Goal: Task Accomplishment & Management: Manage account settings

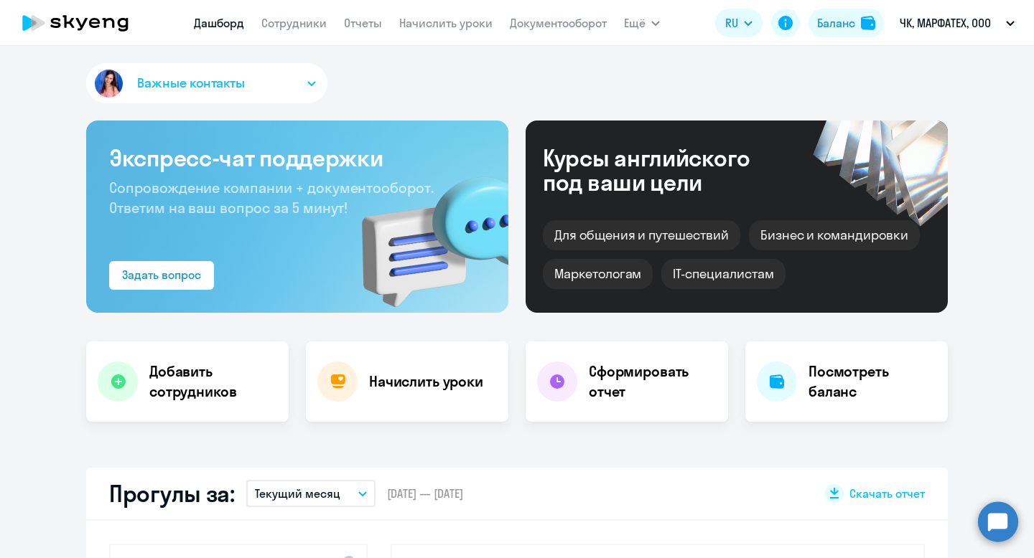
click at [306, 34] on nav "Дашборд Сотрудники Отчеты Начислить уроки Документооборот" at bounding box center [400, 23] width 413 height 29
click at [306, 23] on link "Сотрудники" at bounding box center [293, 23] width 65 height 14
select select "30"
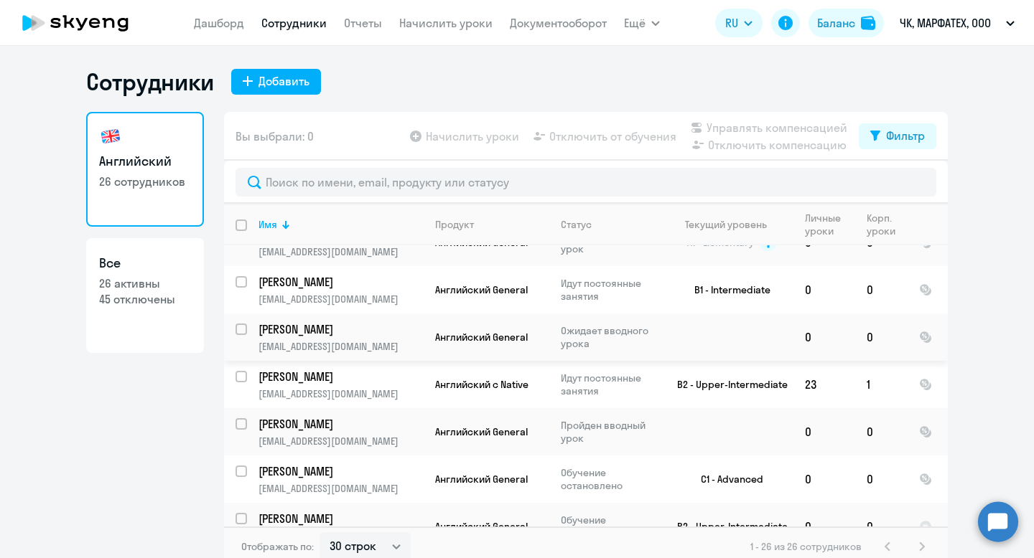
scroll to position [9, 0]
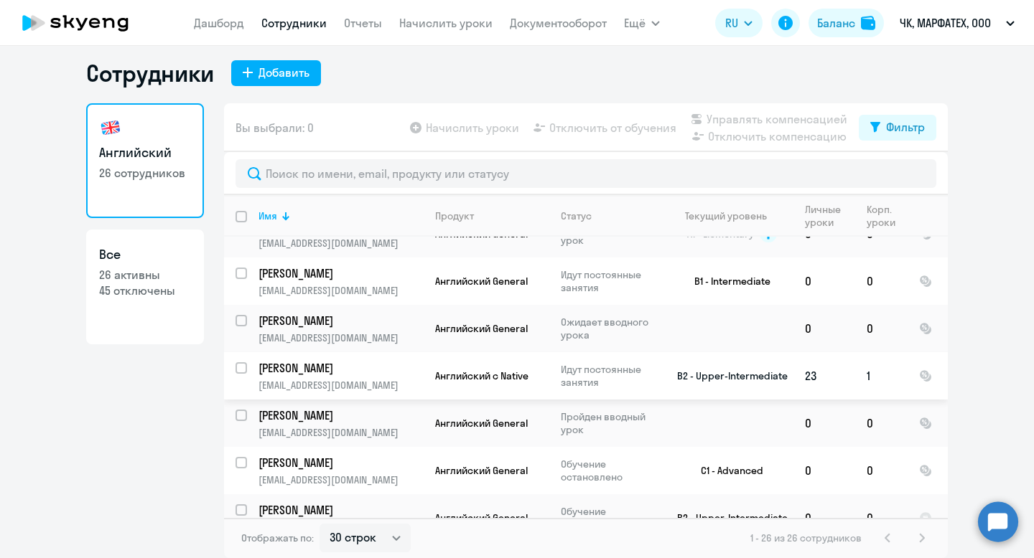
click at [594, 363] on p "Идут постоянные занятия" at bounding box center [610, 376] width 98 height 26
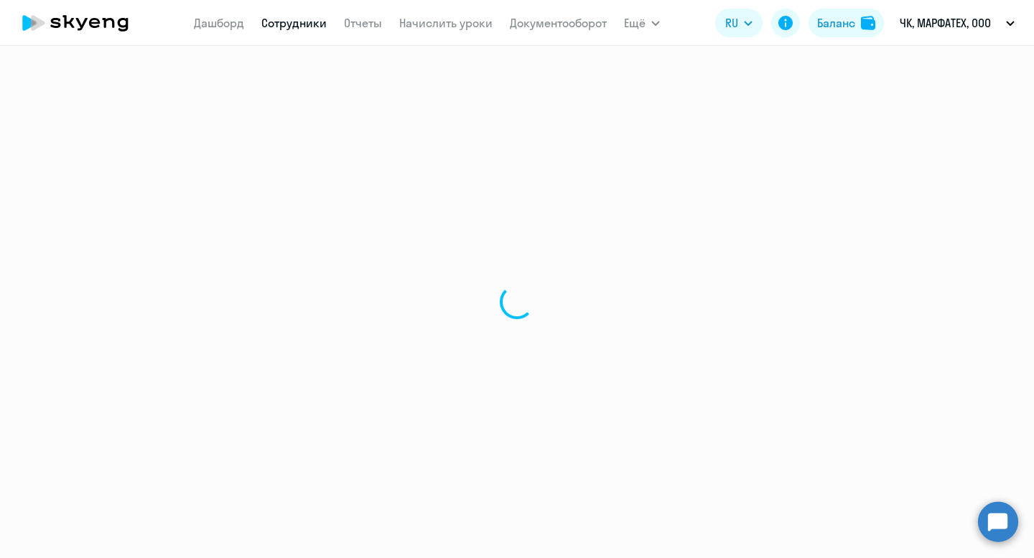
select select "english"
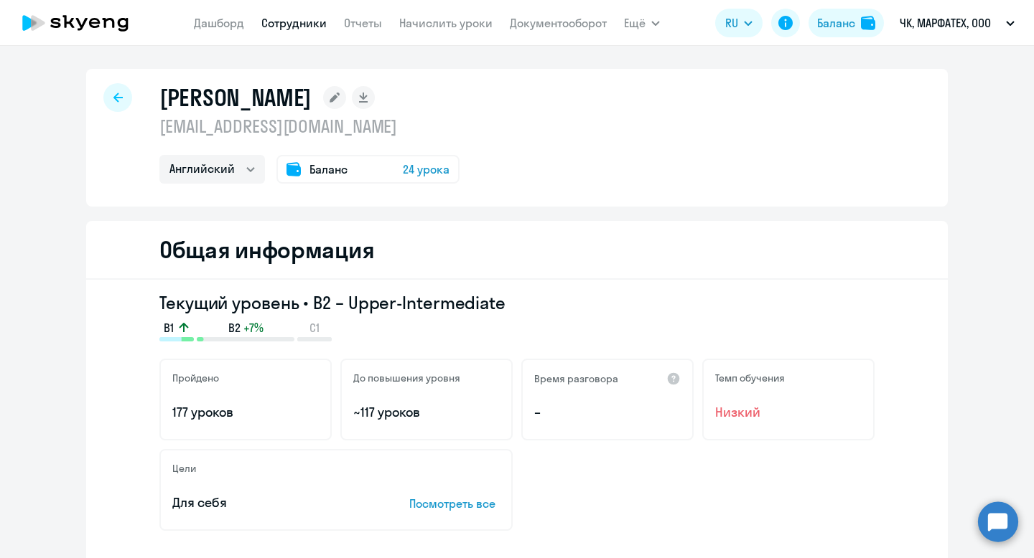
click at [114, 102] on icon at bounding box center [117, 98] width 9 height 10
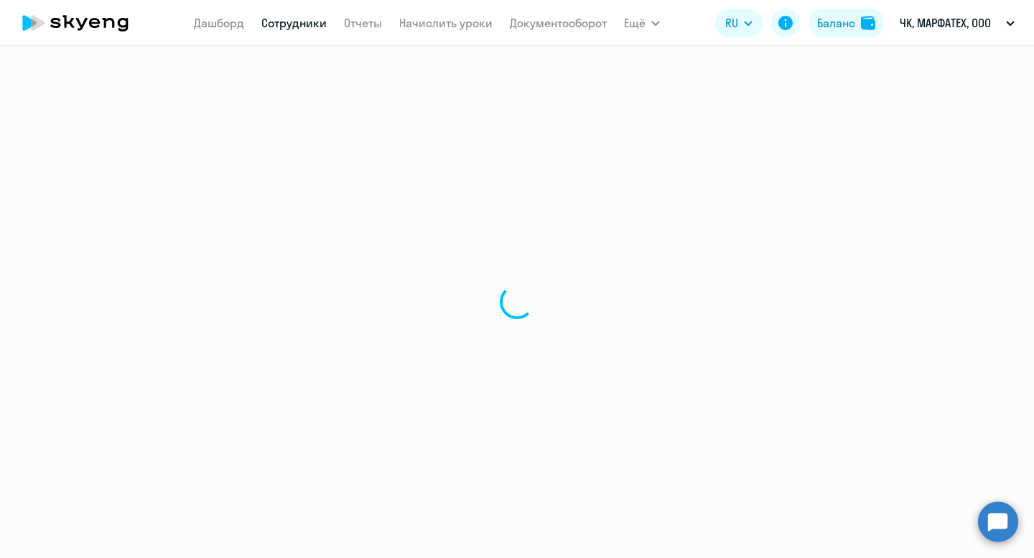
select select "30"
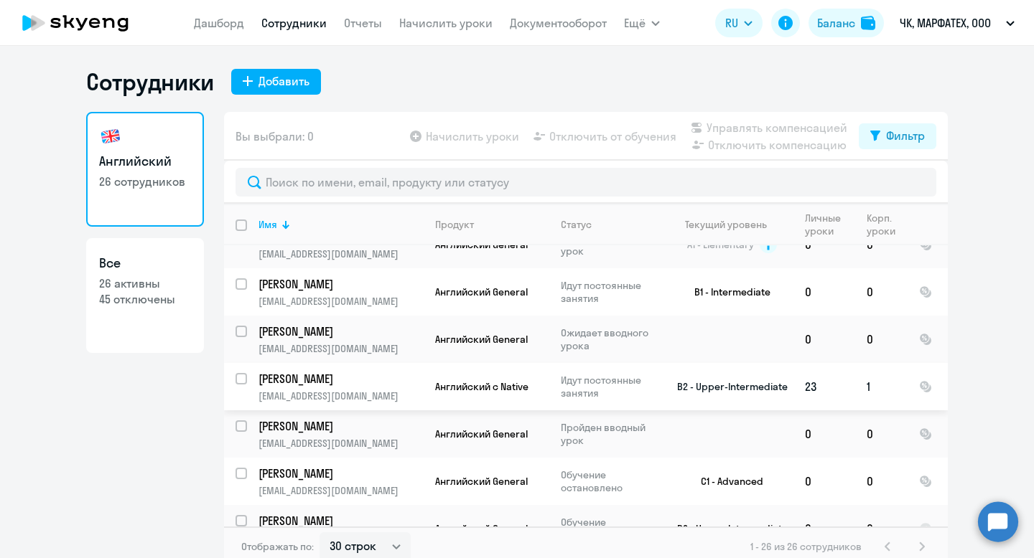
scroll to position [975, 0]
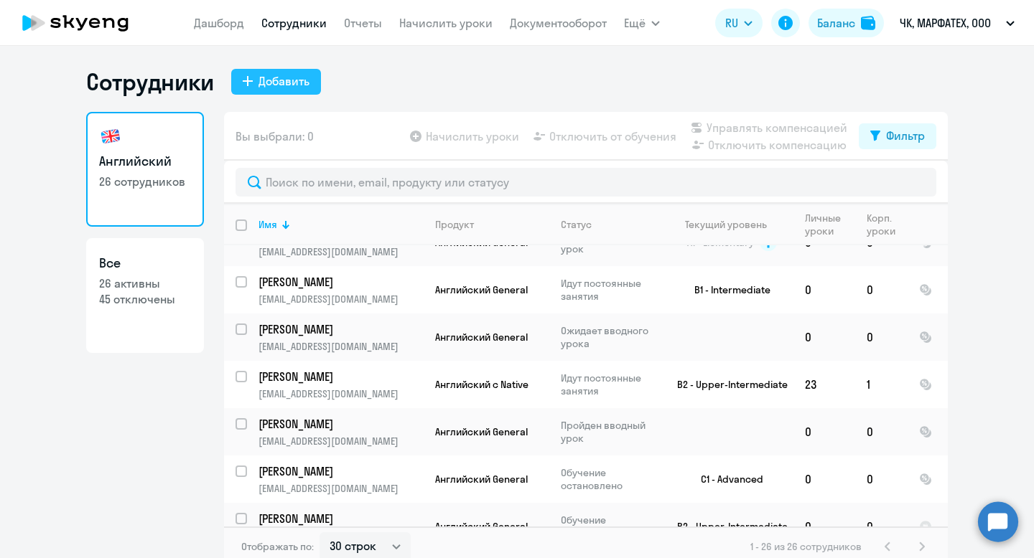
click at [304, 73] on button "Добавить" at bounding box center [276, 82] width 90 height 26
select select "english_adult_not_native_speaker"
select select "3"
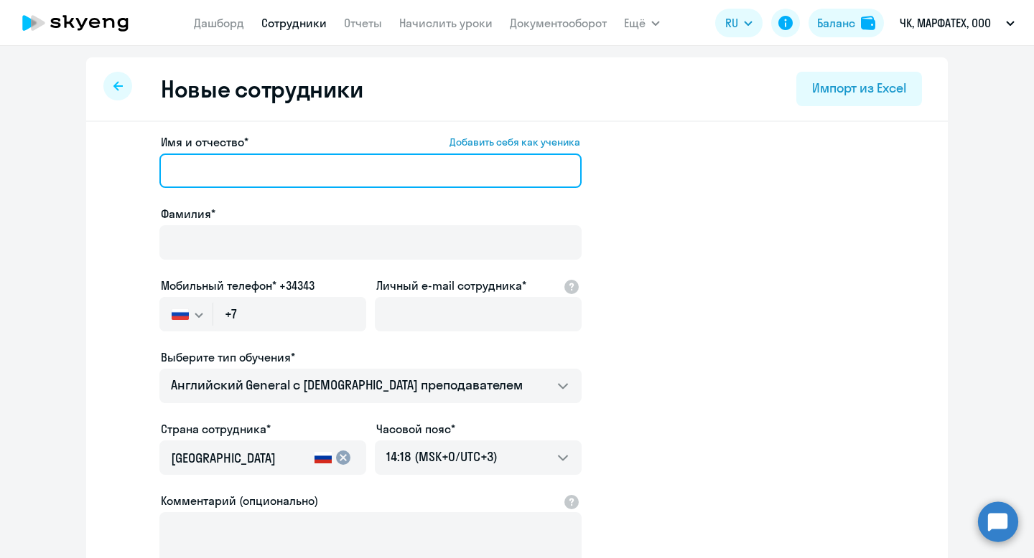
click at [271, 167] on input "Имя и отчество* Добавить себя как ученика" at bounding box center [370, 171] width 422 height 34
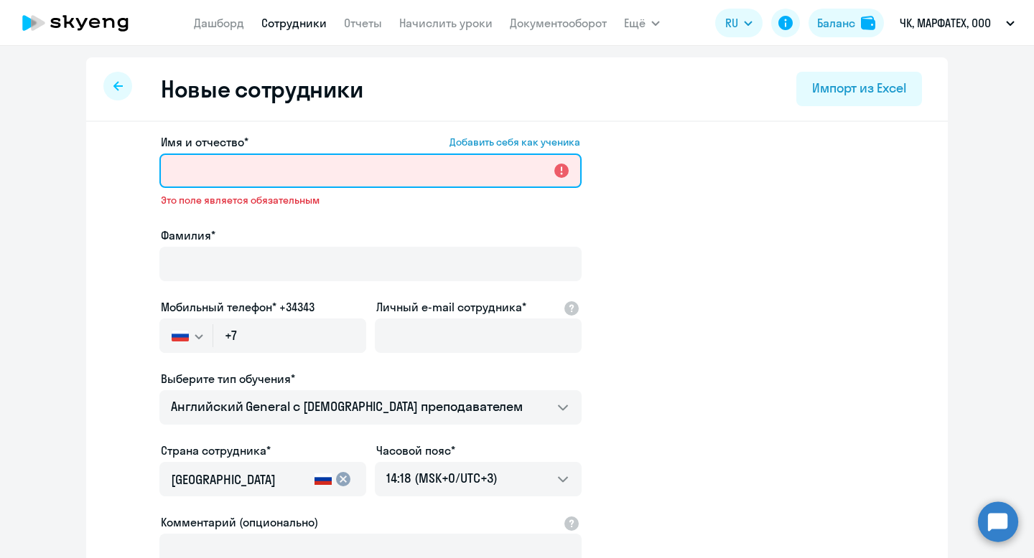
click at [381, 184] on input "Имя и отчество* Добавить себя как ученика" at bounding box center [370, 171] width 422 height 34
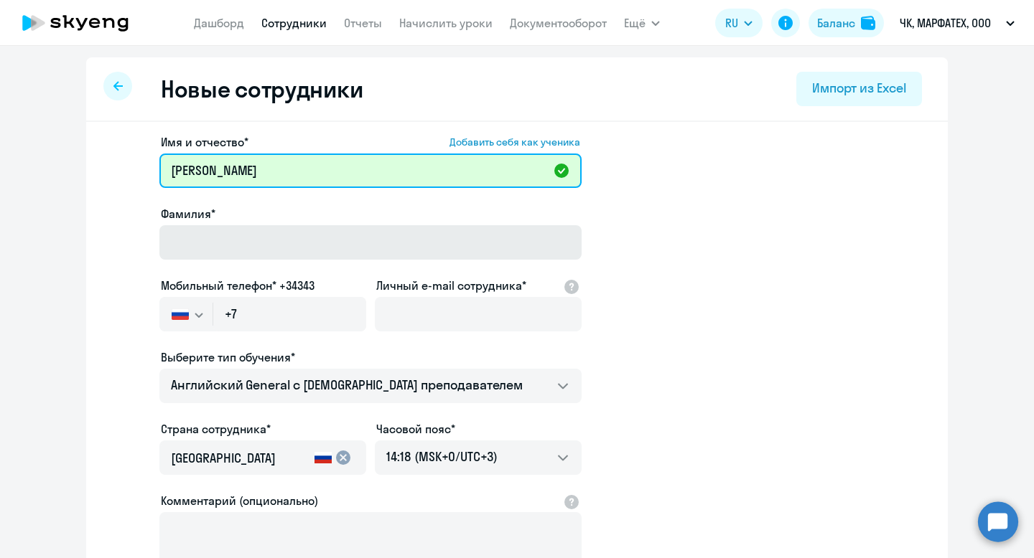
type input "[PERSON_NAME]"
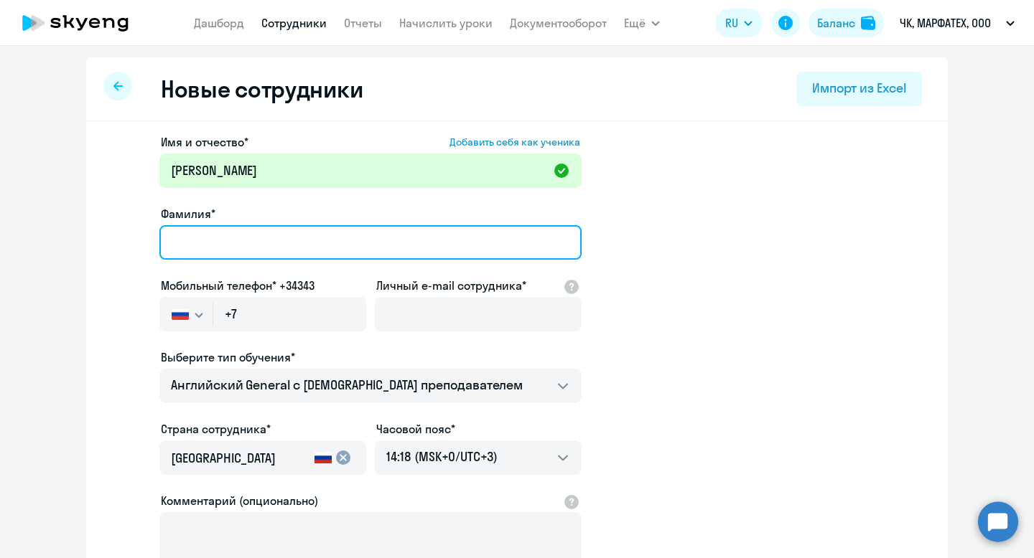
click at [258, 230] on input "Фамилия*" at bounding box center [370, 242] width 422 height 34
type input "[PERSON_NAME]"
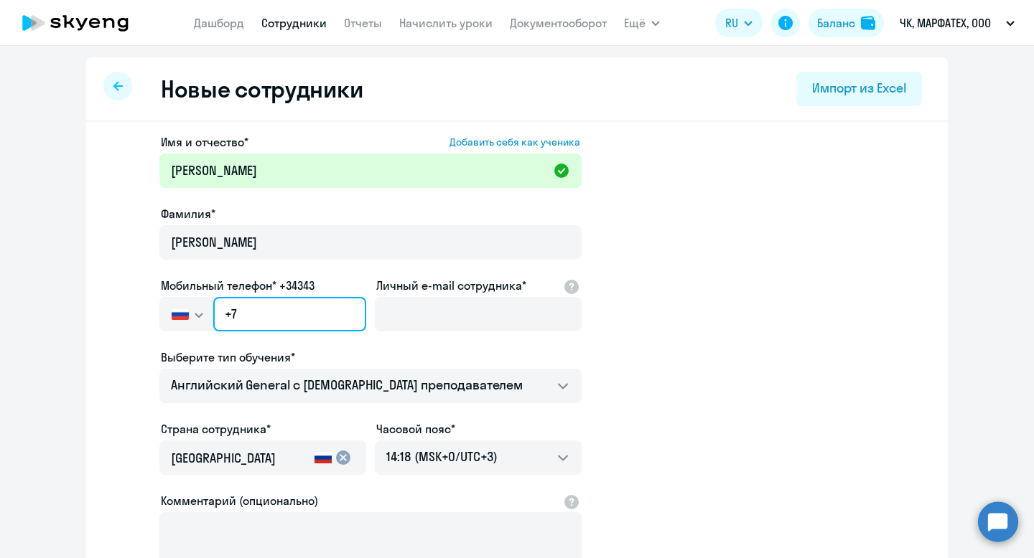
click at [269, 309] on input "+7" at bounding box center [289, 314] width 153 height 34
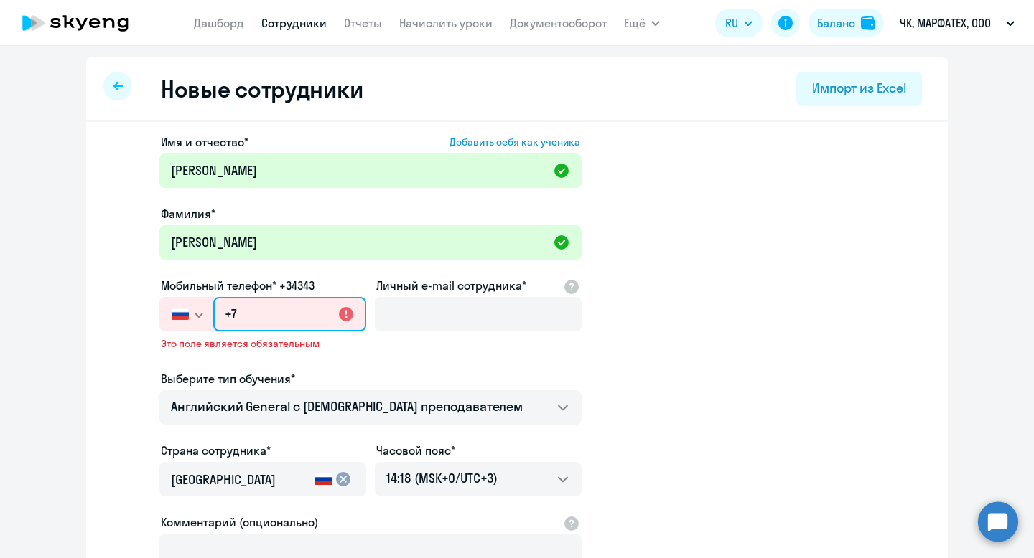
paste input "95 05-882-211"
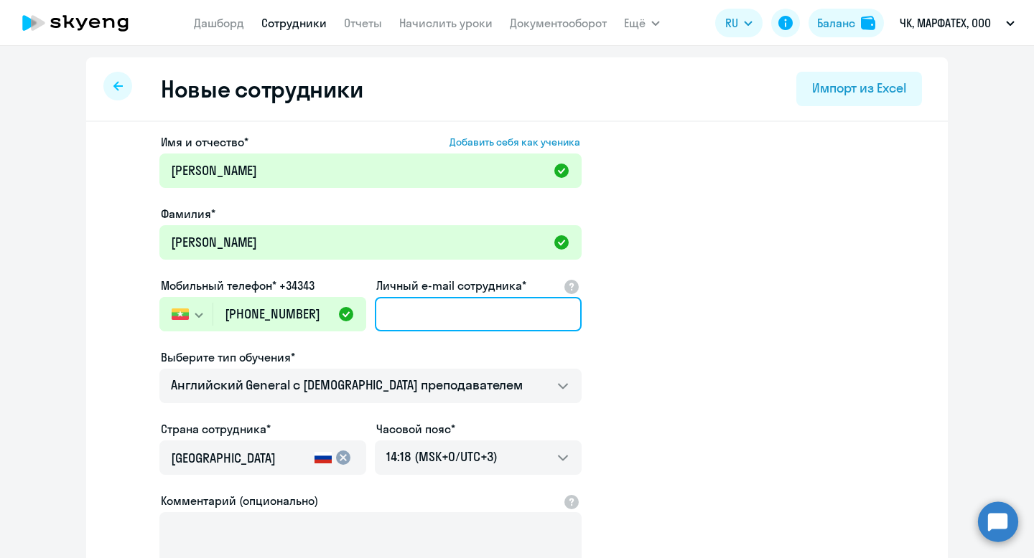
click at [441, 316] on input "Личный e-mail сотрудника*" at bounding box center [478, 314] width 207 height 34
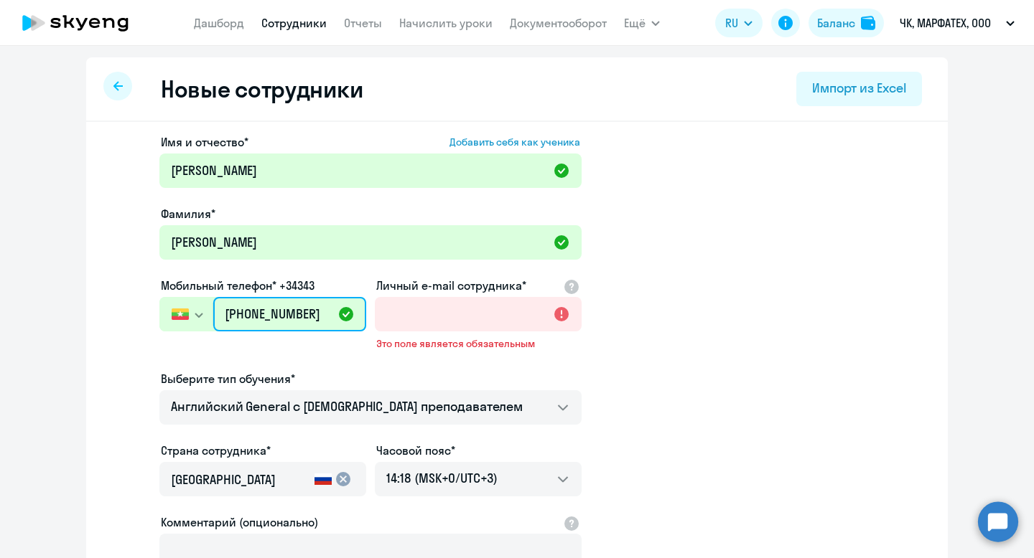
drag, startPoint x: 324, startPoint y: 314, endPoint x: 136, endPoint y: 321, distance: 188.2
click at [136, 321] on app-new-student-form "Имя и отчество* Добавить себя как ученика Дмитрий Фамилия* Якушев Мобильный тел…" at bounding box center [516, 400] width 815 height 533
paste input "7 950 588-22-"
type input "+7 950 588-22-11"
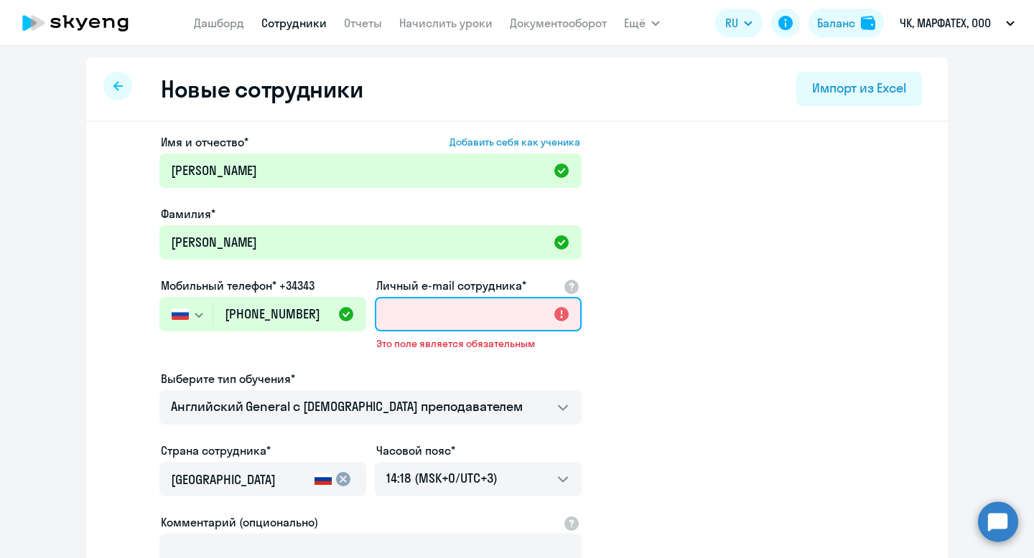
click at [419, 320] on input "Личный e-mail сотрудника*" at bounding box center [478, 314] width 207 height 34
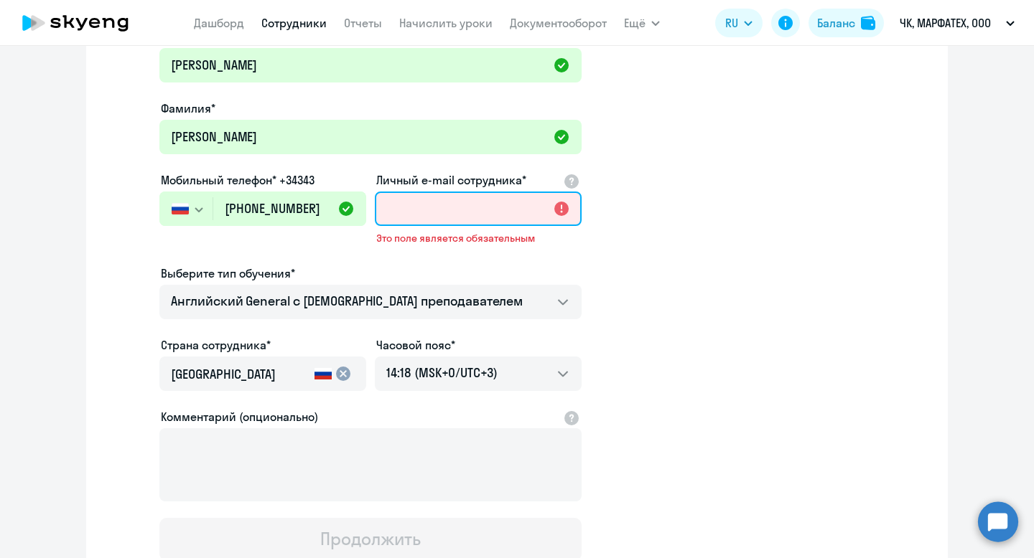
scroll to position [123, 0]
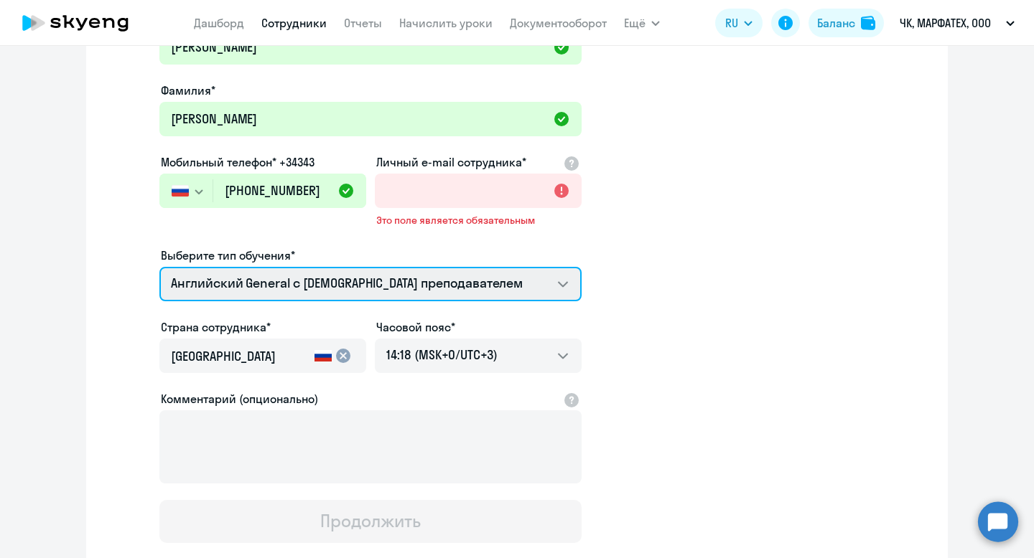
click at [425, 291] on select "Английский General с англоговорящим преподавателем Премиум английский с русског…" at bounding box center [370, 284] width 422 height 34
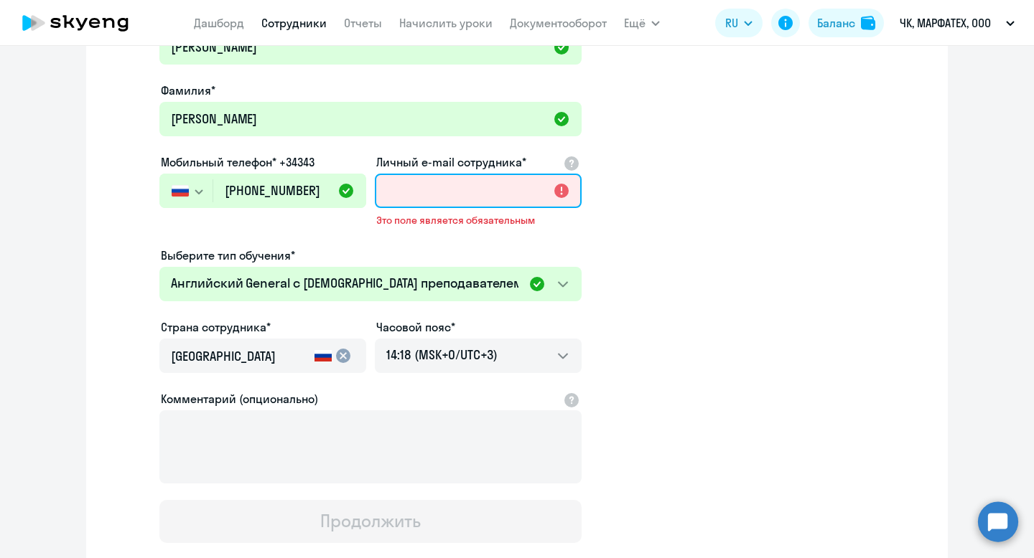
click at [463, 188] on input "Личный e-mail сотрудника*" at bounding box center [478, 191] width 207 height 34
paste input "snookiputzi@gmail.com"
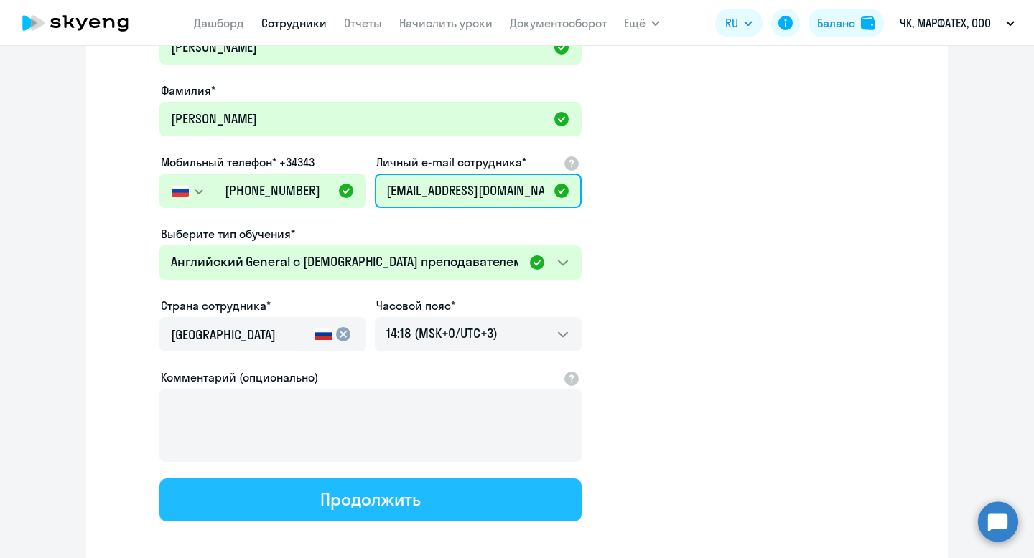
type input "snookiputzi@gmail.com"
click at [411, 506] on div "Продолжить" at bounding box center [370, 499] width 100 height 23
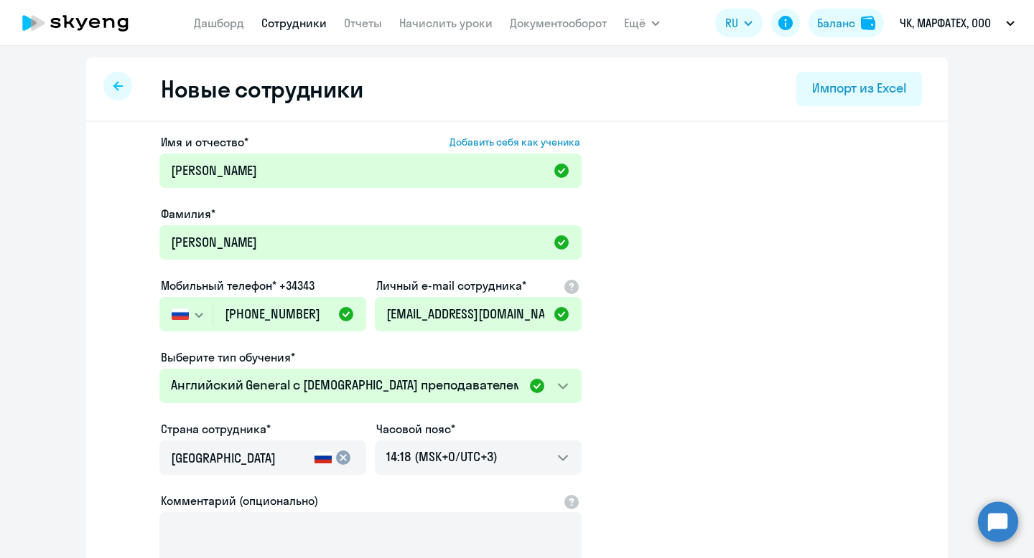
select select "english_adult_not_native_speaker"
select select "3"
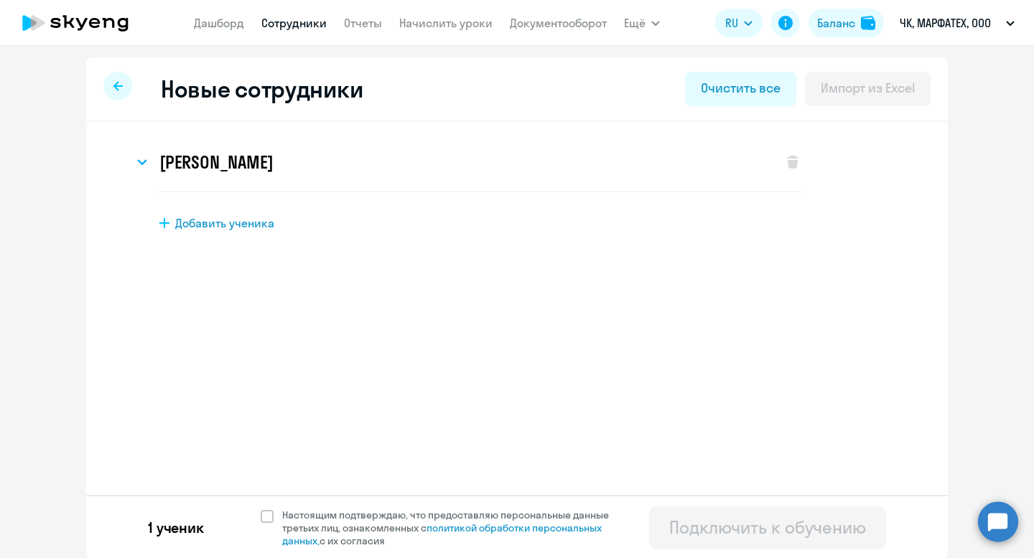
scroll to position [1, 0]
click at [264, 514] on span at bounding box center [267, 515] width 13 height 13
click at [261, 507] on input "Настоящим подтверждаю, что предоставляю персональные данные третьих лиц, ознако…" at bounding box center [260, 507] width 1 height 1
checkbox input "true"
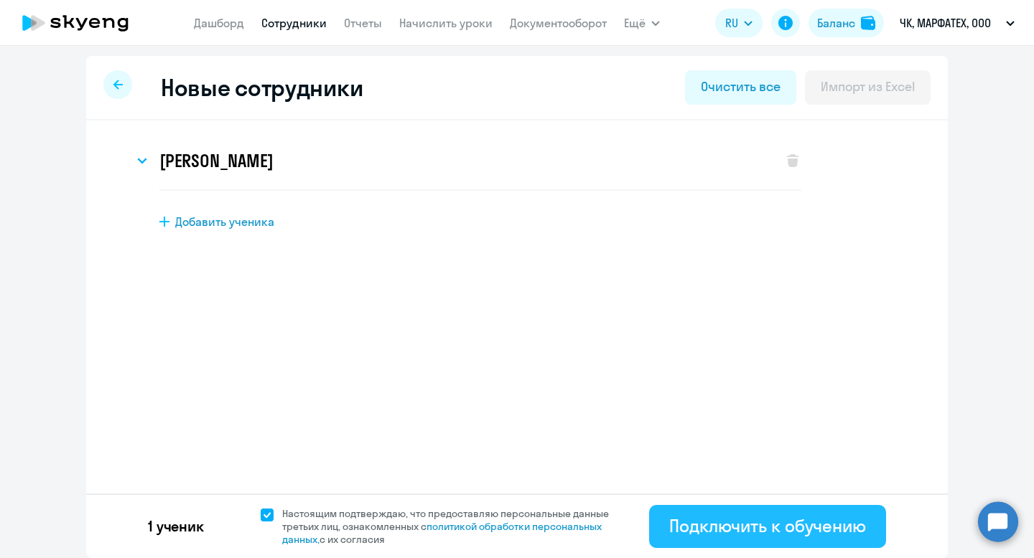
click at [689, 523] on div "Подключить к обучению" at bounding box center [767, 526] width 197 height 23
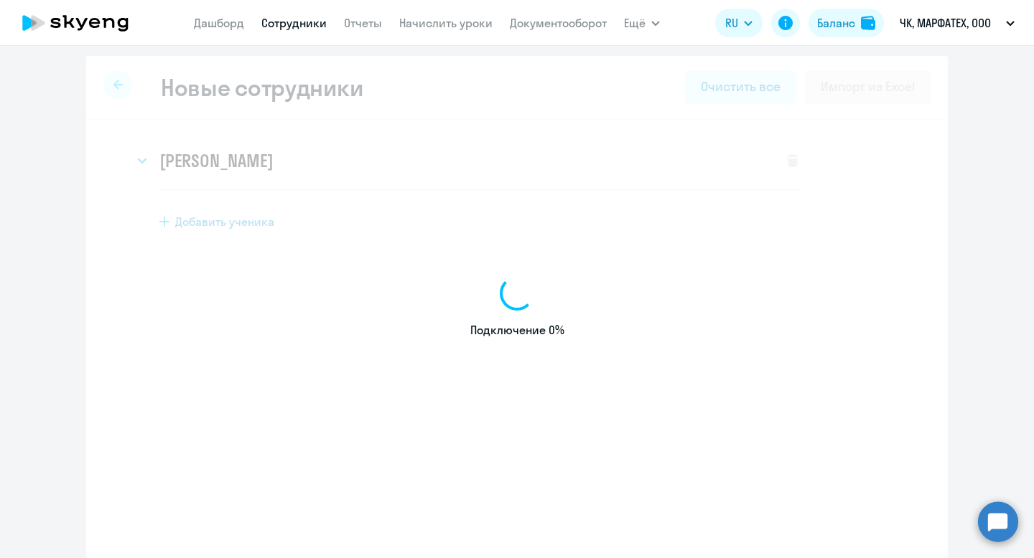
select select "english_adult_not_native_speaker"
select select "3"
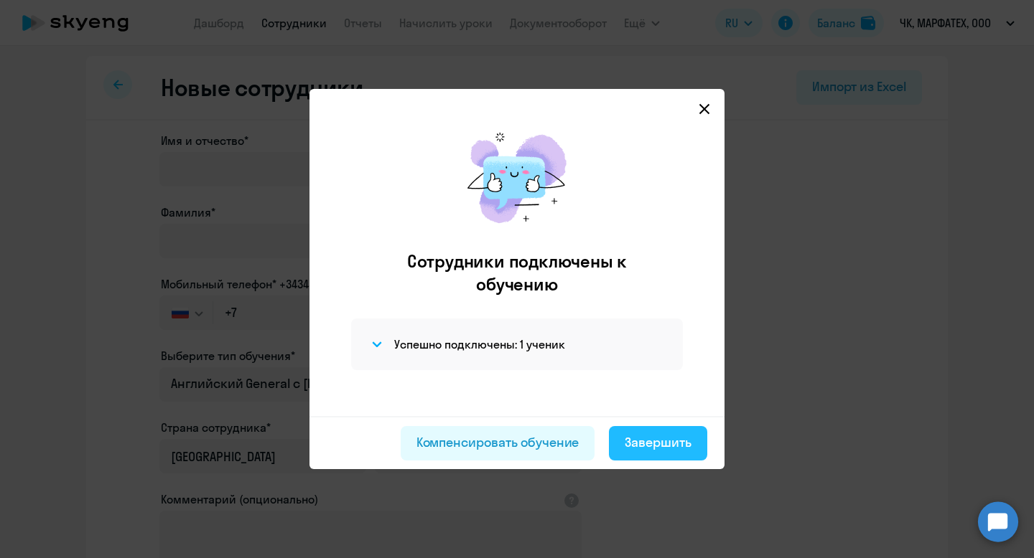
click at [634, 445] on div "Завершить" at bounding box center [657, 443] width 67 height 19
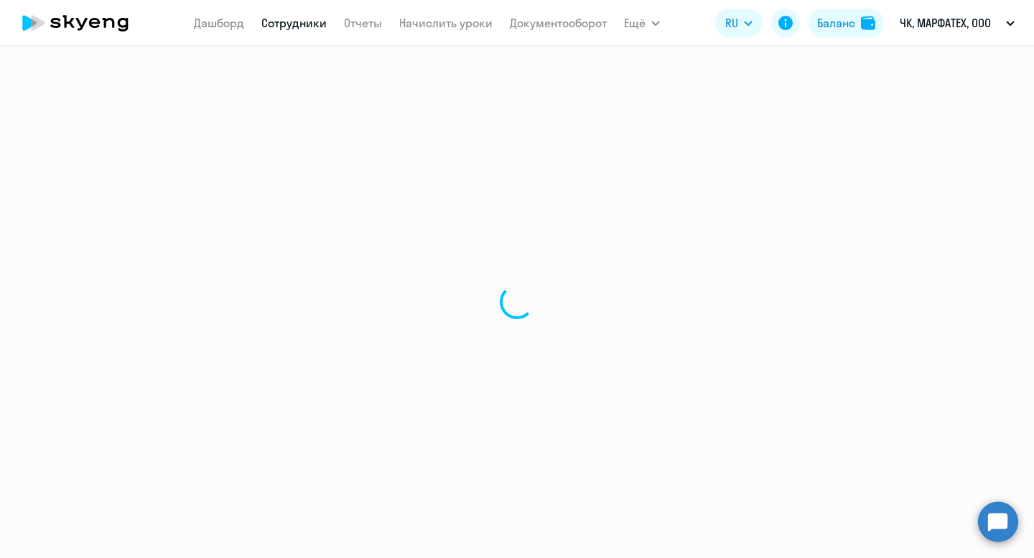
select select "30"
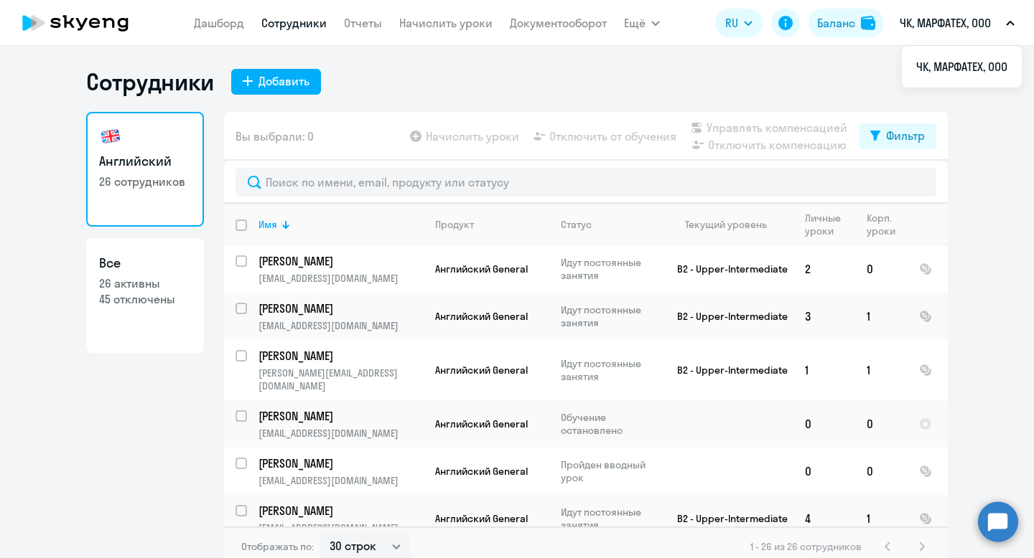
click at [942, 24] on p "ЧК, МАРФАТЕХ, ООО" at bounding box center [944, 22] width 91 height 17
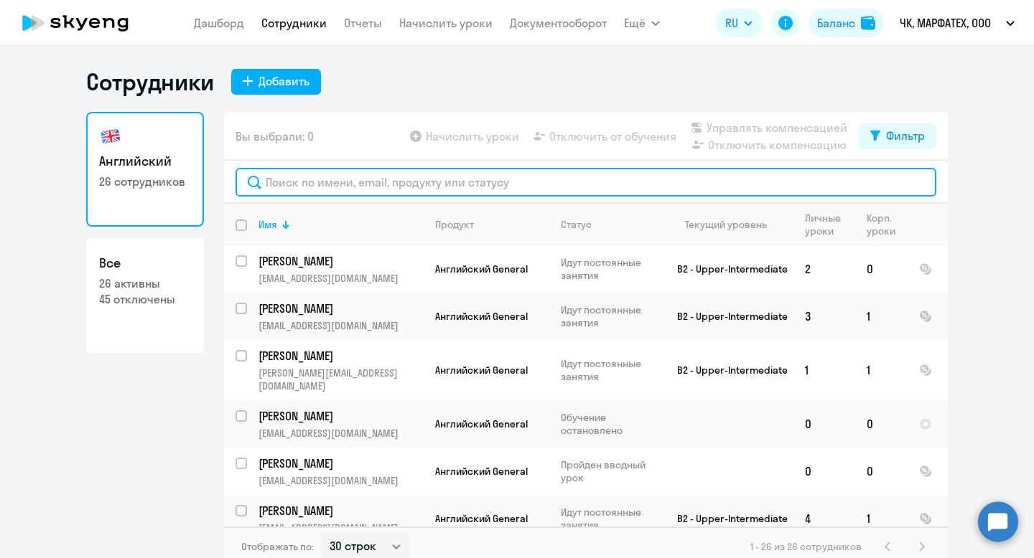
click at [354, 179] on input "text" at bounding box center [585, 182] width 701 height 29
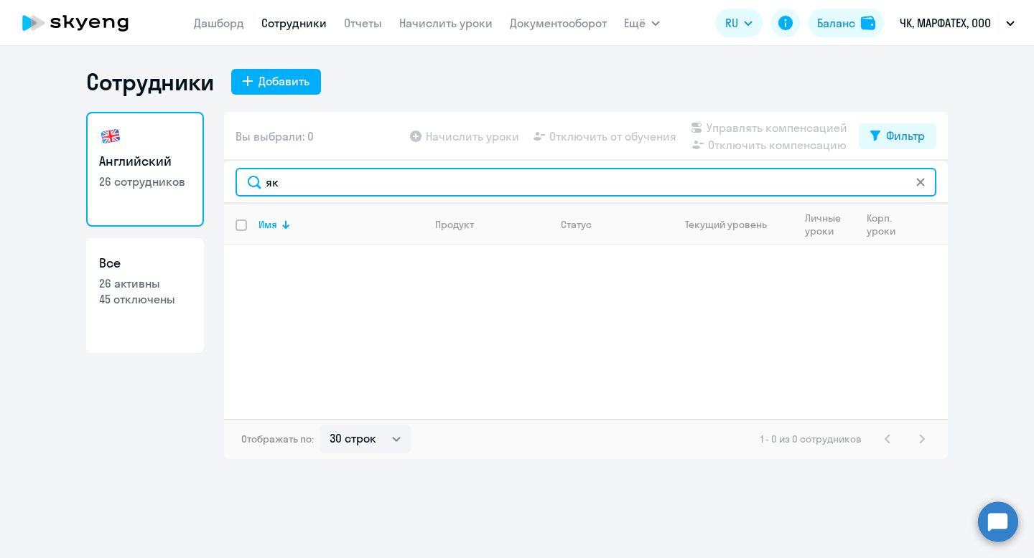
type input "я"
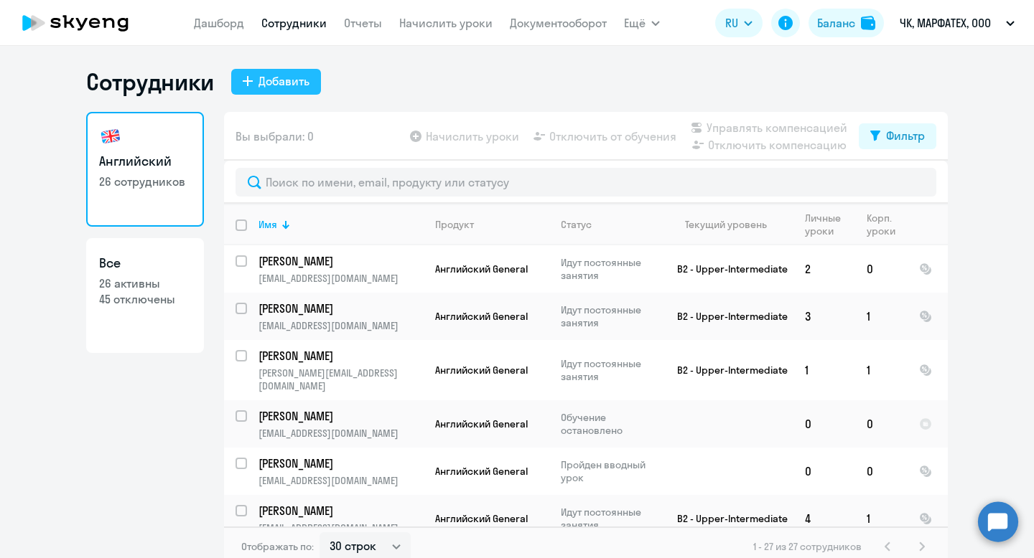
click at [254, 79] on button "Добавить" at bounding box center [276, 82] width 90 height 26
select select "english_adult_not_native_speaker"
select select "3"
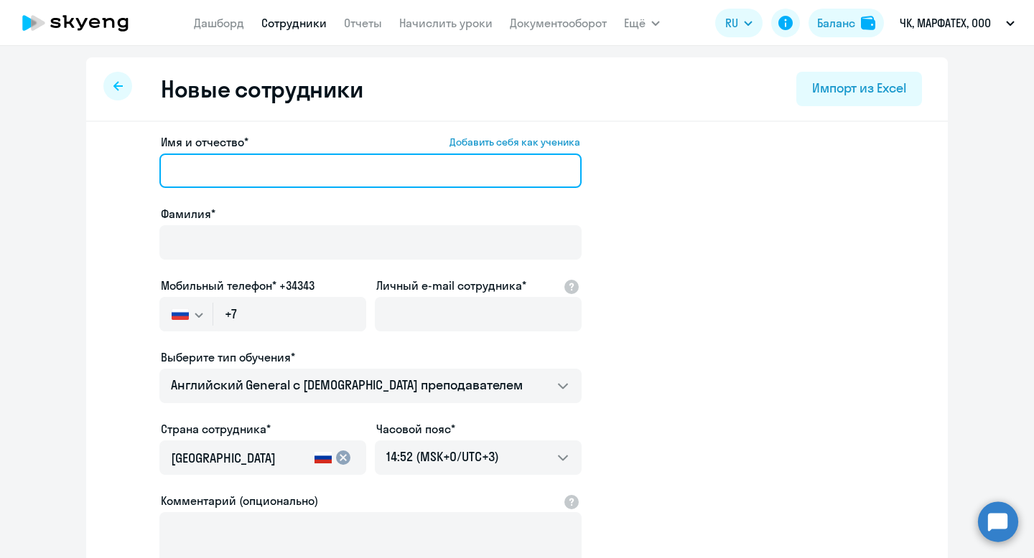
click at [240, 182] on input "Имя и отчество* Добавить себя как ученика" at bounding box center [370, 171] width 422 height 34
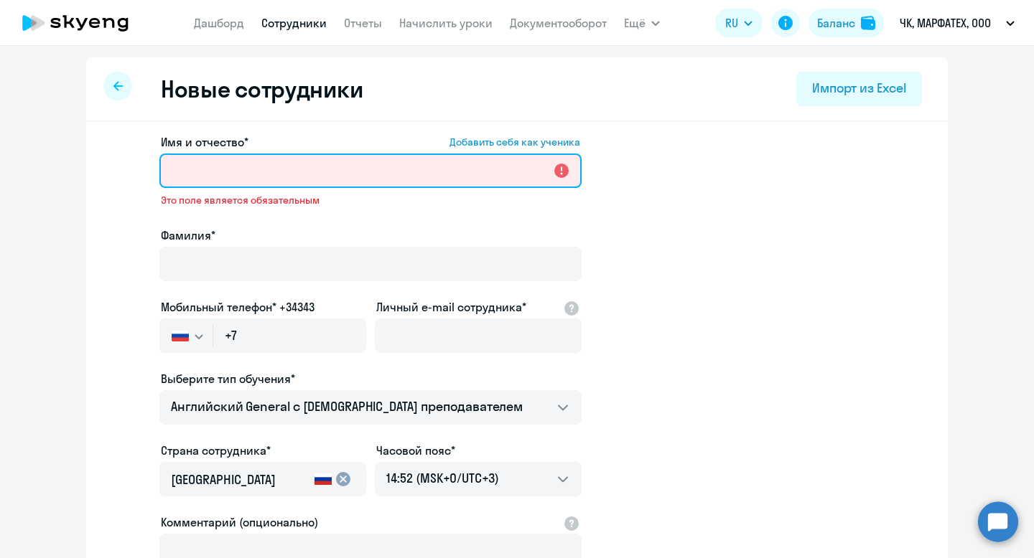
click at [256, 172] on input "Имя и отчество* Добавить себя как ученика" at bounding box center [370, 171] width 422 height 34
paste input "Дмитрий Александрович"
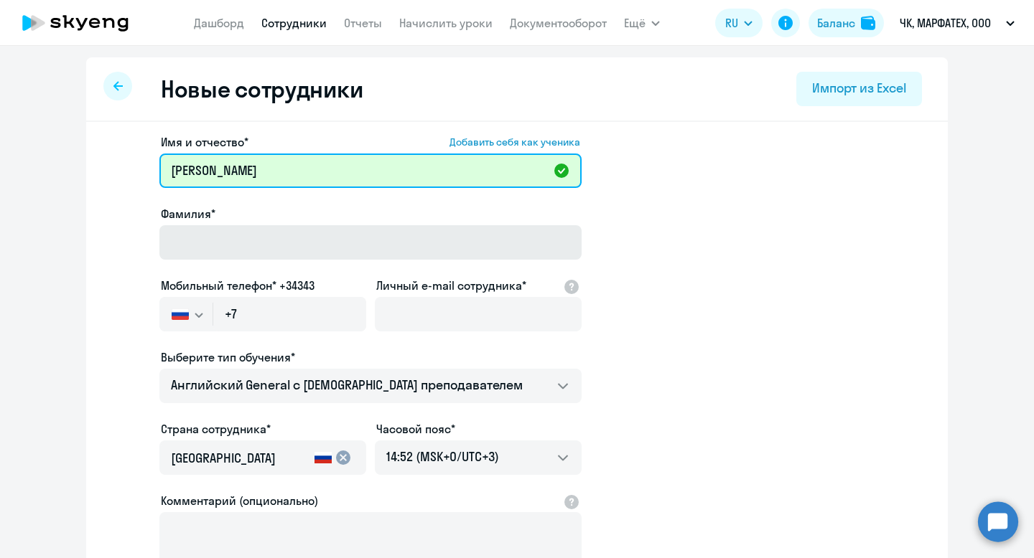
type input "Дмитрий Александрович"
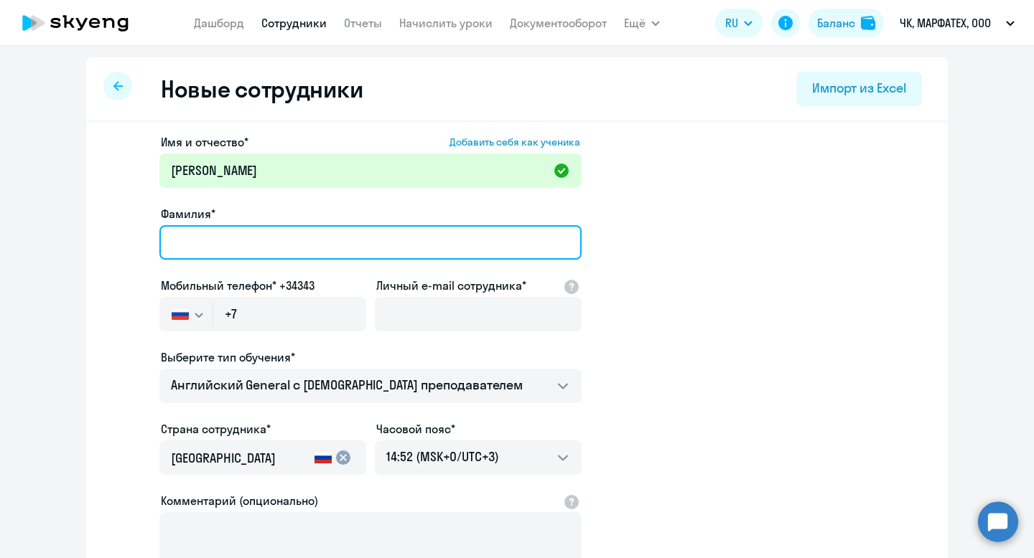
click at [225, 240] on input "Фамилия*" at bounding box center [370, 242] width 422 height 34
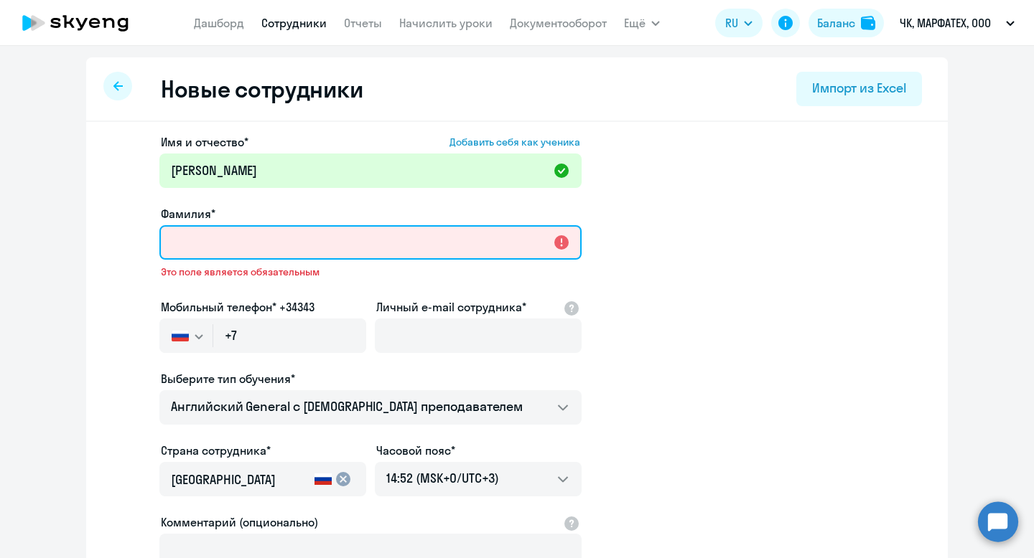
click at [296, 244] on input "Фамилия*" at bounding box center [370, 242] width 422 height 34
paste input "[PERSON_NAME]"
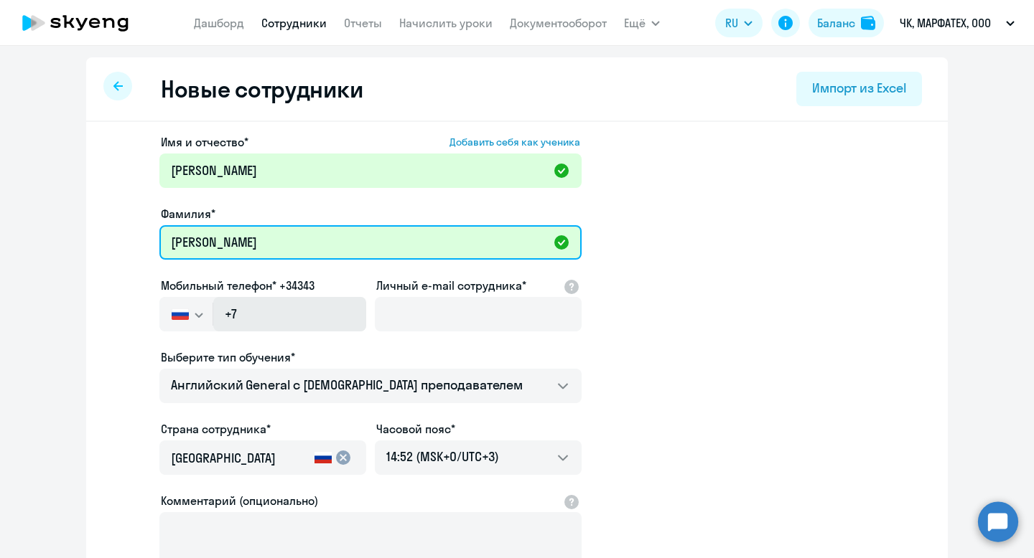
type input "[PERSON_NAME]"
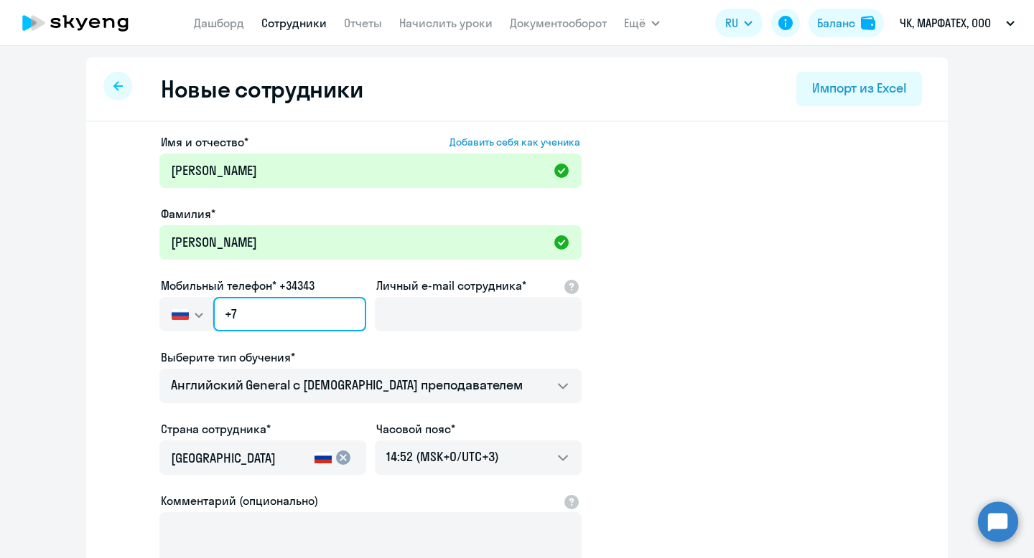
click at [276, 314] on input "+7" at bounding box center [289, 314] width 153 height 34
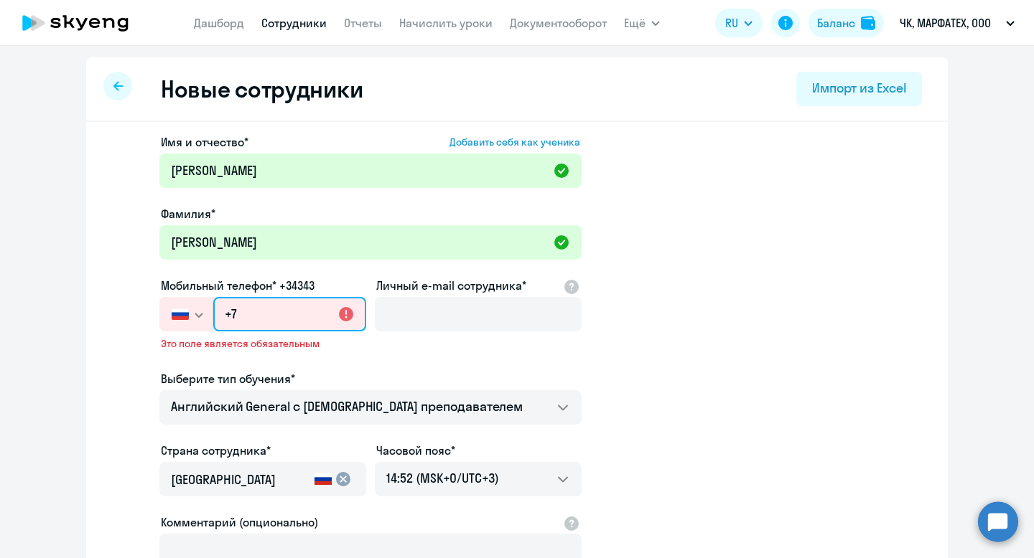
paste input "950 588-22-11"
type input "+7 950 588-22-11"
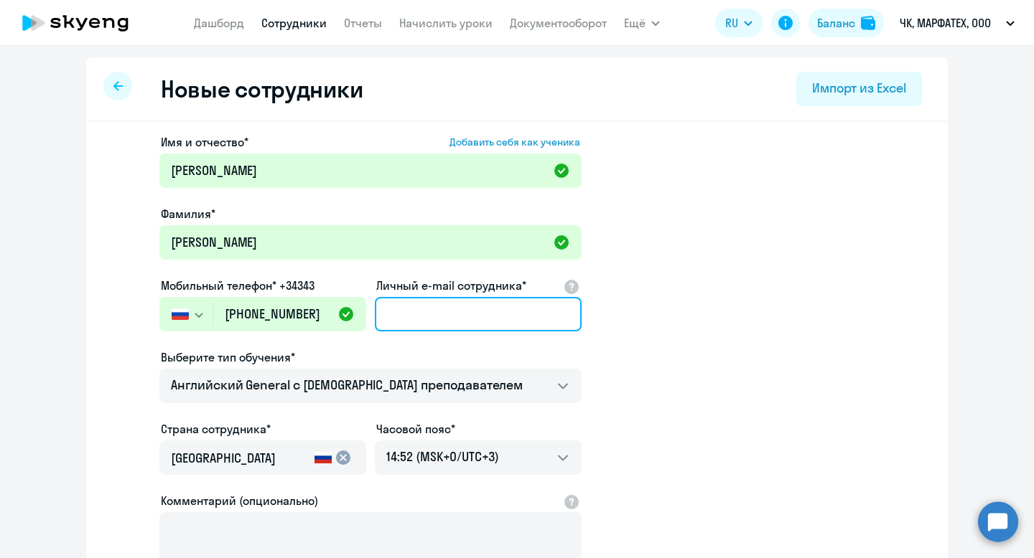
click at [401, 313] on input "Личный e-mail сотрудника*" at bounding box center [478, 314] width 207 height 34
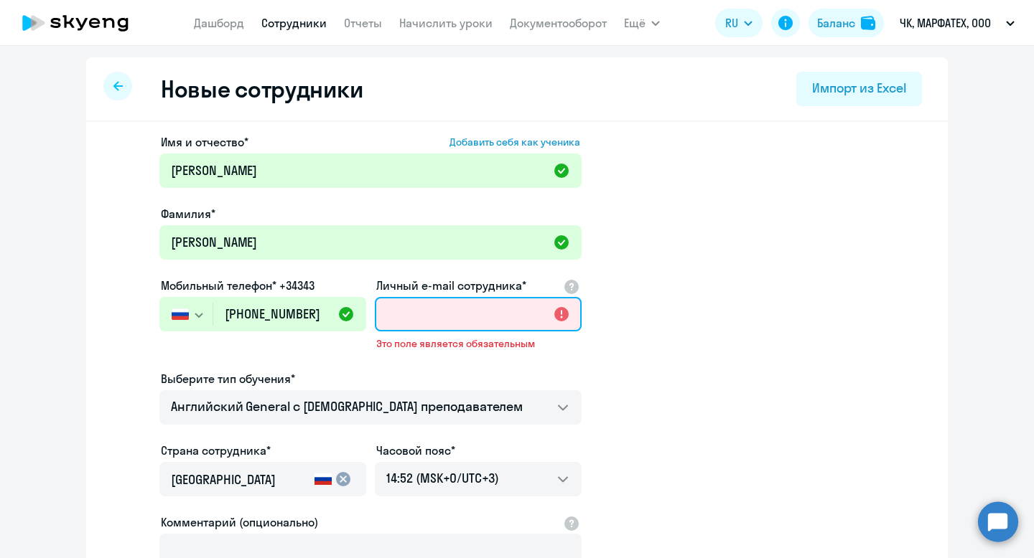
paste input "snookiputzi@gmail.com"
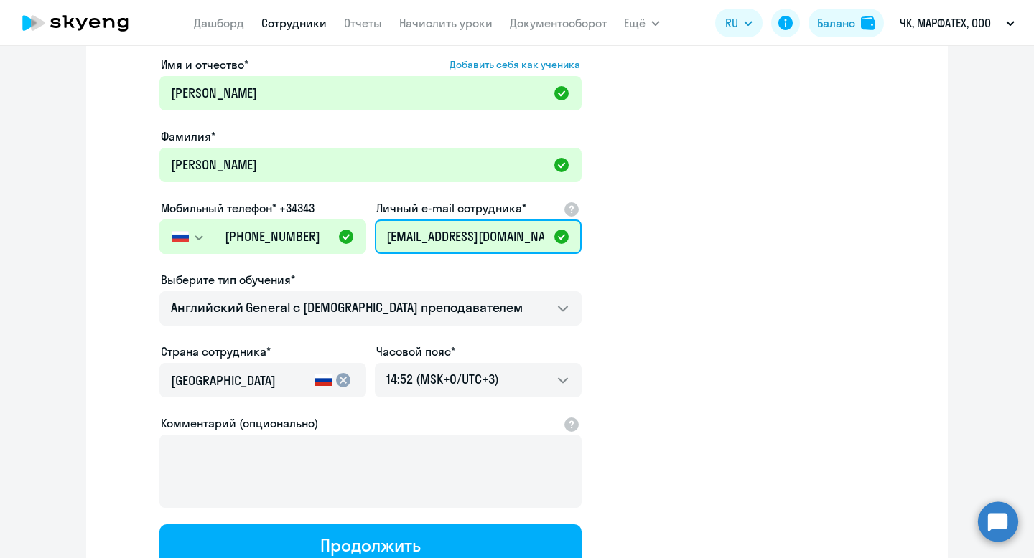
scroll to position [80, 0]
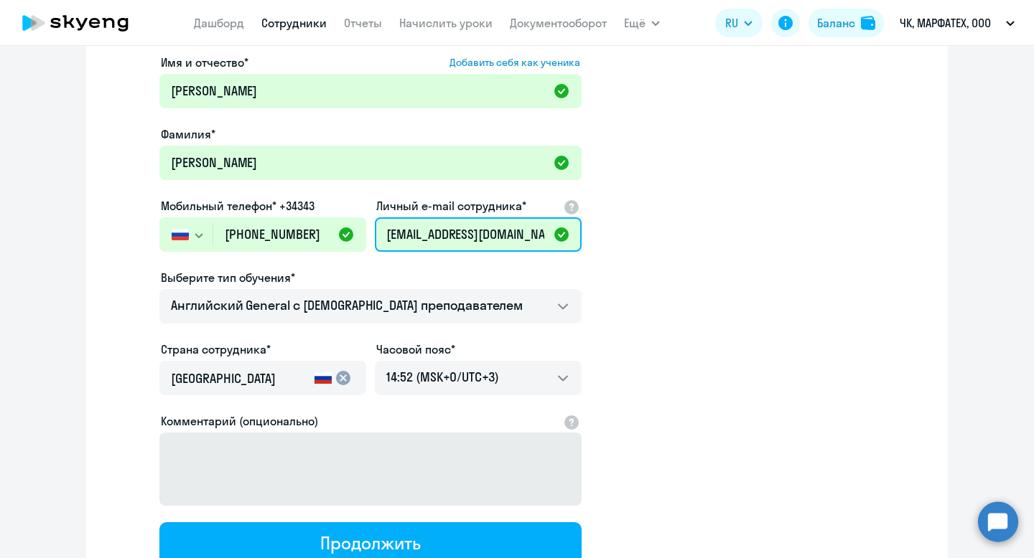
type input "snookiputzi@gmail.com"
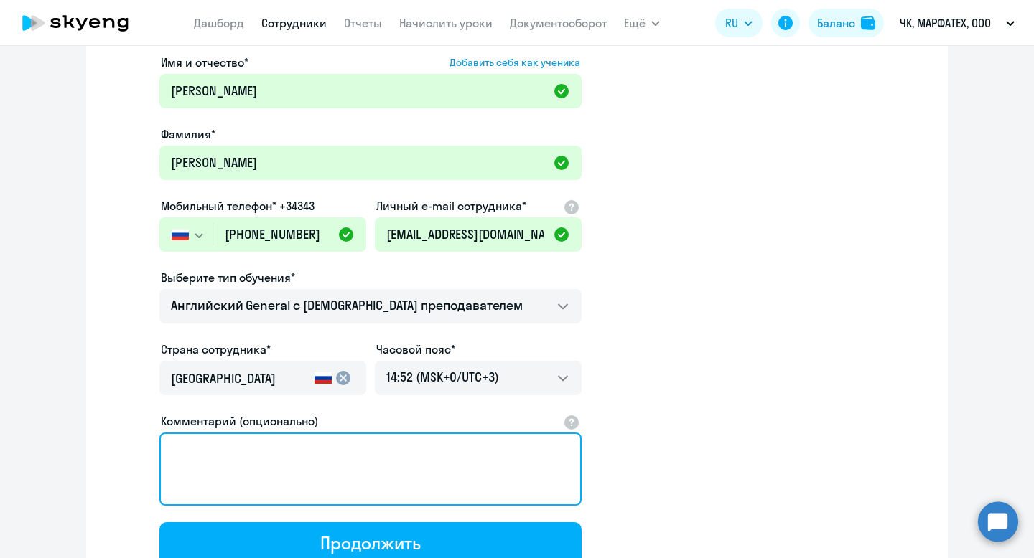
click at [285, 458] on textarea "Комментарий (опционально)" at bounding box center [370, 469] width 422 height 73
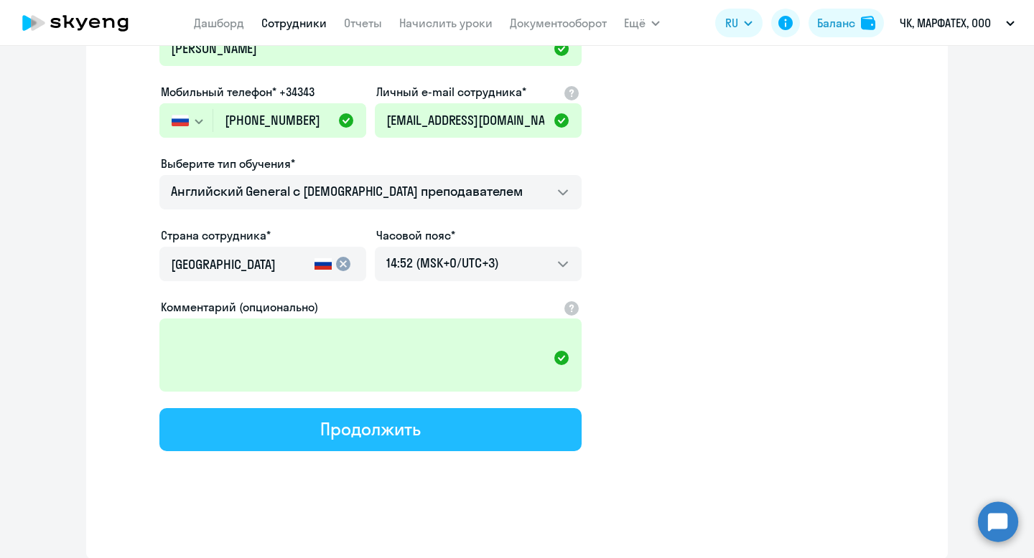
click at [312, 423] on button "Продолжить" at bounding box center [370, 429] width 422 height 43
select select "english_adult_not_native_speaker"
select select "3"
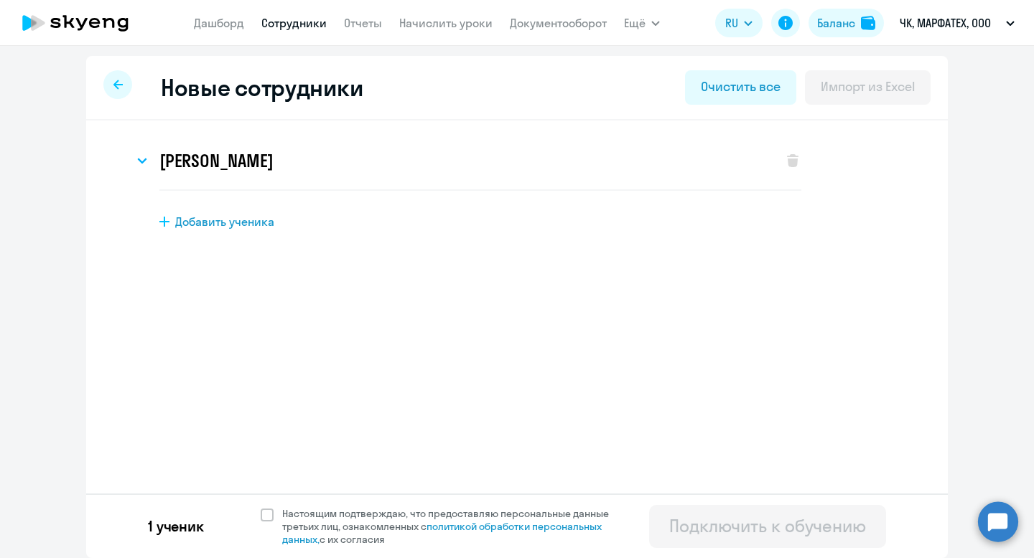
scroll to position [0, 0]
click at [137, 161] on icon at bounding box center [142, 162] width 10 height 6
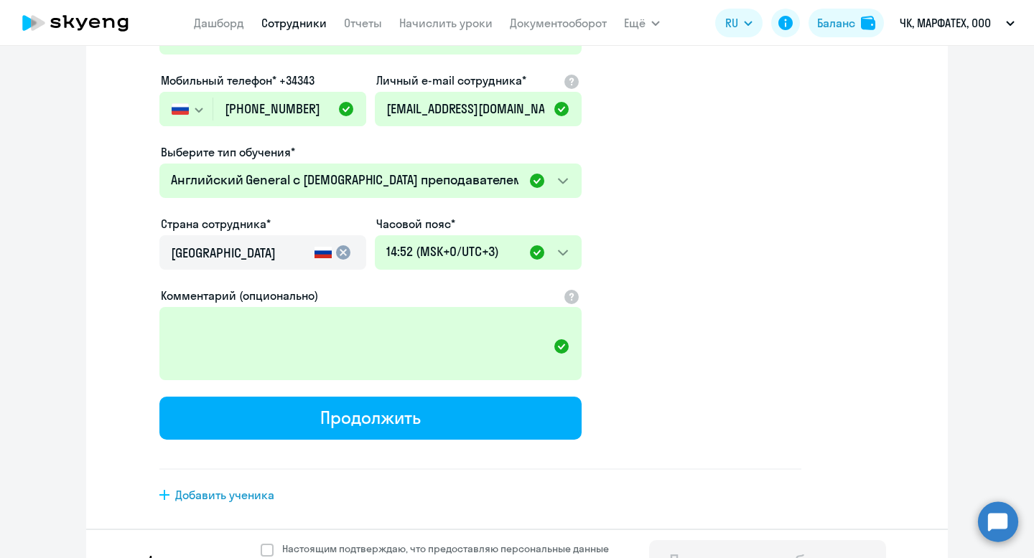
scroll to position [304, 0]
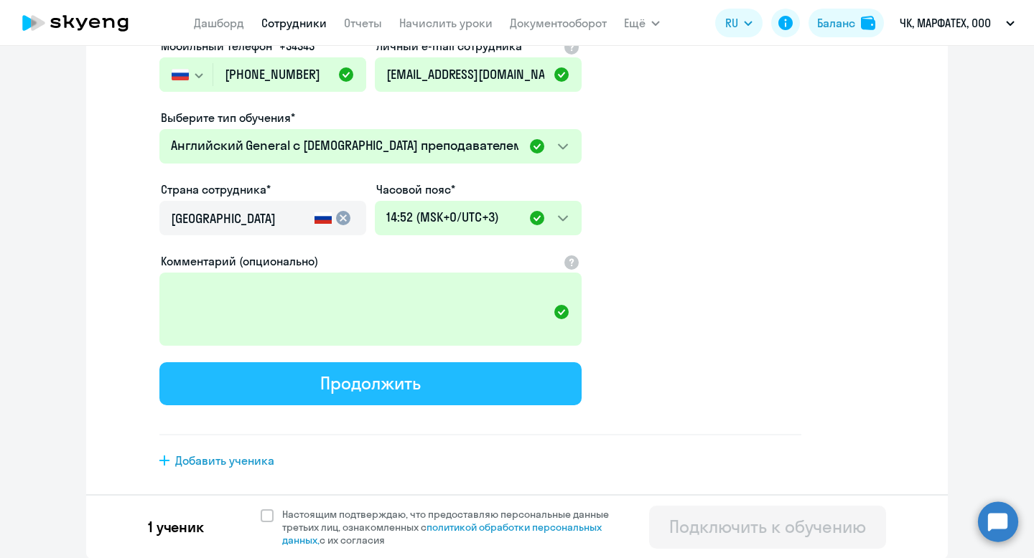
click at [304, 373] on button "Продолжить" at bounding box center [370, 383] width 422 height 43
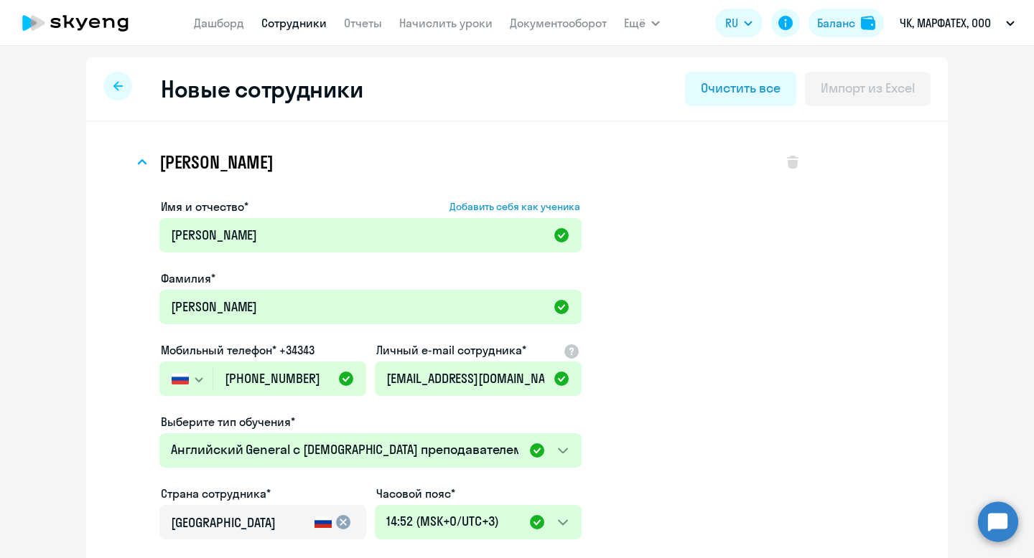
select select "english_adult_not_native_speaker"
select select "3"
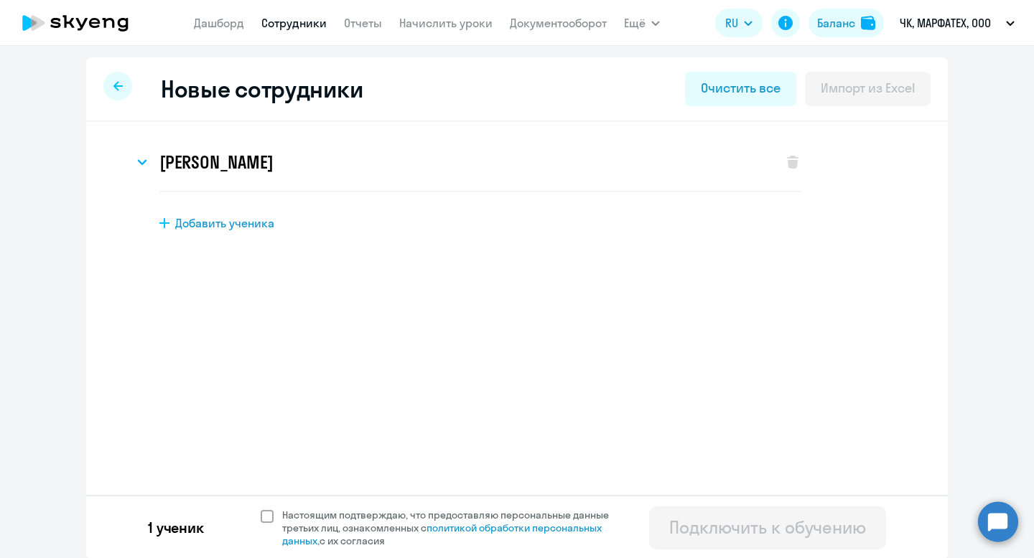
click at [269, 515] on span at bounding box center [267, 516] width 13 height 13
click at [261, 509] on input "Настоящим подтверждаю, что предоставляю персональные данные третьих лиц, ознако…" at bounding box center [260, 508] width 1 height 1
checkbox input "true"
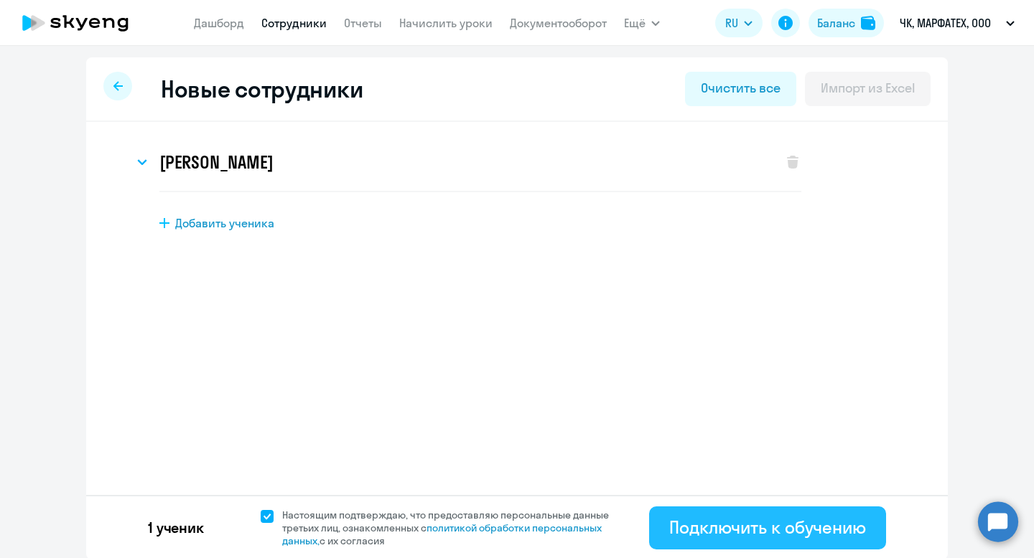
click at [716, 523] on div "Подключить к обучению" at bounding box center [767, 527] width 197 height 23
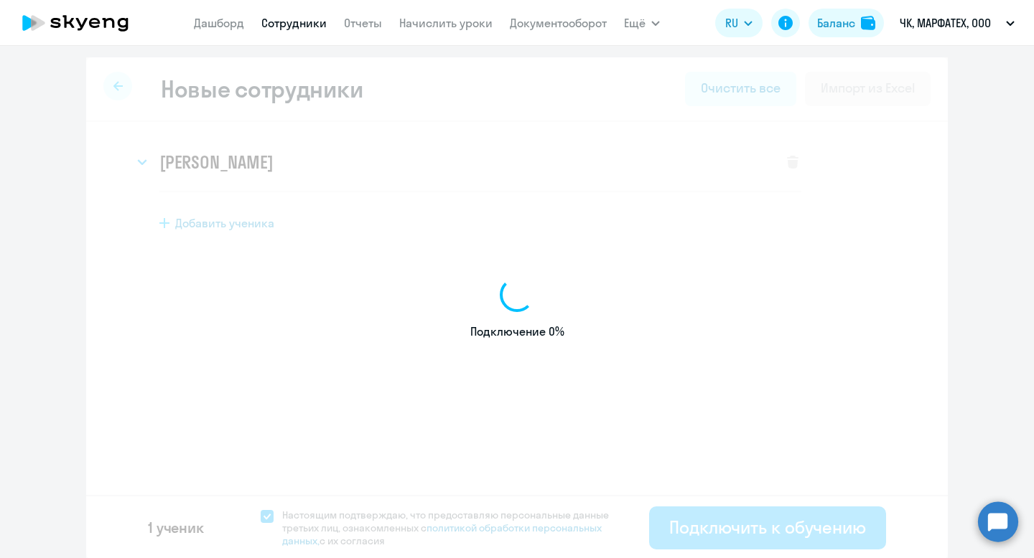
select select "english_adult_not_native_speaker"
select select "3"
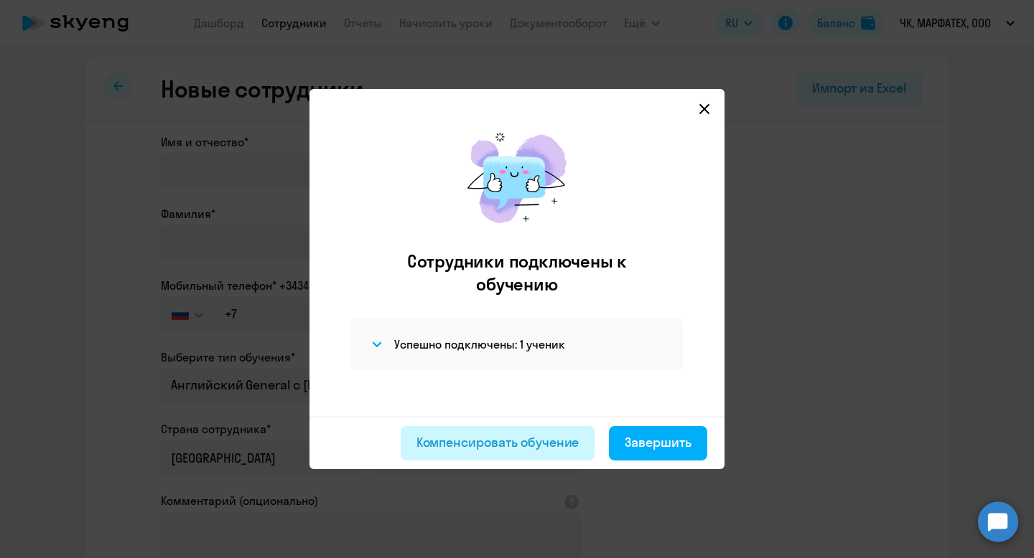
click at [515, 436] on div "Компенсировать обучение" at bounding box center [497, 443] width 163 height 19
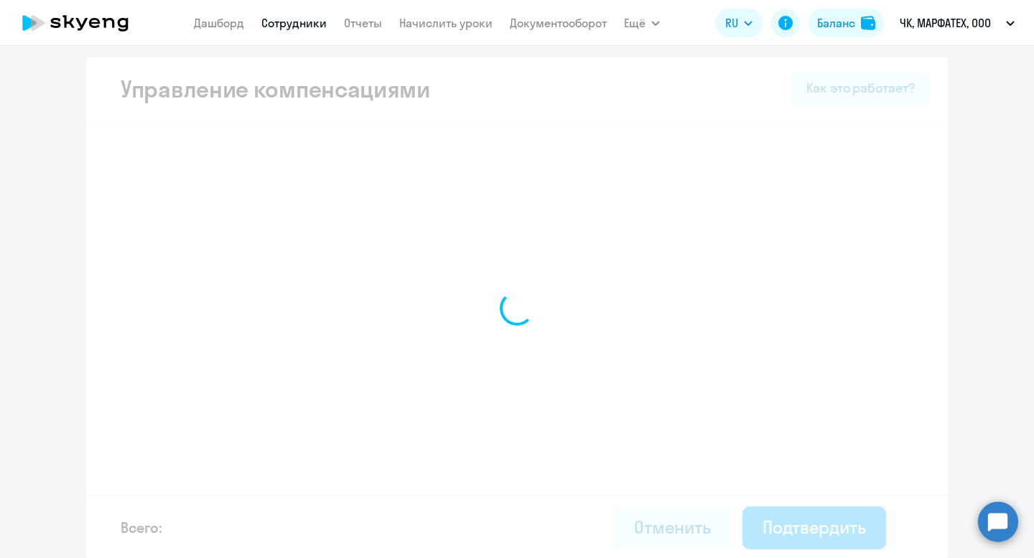
select select "MONTHLY"
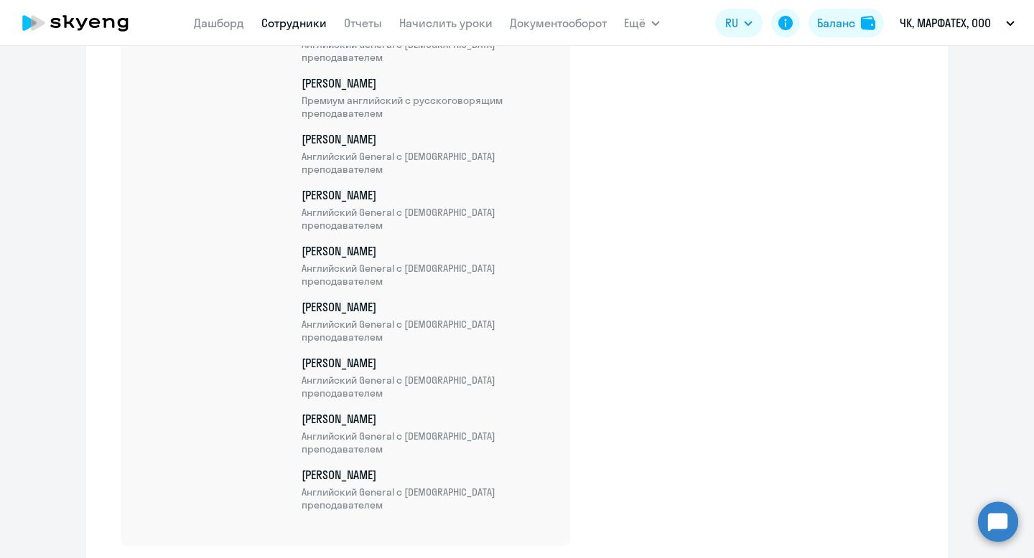
scroll to position [1438, 0]
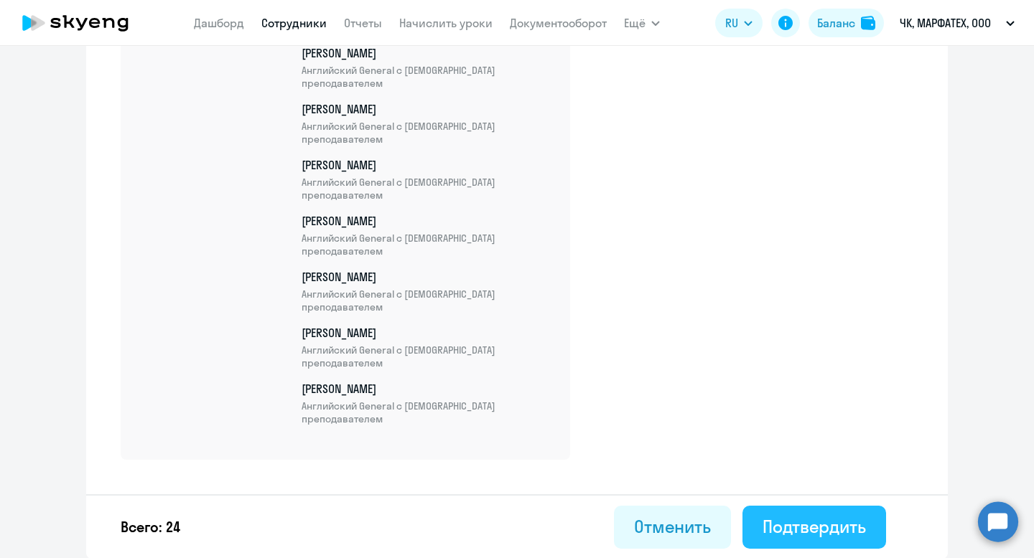
click at [843, 519] on div "Подтвердить" at bounding box center [813, 526] width 103 height 23
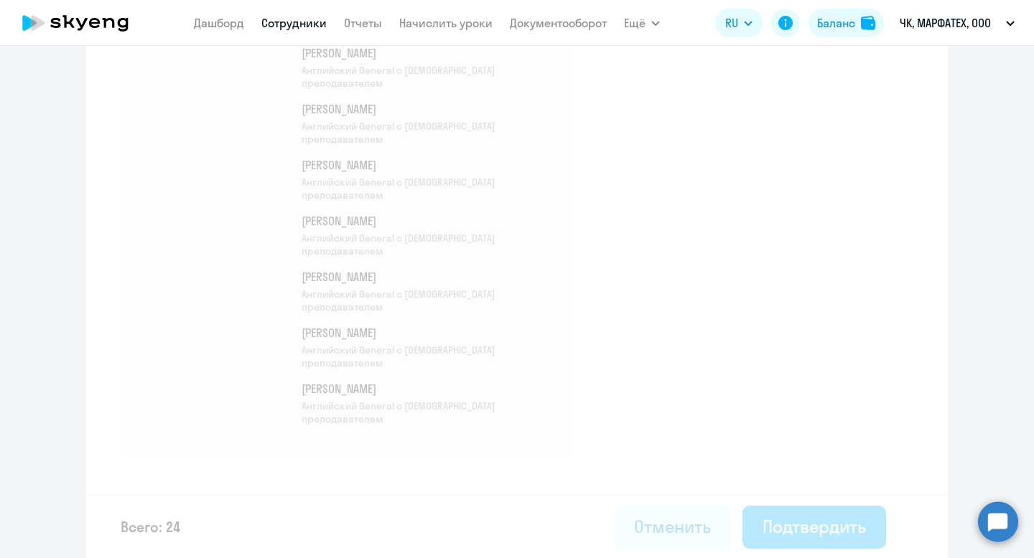
select select "30"
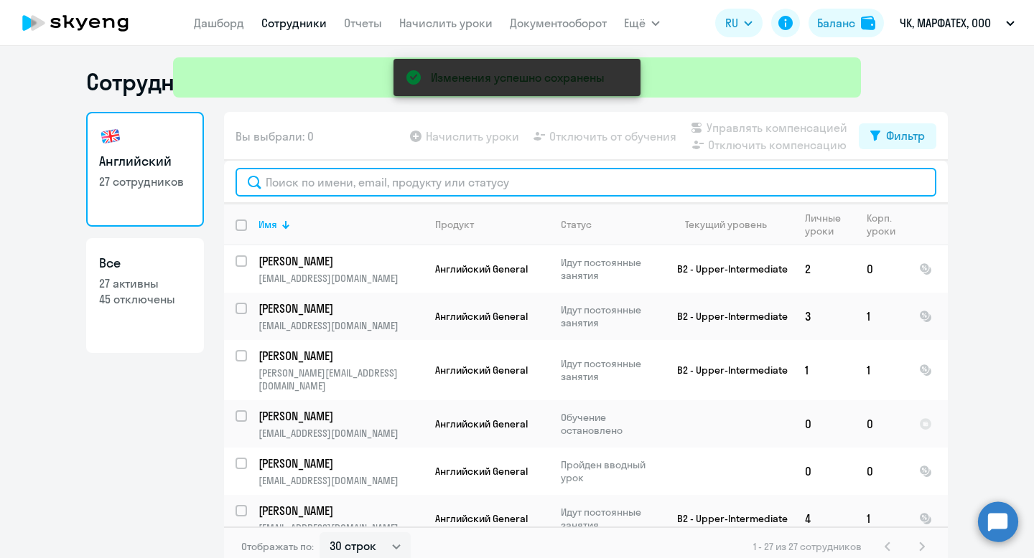
click at [546, 190] on input "text" at bounding box center [585, 182] width 701 height 29
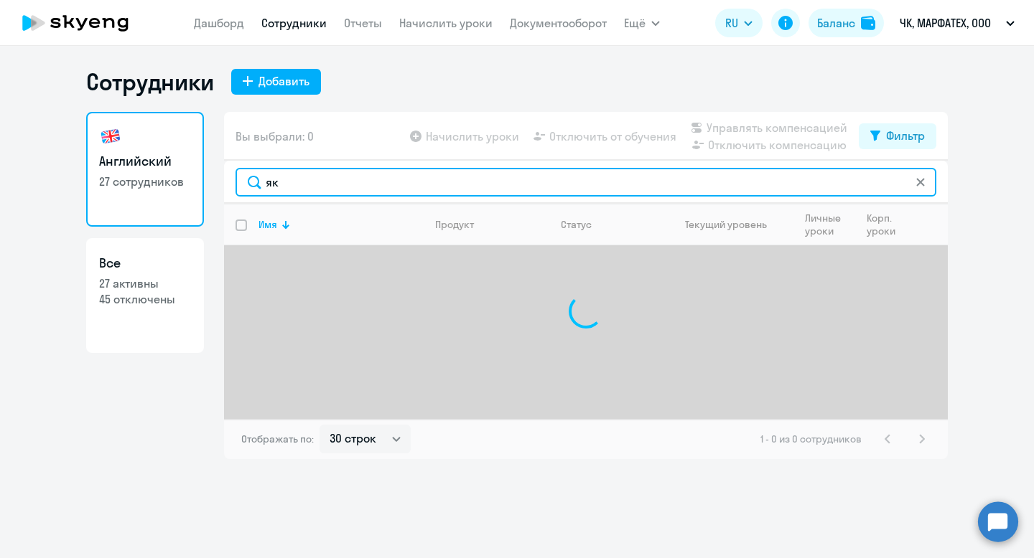
type input "я"
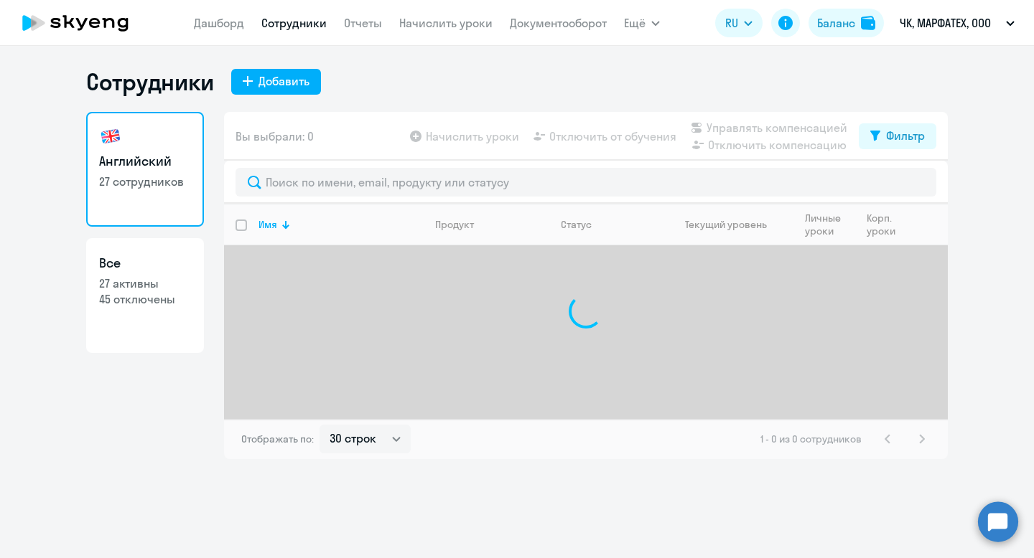
select select "30"
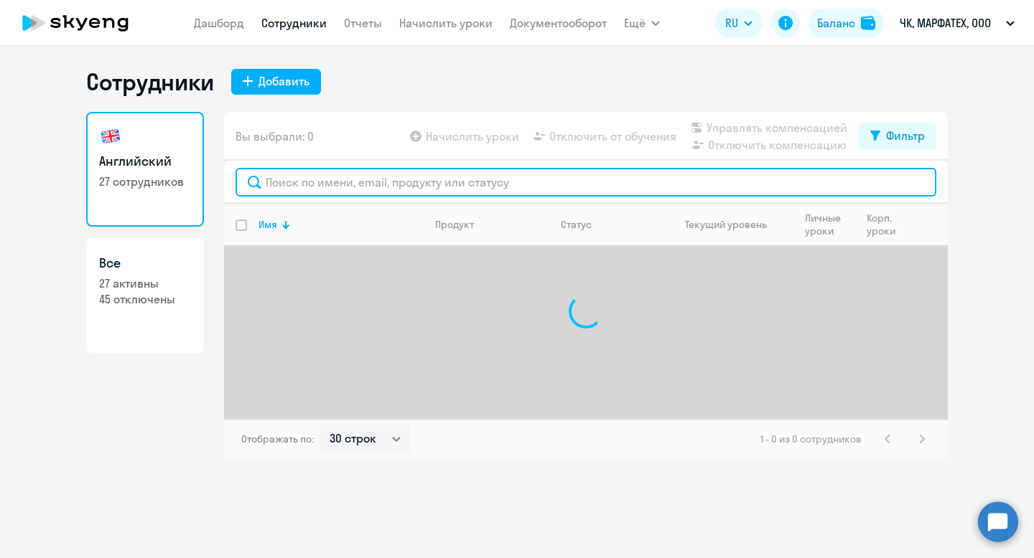
click at [284, 179] on input "text" at bounding box center [585, 182] width 701 height 29
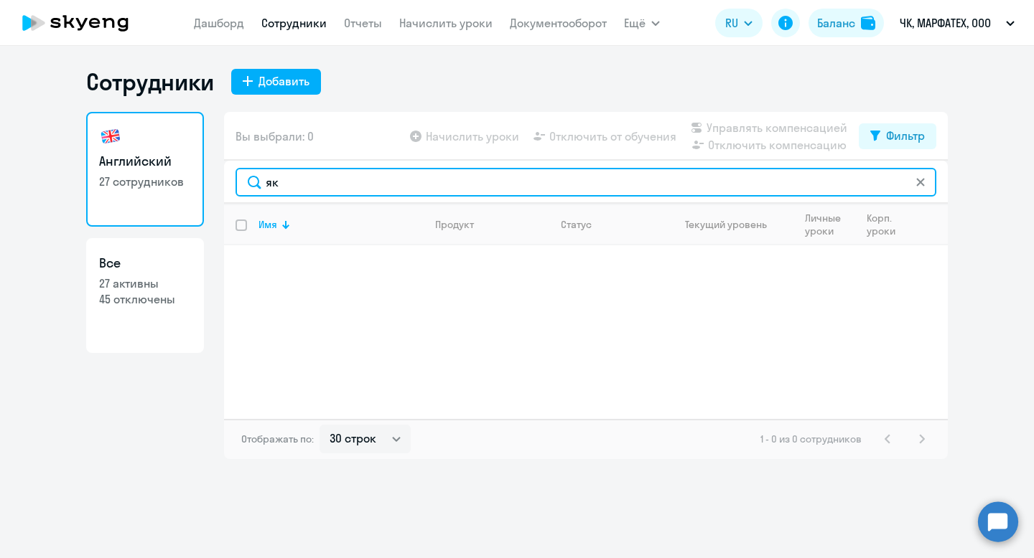
type input "я"
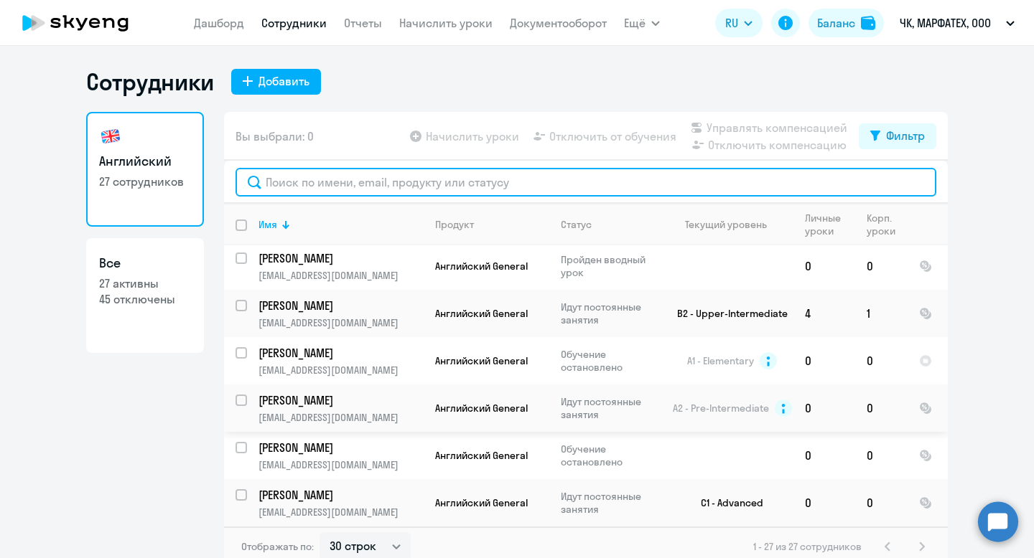
scroll to position [210, 0]
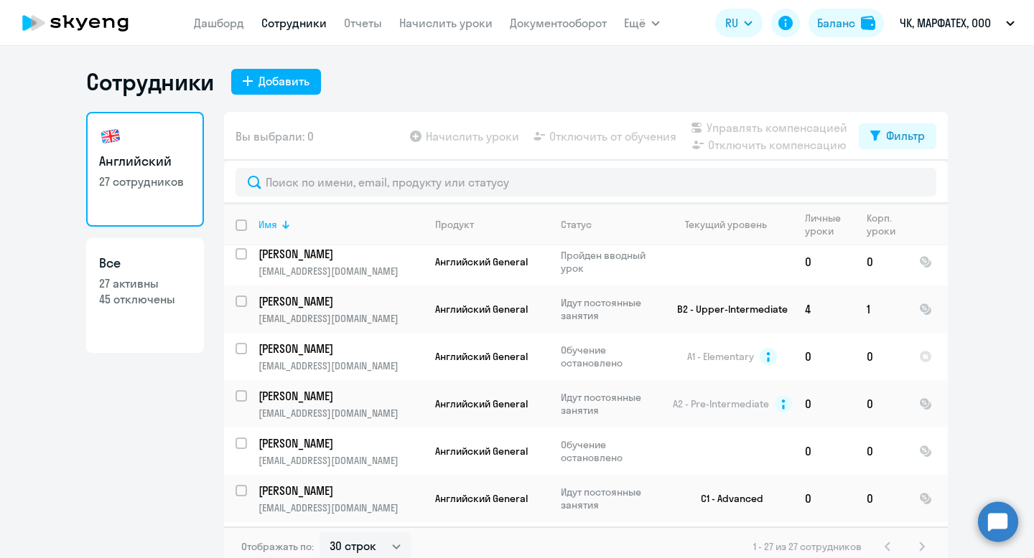
click at [283, 225] on div at bounding box center [284, 227] width 4 height 4
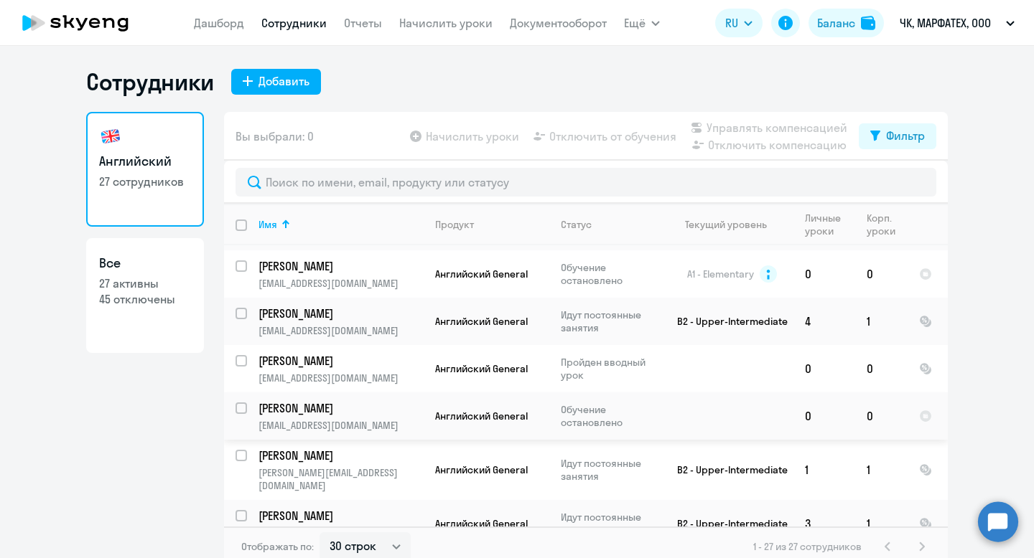
scroll to position [1023, 0]
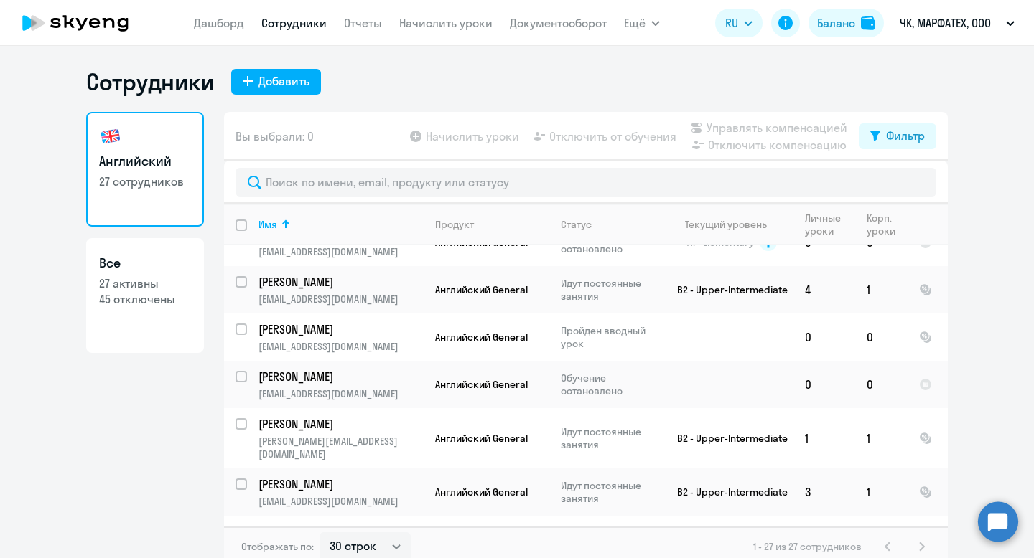
click at [922, 546] on div "1 - 27 из 27 сотрудников" at bounding box center [841, 546] width 177 height 17
click at [238, 225] on input "deselect all" at bounding box center [249, 234] width 29 height 29
checkbox input "true"
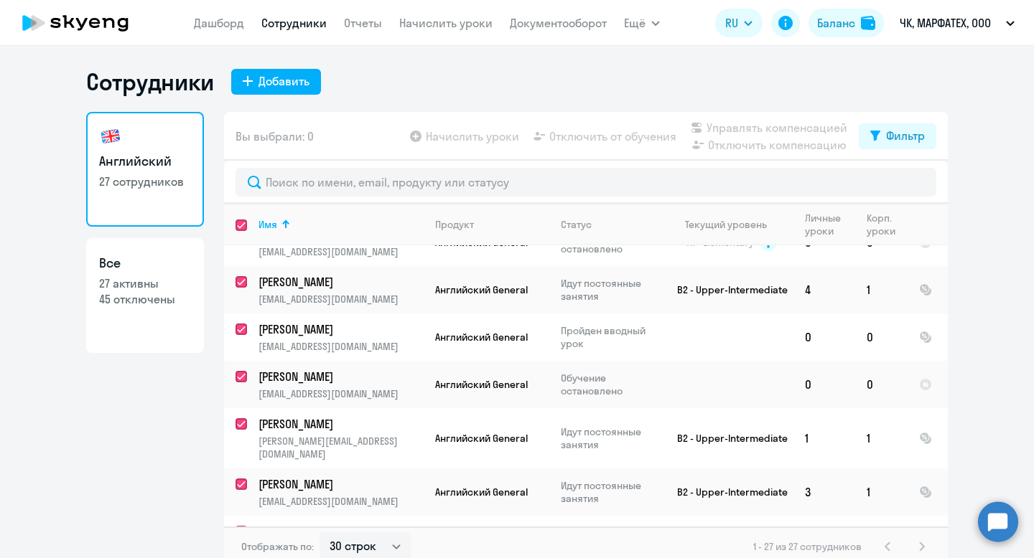
checkbox input "true"
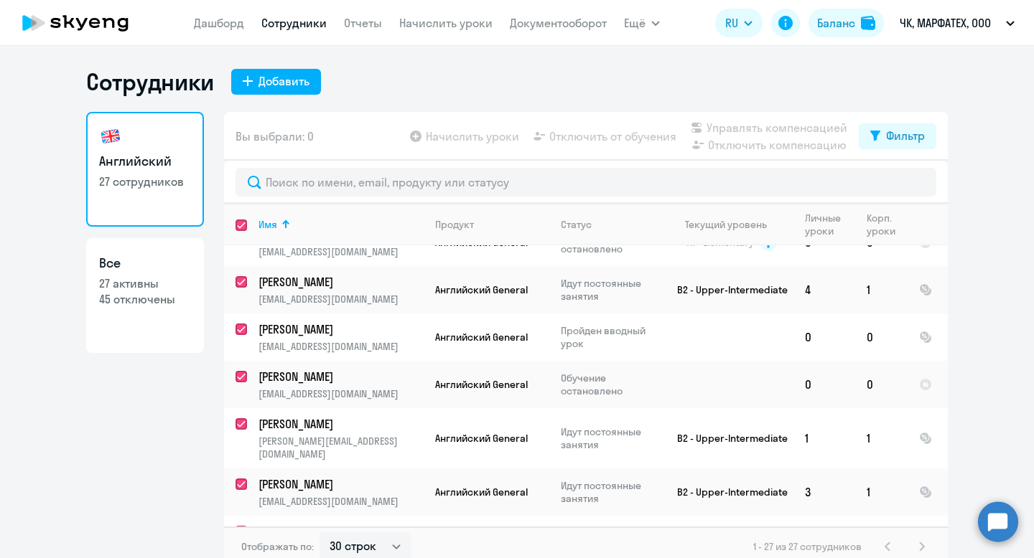
checkbox input "true"
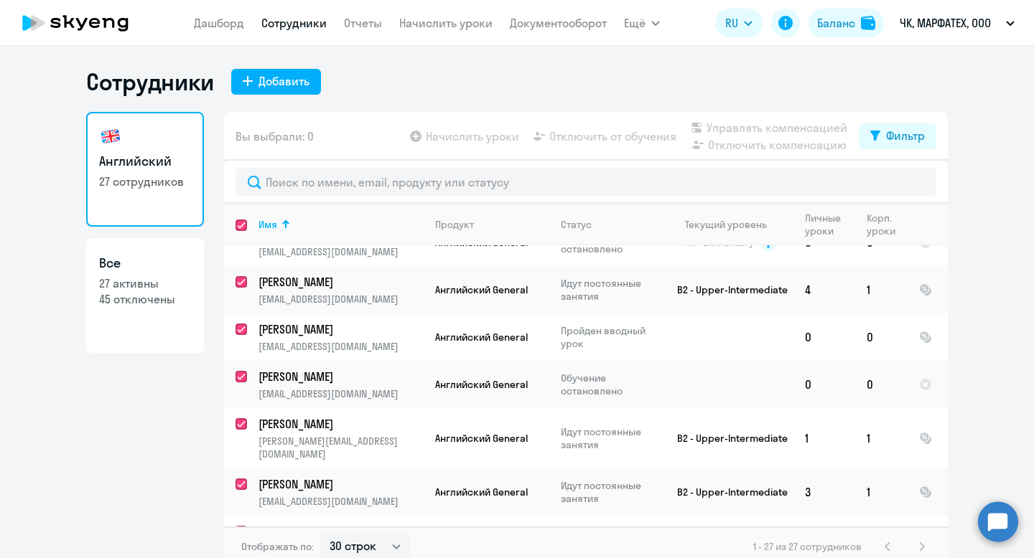
checkbox input "true"
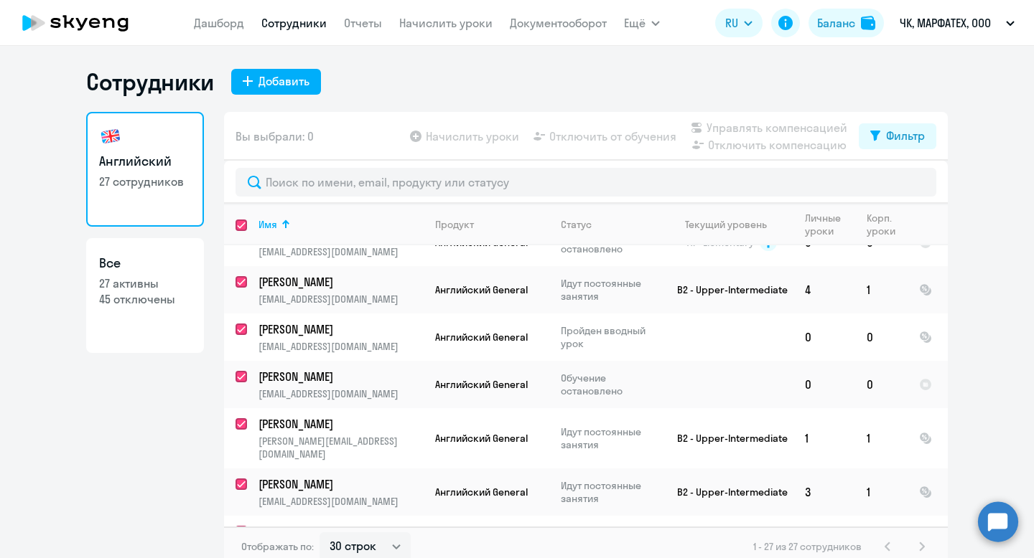
checkbox input "true"
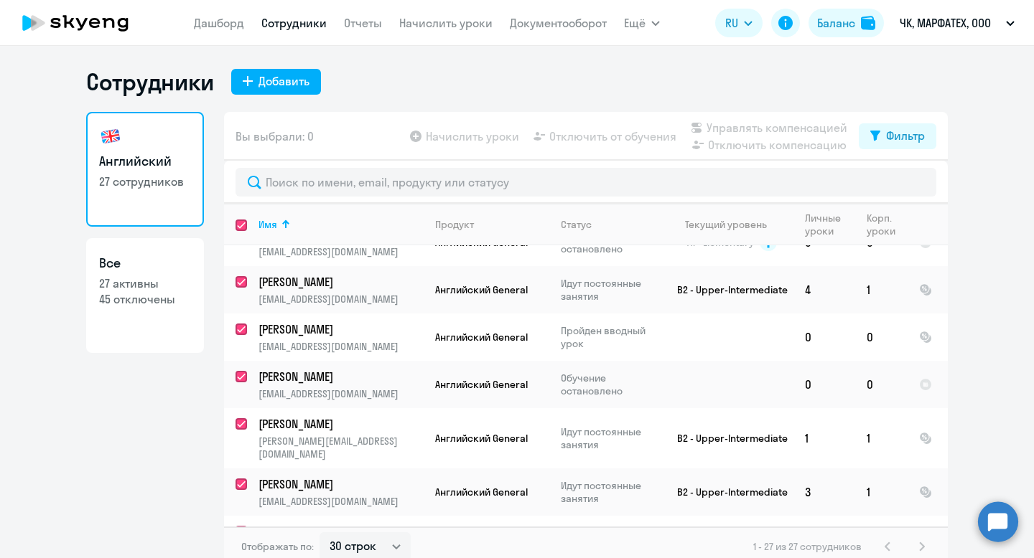
checkbox input "true"
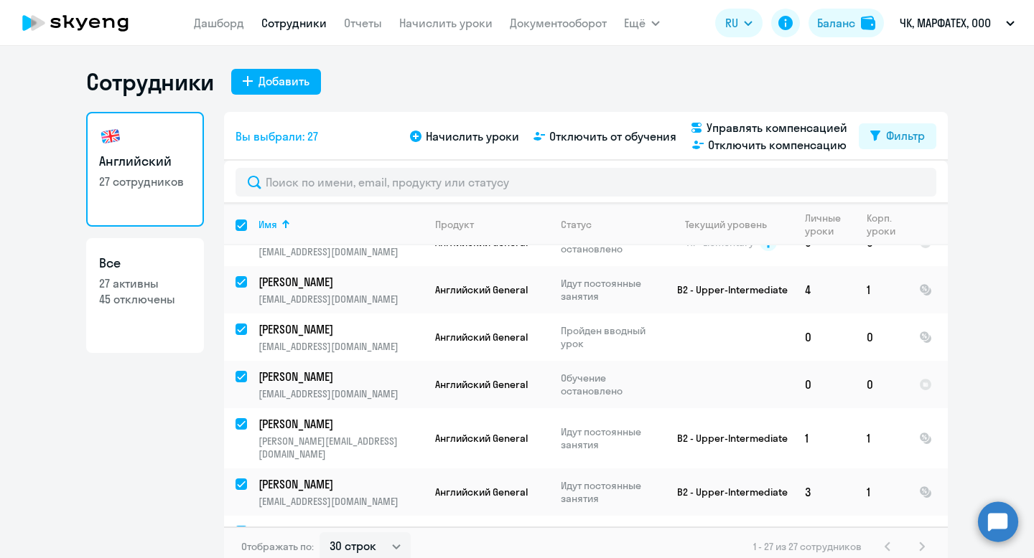
click at [238, 225] on input "select all" at bounding box center [249, 234] width 29 height 29
checkbox input "false"
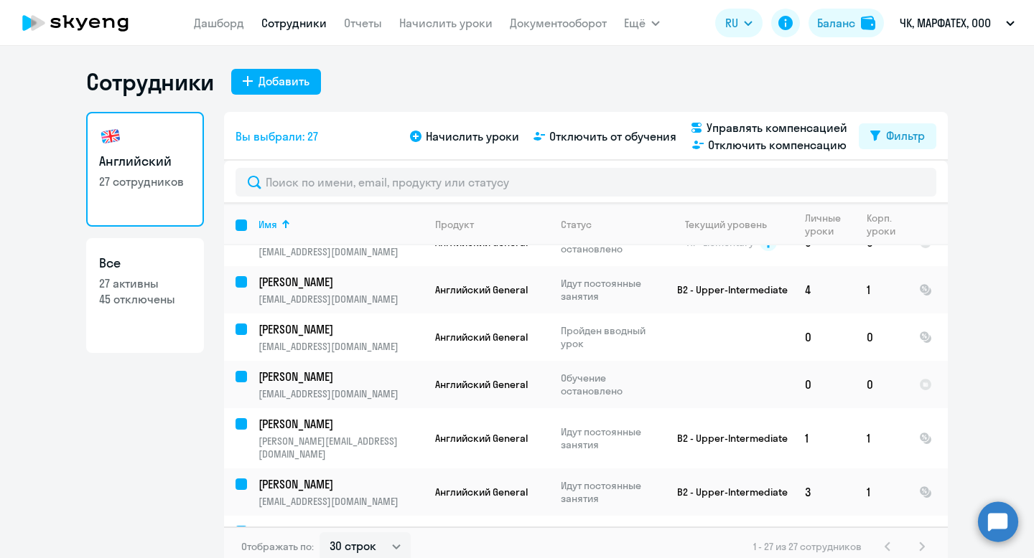
checkbox input "false"
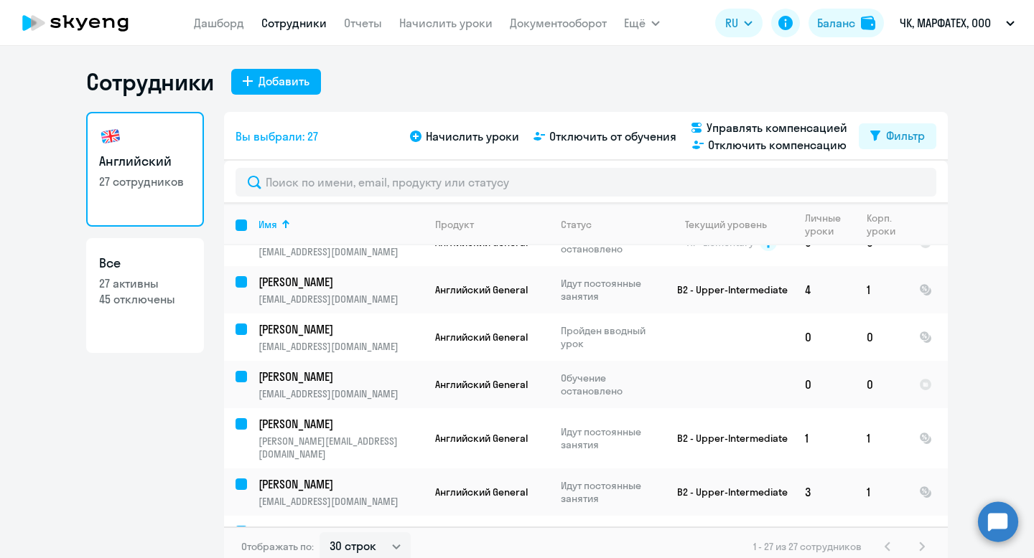
checkbox input "false"
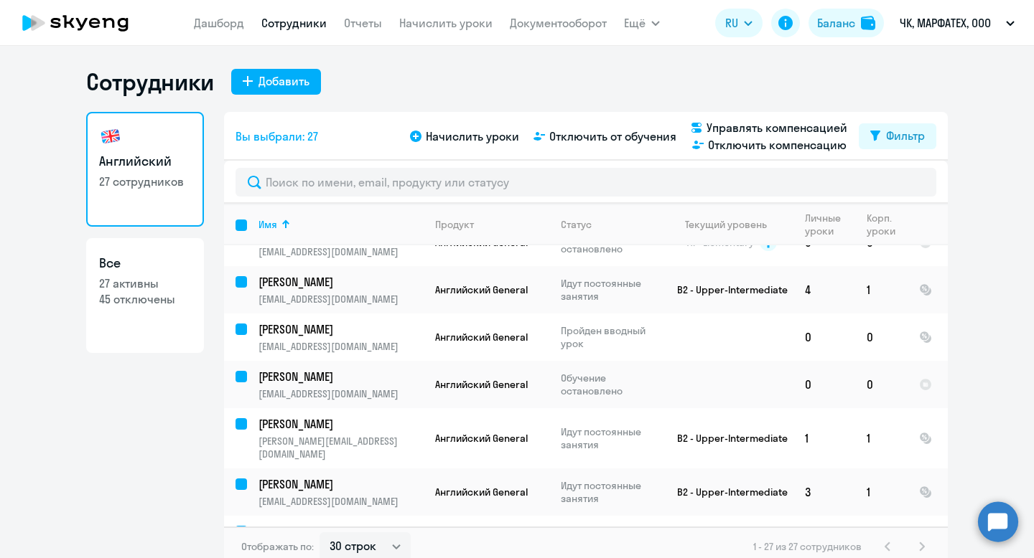
checkbox input "false"
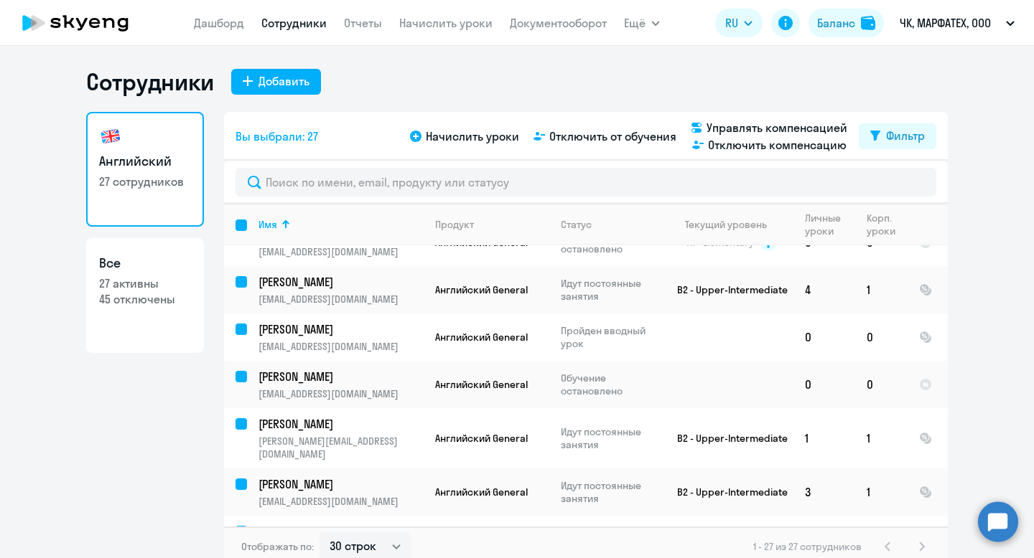
checkbox input "false"
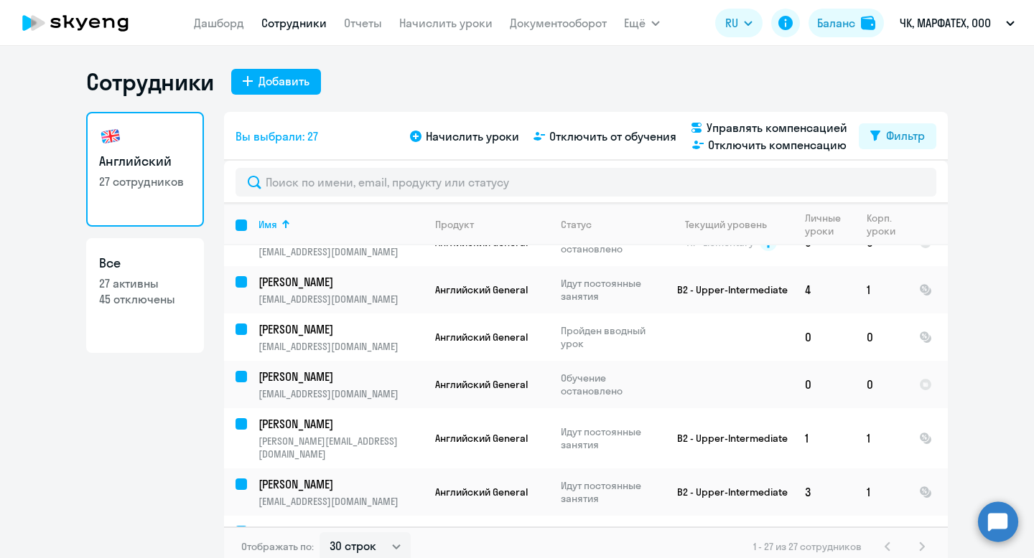
checkbox input "false"
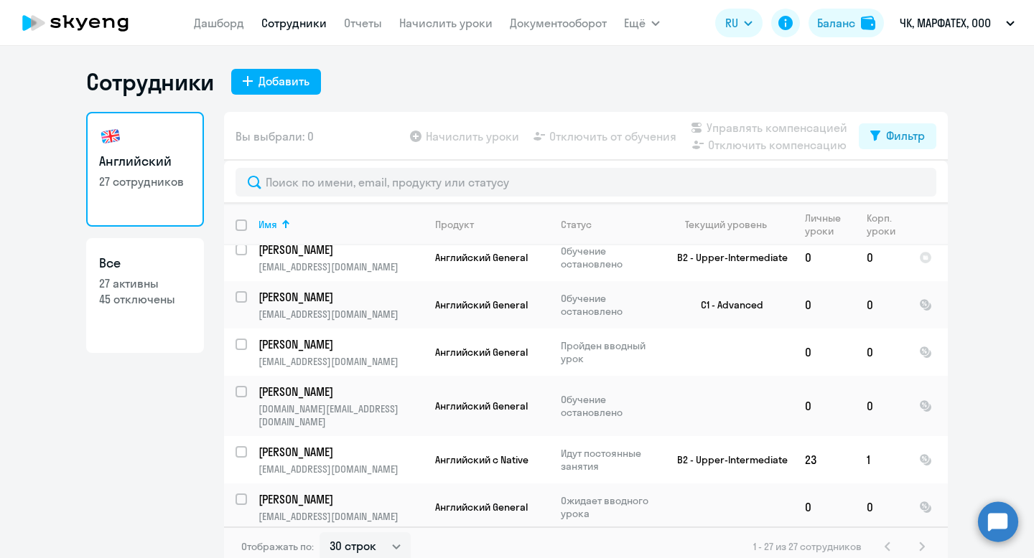
scroll to position [0, 0]
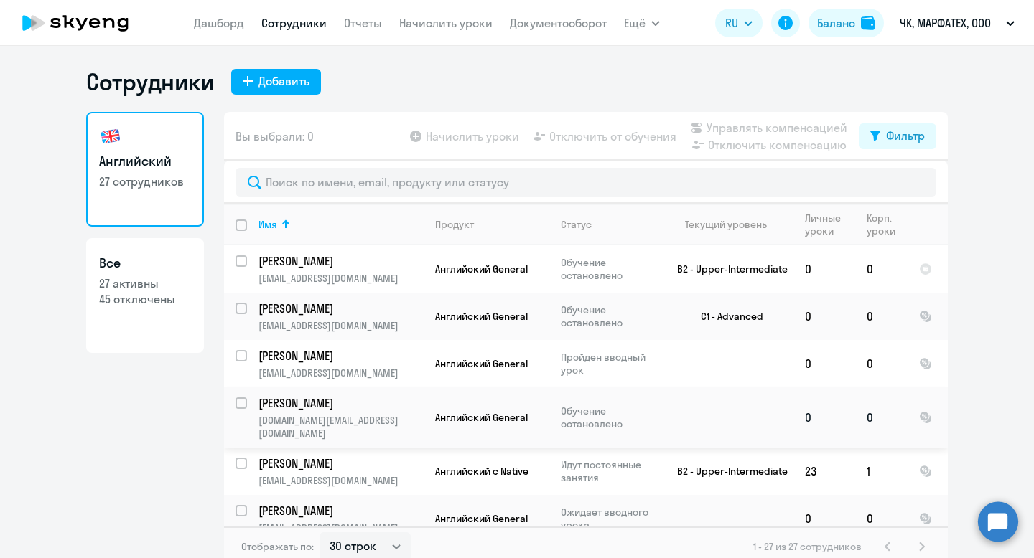
click at [240, 402] on input "select row 2458014" at bounding box center [249, 412] width 29 height 29
checkbox input "true"
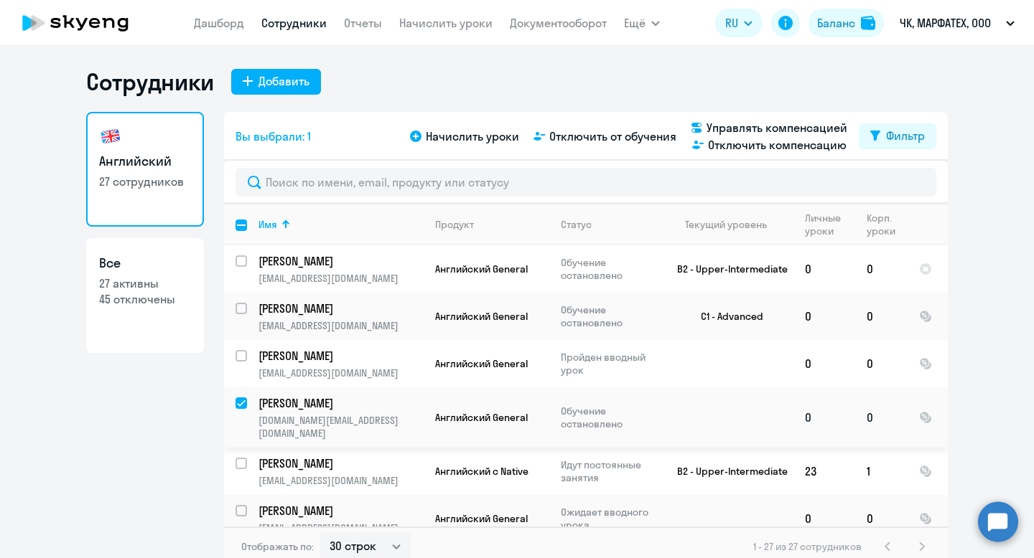
click at [288, 409] on p "[PERSON_NAME]" at bounding box center [339, 403] width 162 height 16
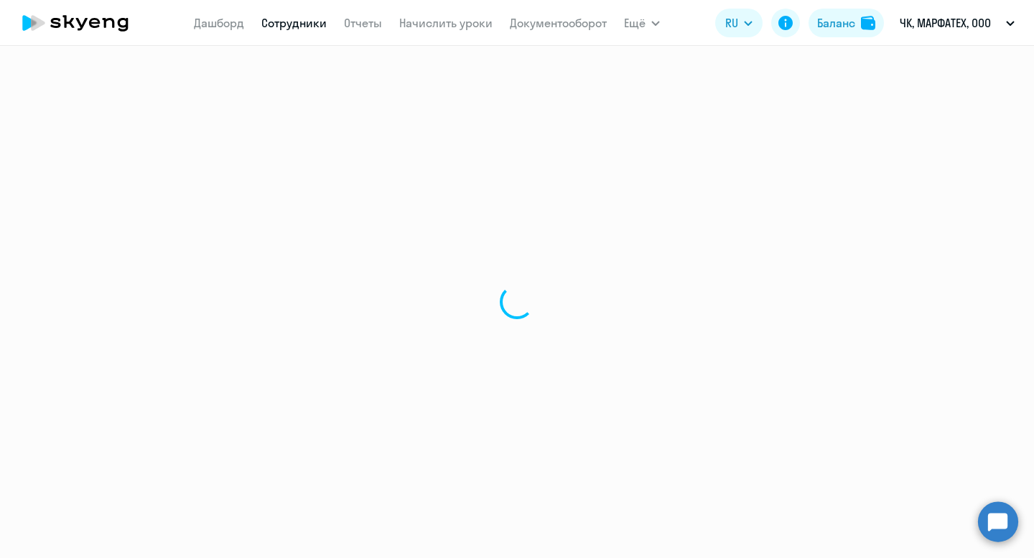
select select "english"
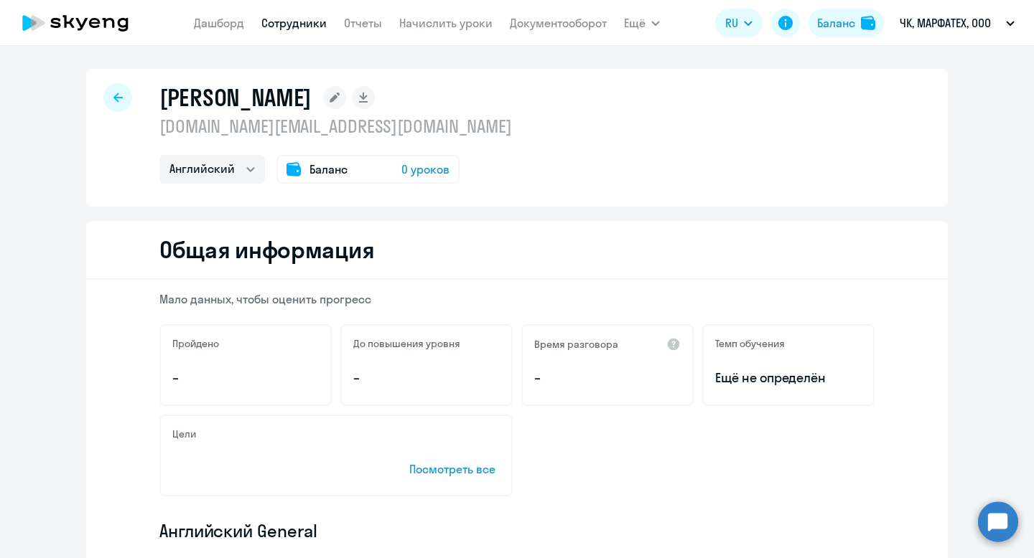
click at [108, 93] on div at bounding box center [117, 97] width 29 height 29
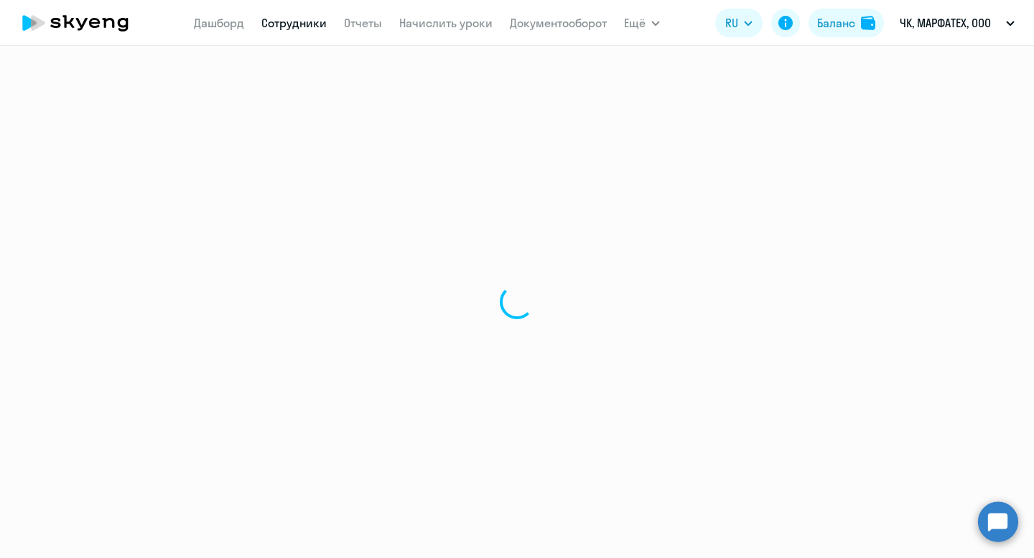
select select "30"
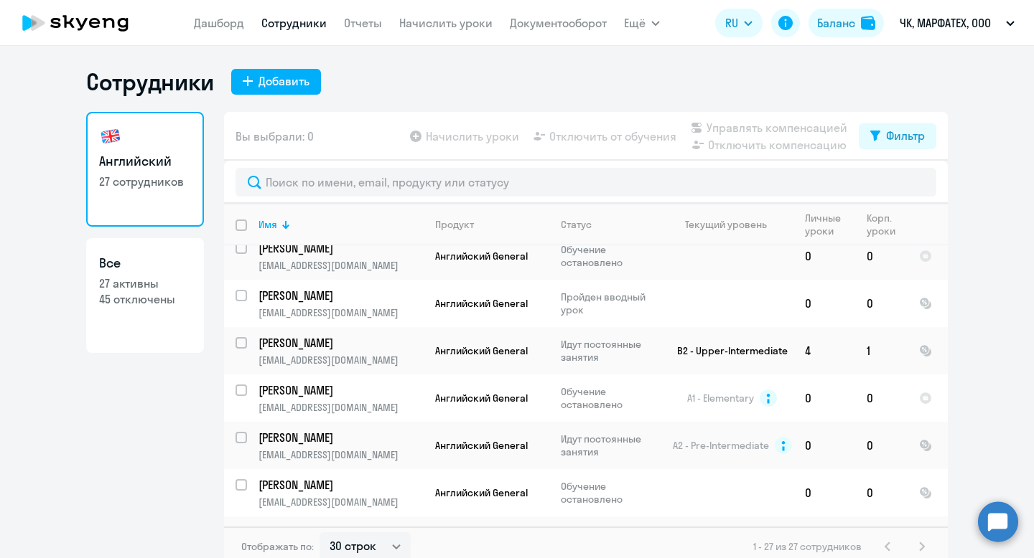
scroll to position [219, 0]
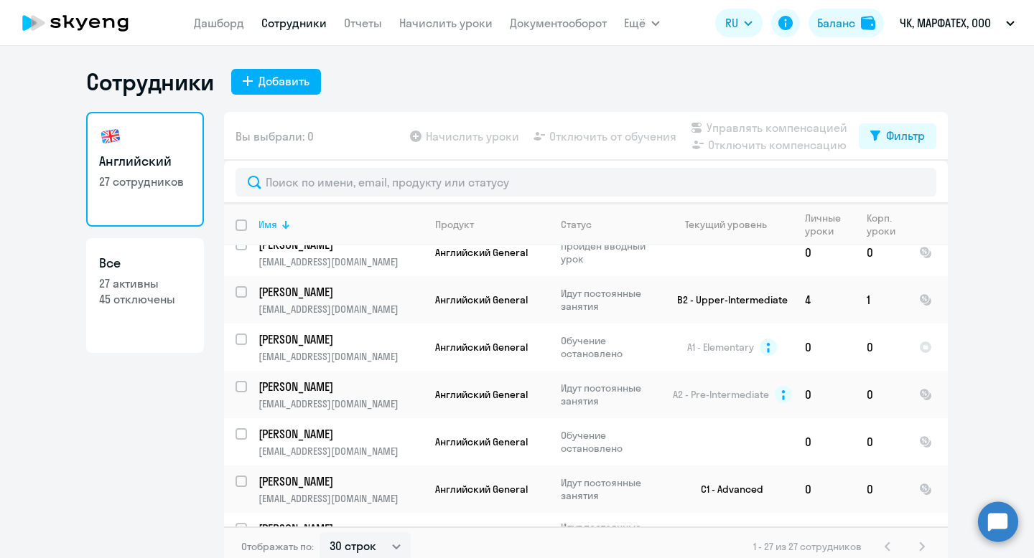
click at [281, 228] on div "Имя" at bounding box center [340, 224] width 164 height 13
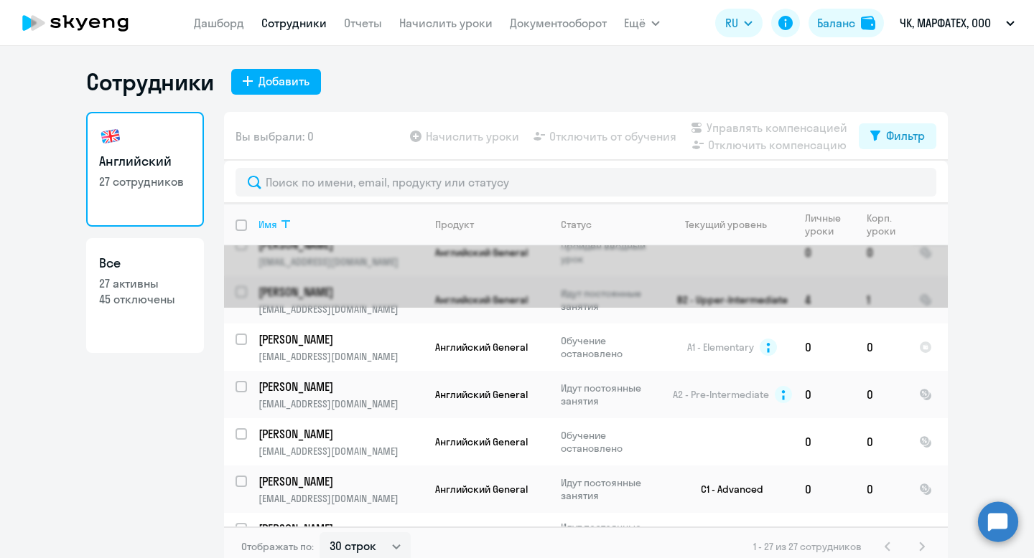
scroll to position [0, 0]
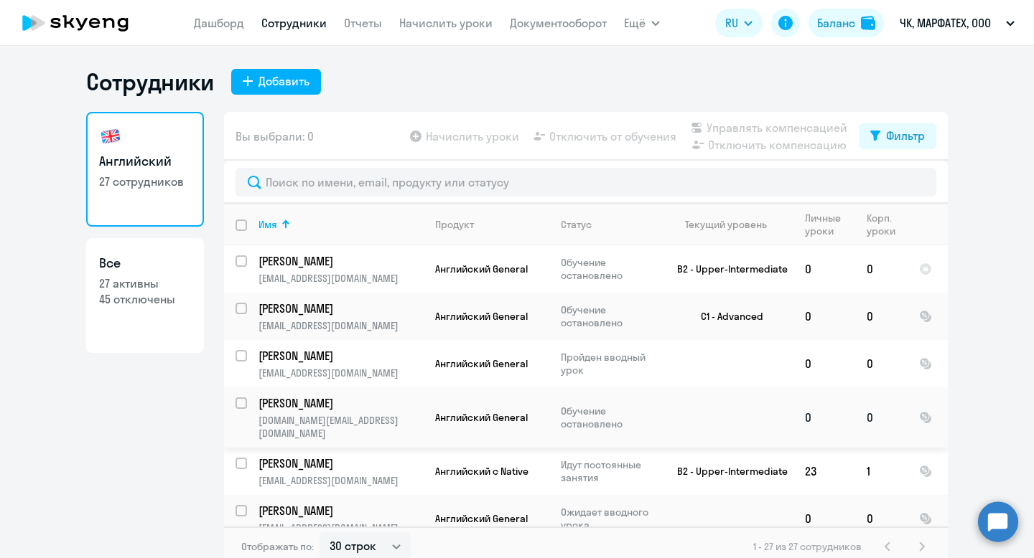
click at [237, 401] on input "select row 2458014" at bounding box center [249, 412] width 29 height 29
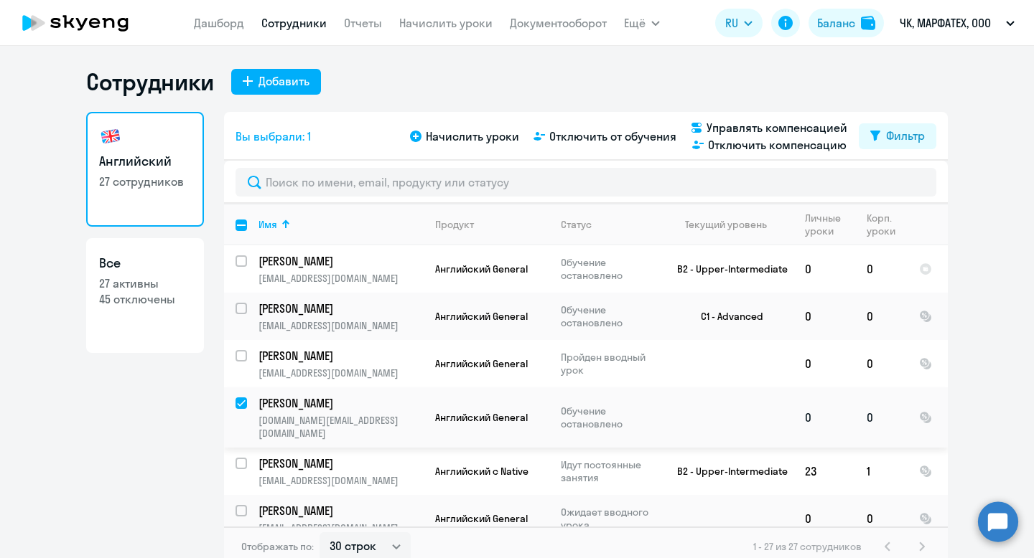
click at [237, 401] on input "deselect row 2458014" at bounding box center [249, 412] width 29 height 29
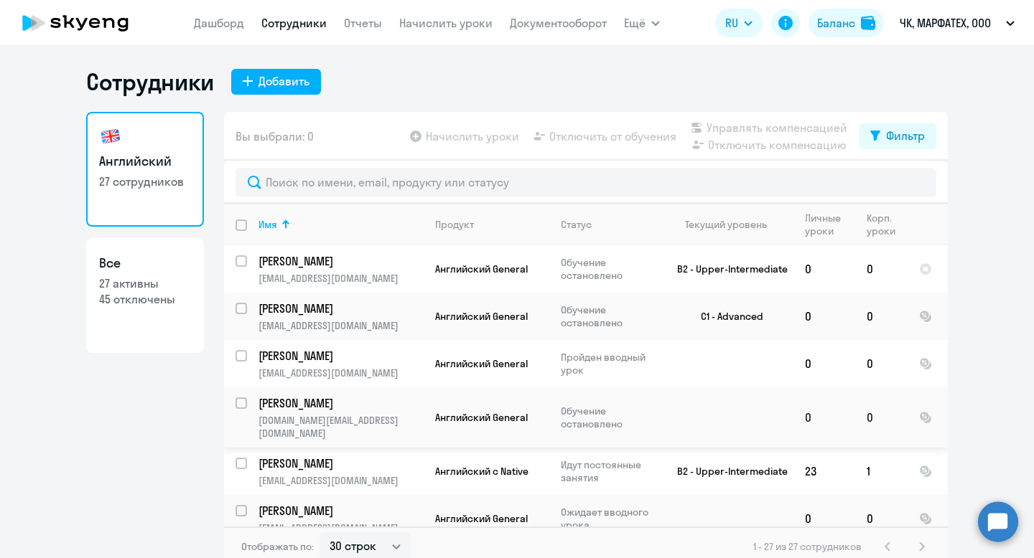
click at [237, 401] on input "select row 2458014" at bounding box center [249, 412] width 29 height 29
checkbox input "true"
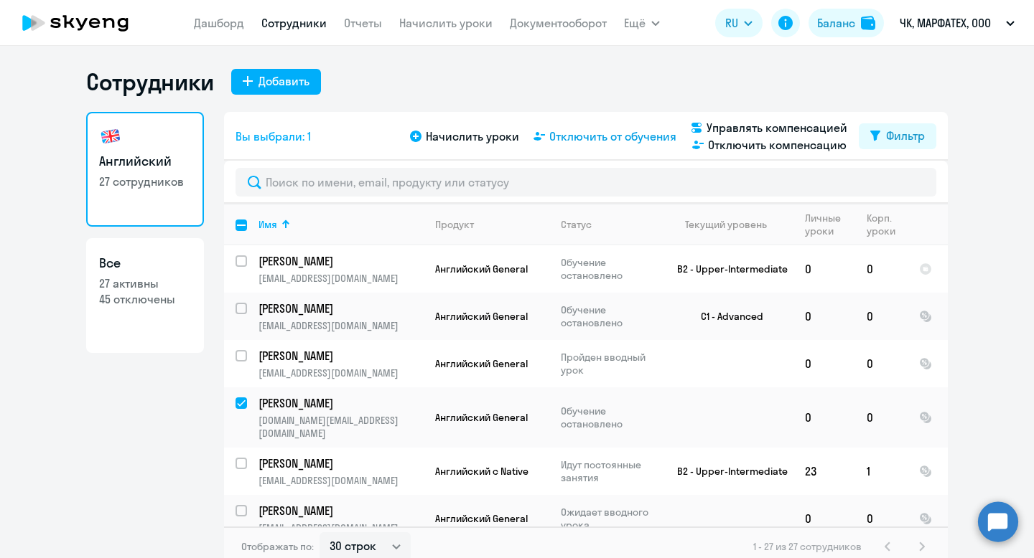
click at [606, 139] on span "Отключить от обучения" at bounding box center [612, 136] width 127 height 17
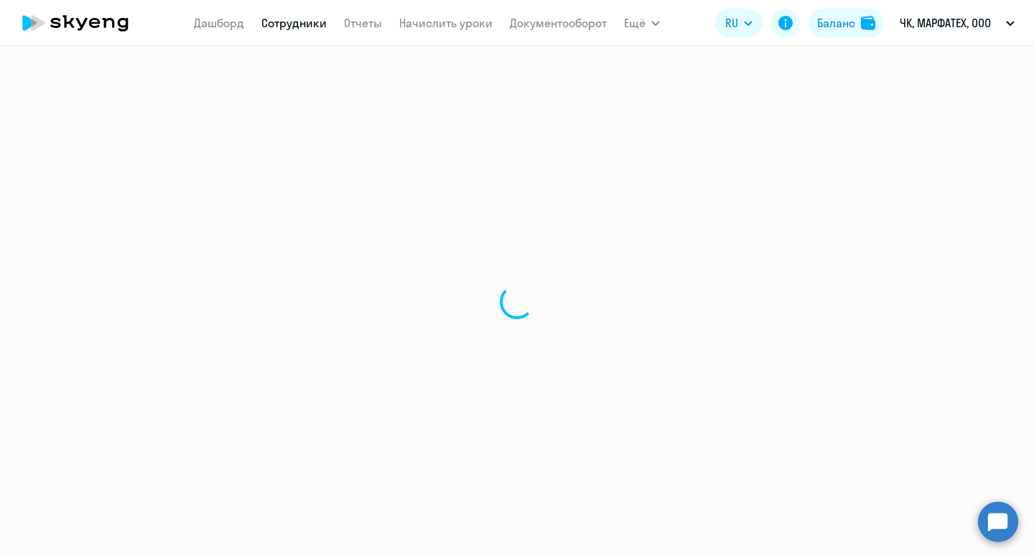
select select "30"
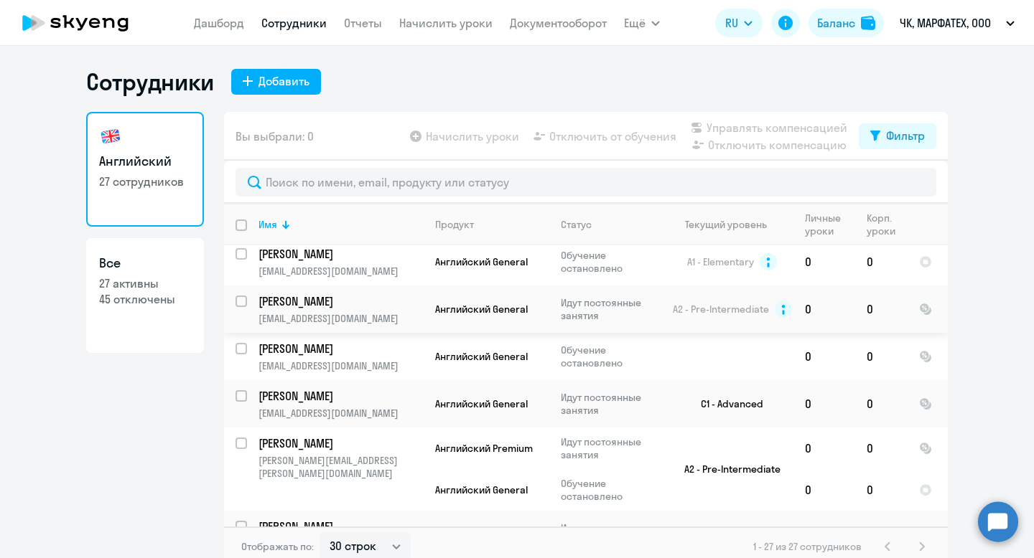
scroll to position [342, 0]
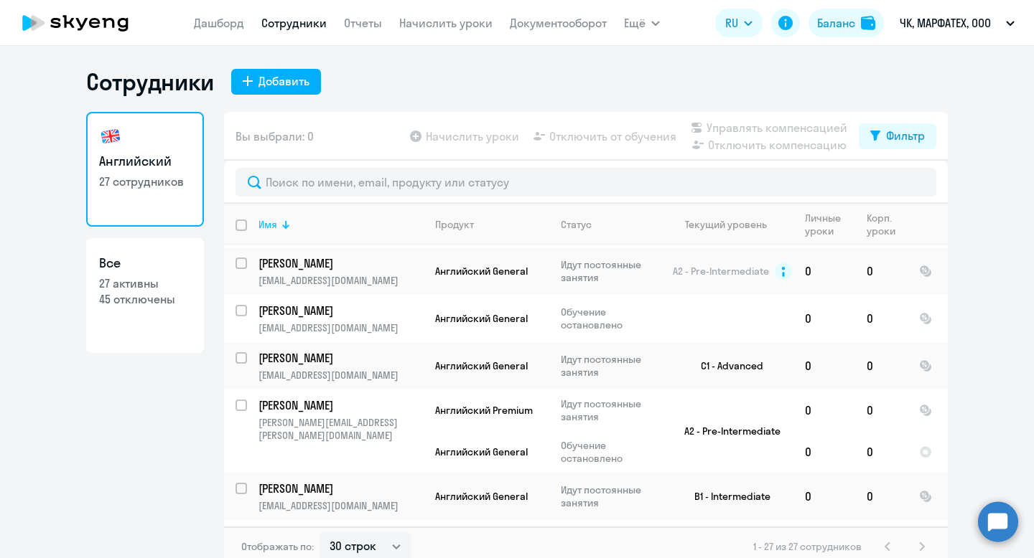
click at [278, 230] on div "Имя" at bounding box center [340, 224] width 164 height 13
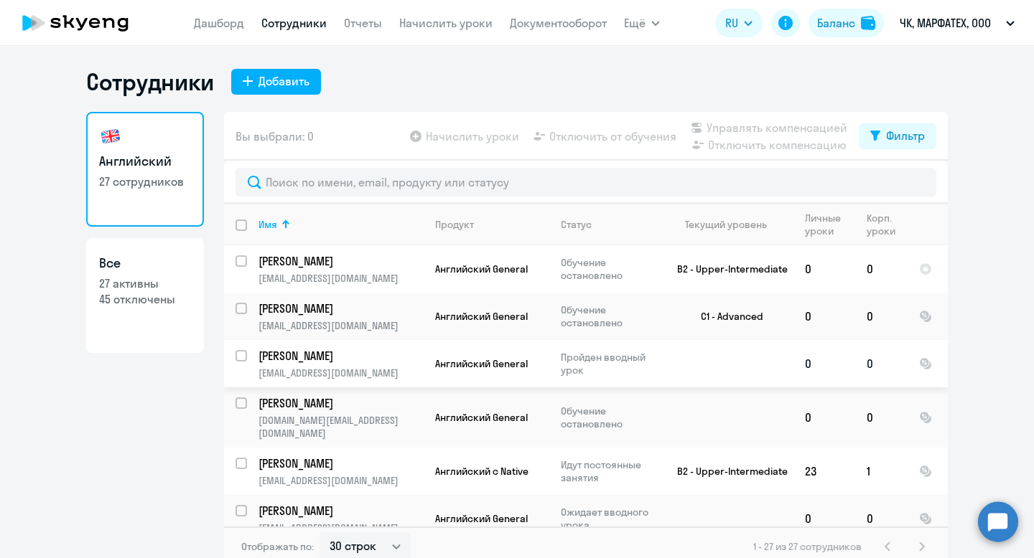
scroll to position [12, 0]
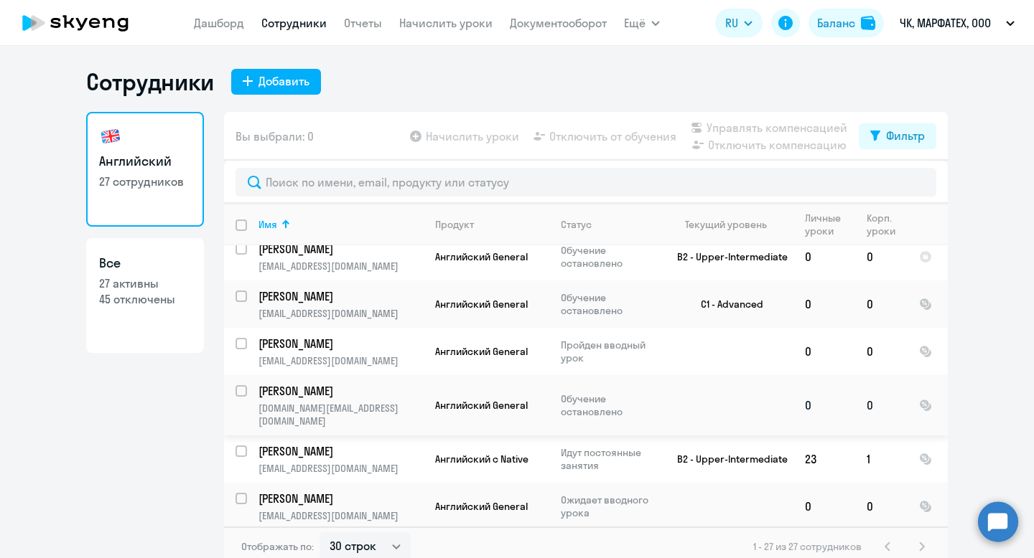
click at [308, 400] on td "Yakushev Dmitry rustark.com@gmail.com" at bounding box center [335, 405] width 177 height 60
select select "english"
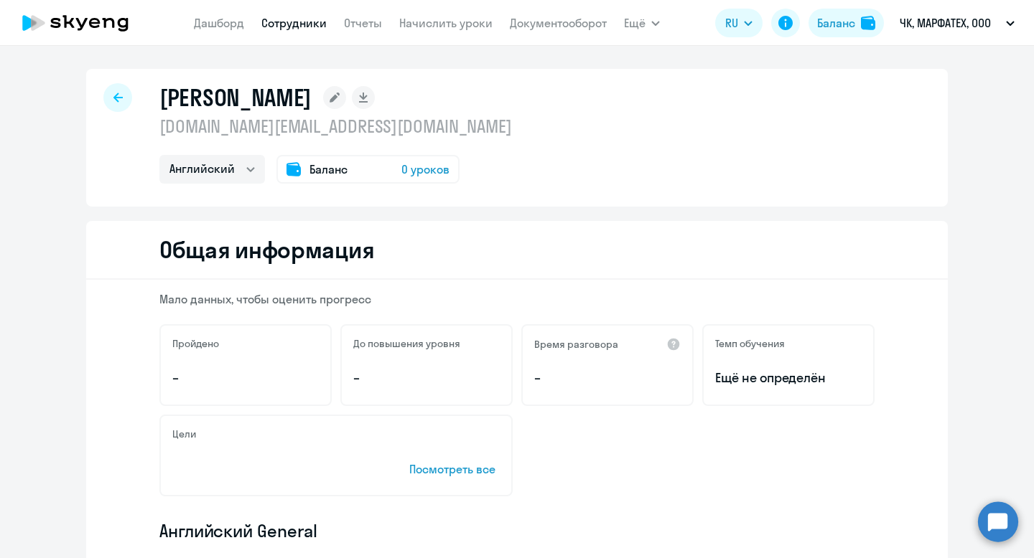
click at [346, 91] on rect at bounding box center [334, 97] width 23 height 23
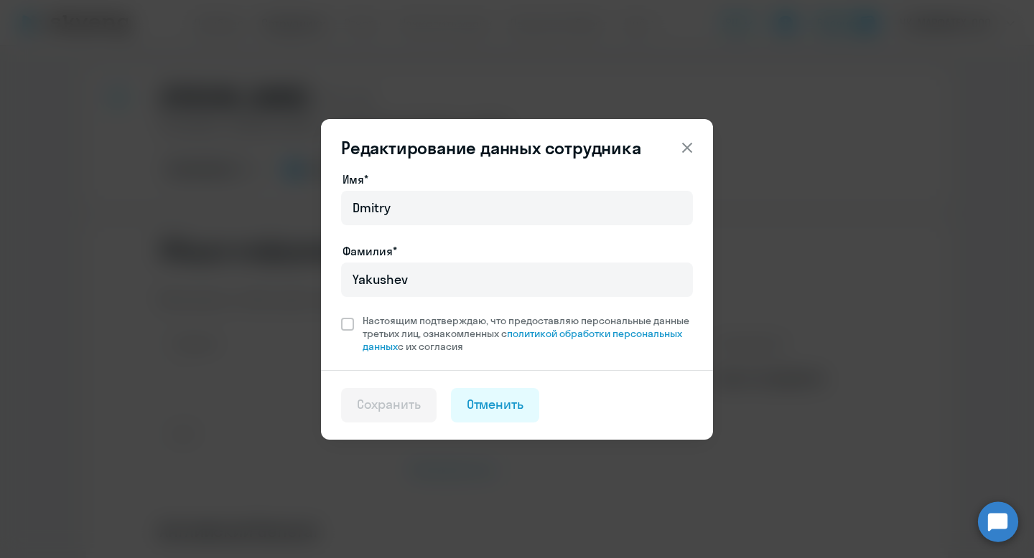
click at [684, 149] on icon at bounding box center [686, 147] width 17 height 17
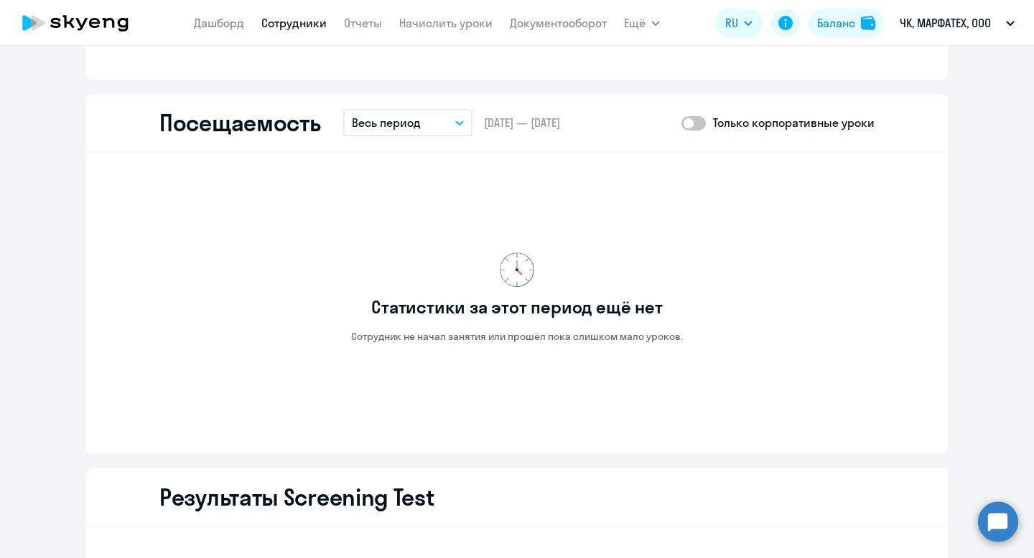
scroll to position [1865, 0]
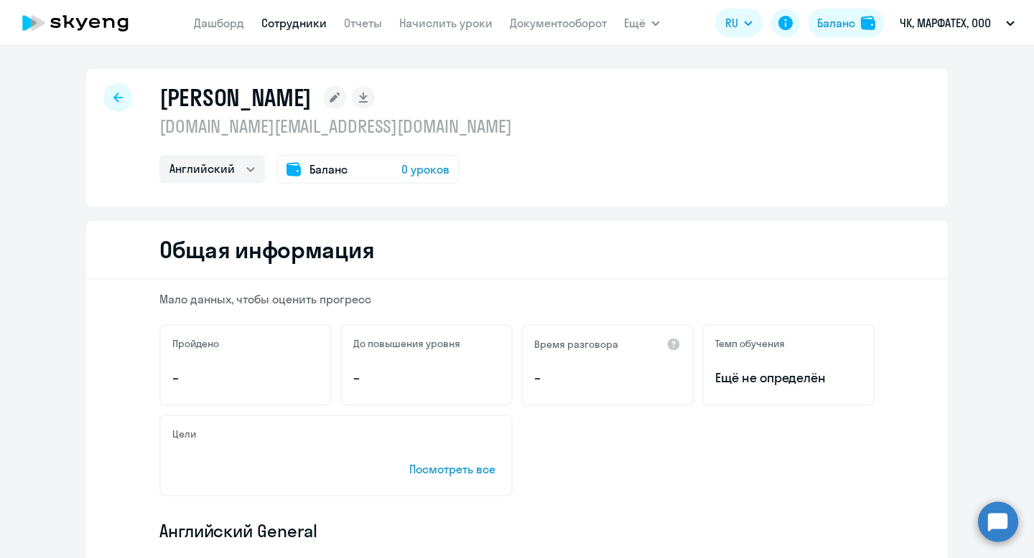
select select "30"
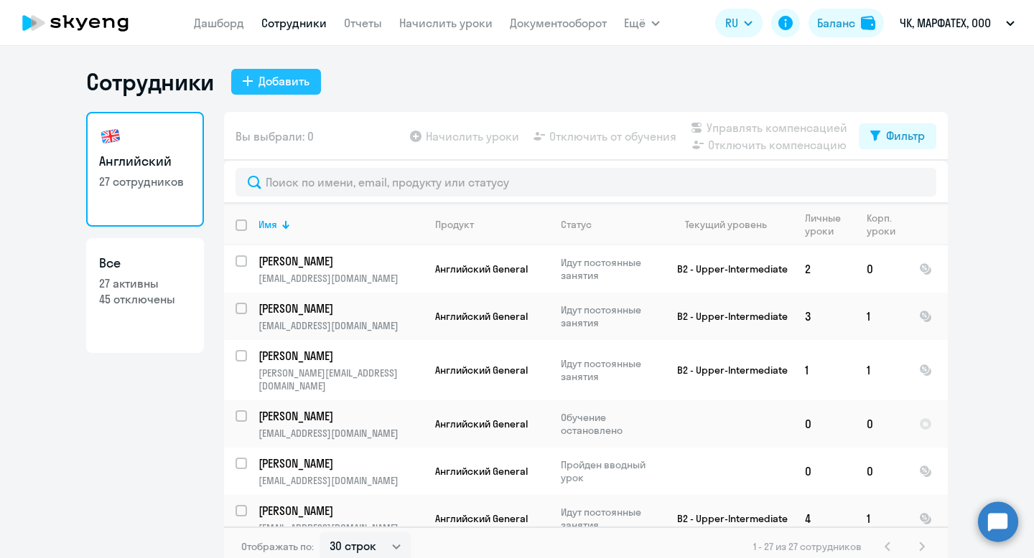
click at [274, 79] on div "Добавить" at bounding box center [283, 80] width 51 height 17
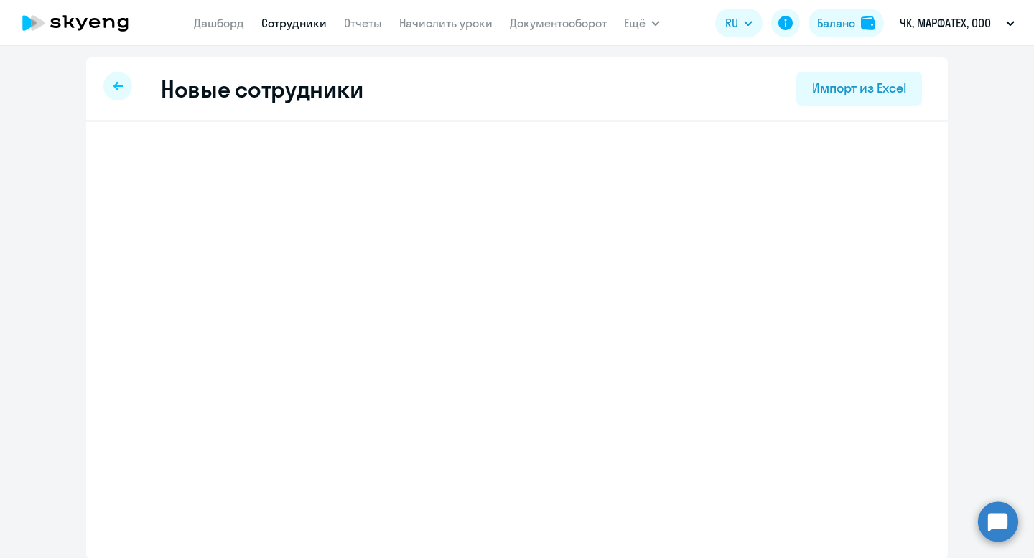
select select "english_adult_not_native_speaker"
select select "3"
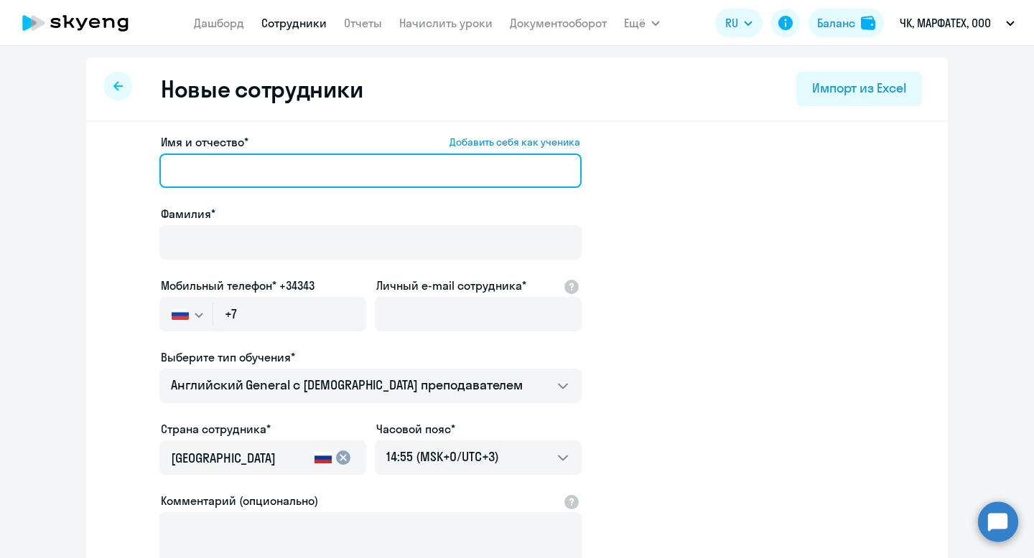
click at [233, 166] on input "Имя и отчество* Добавить себя как ученика" at bounding box center [370, 171] width 422 height 34
type input "Дмитрий Александрович"
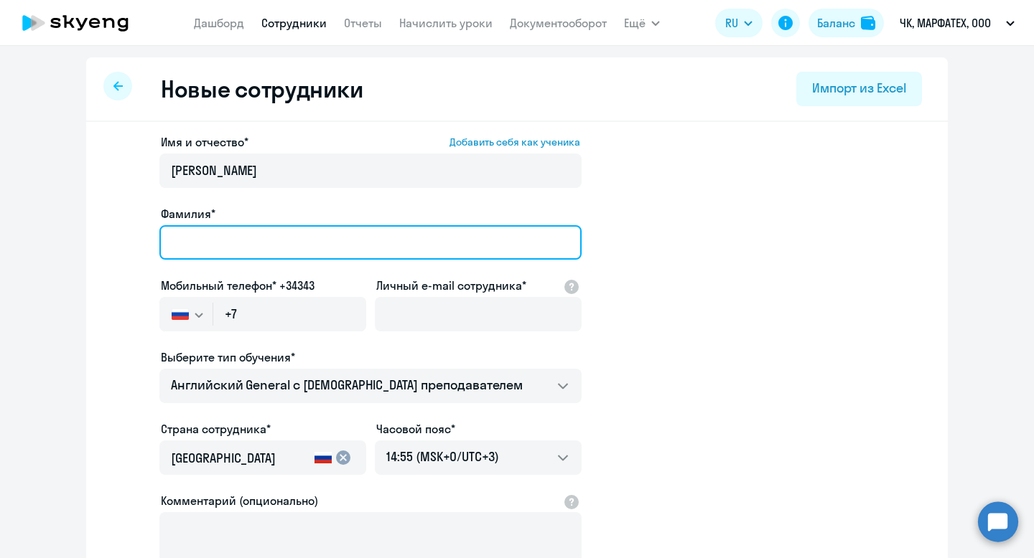
click at [253, 230] on input "Фамилия*" at bounding box center [370, 242] width 422 height 34
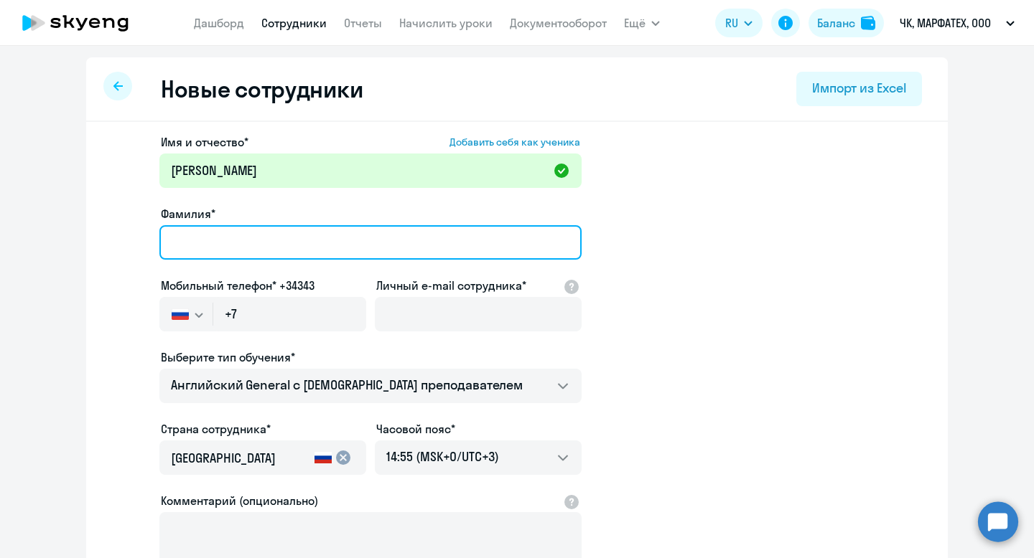
type input "[PERSON_NAME]"
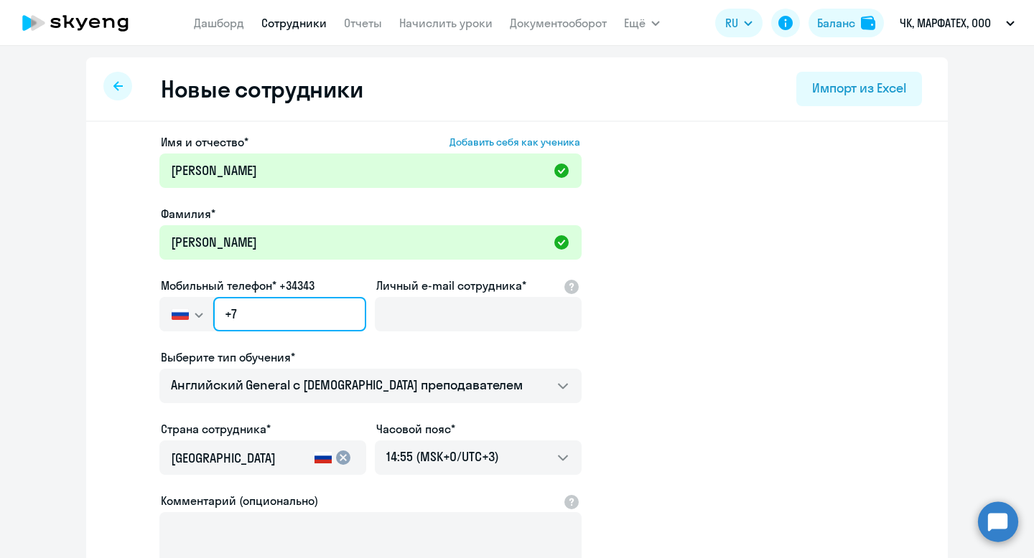
click at [252, 305] on input "+7" at bounding box center [289, 314] width 153 height 34
click at [252, 304] on input "+7" at bounding box center [289, 314] width 153 height 34
click at [256, 305] on input "+7" at bounding box center [289, 314] width 153 height 34
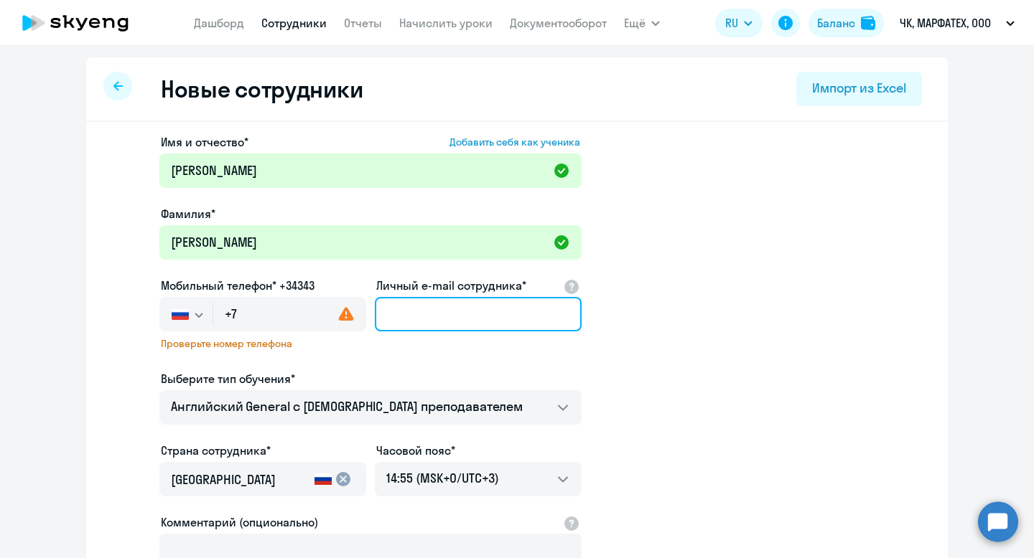
click at [424, 323] on input "Личный e-mail сотрудника*" at bounding box center [478, 314] width 207 height 34
paste input "snookiputzi@gmail.com"
type input "snookiputzi@gmail.com"
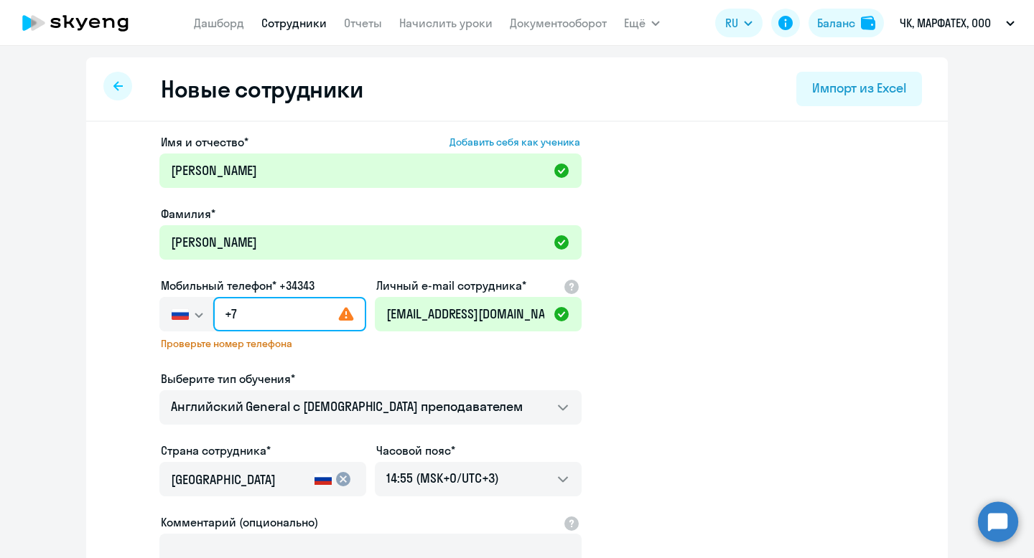
click at [250, 304] on input "+7" at bounding box center [289, 314] width 153 height 34
paste input "95 05-882-211"
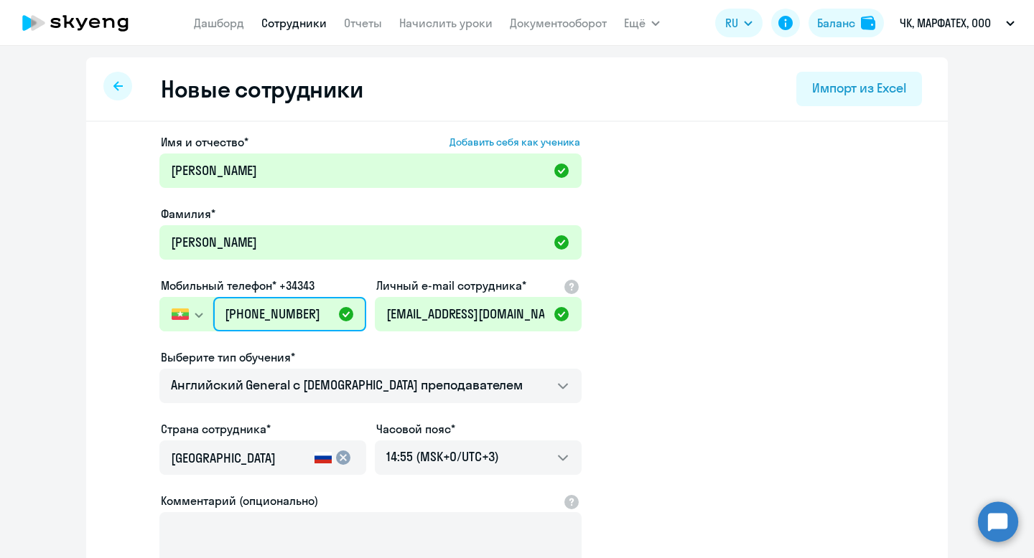
drag, startPoint x: 316, startPoint y: 317, endPoint x: 206, endPoint y: 315, distance: 109.8
click at [206, 315] on div "Россия +7 Казахстан +7 Украина +380 Беларусь (Белоруссия) +375 Австралия +61 Ав…" at bounding box center [262, 314] width 207 height 34
paste input "7 950 588-22-"
type input "+7 950 588-22-11"
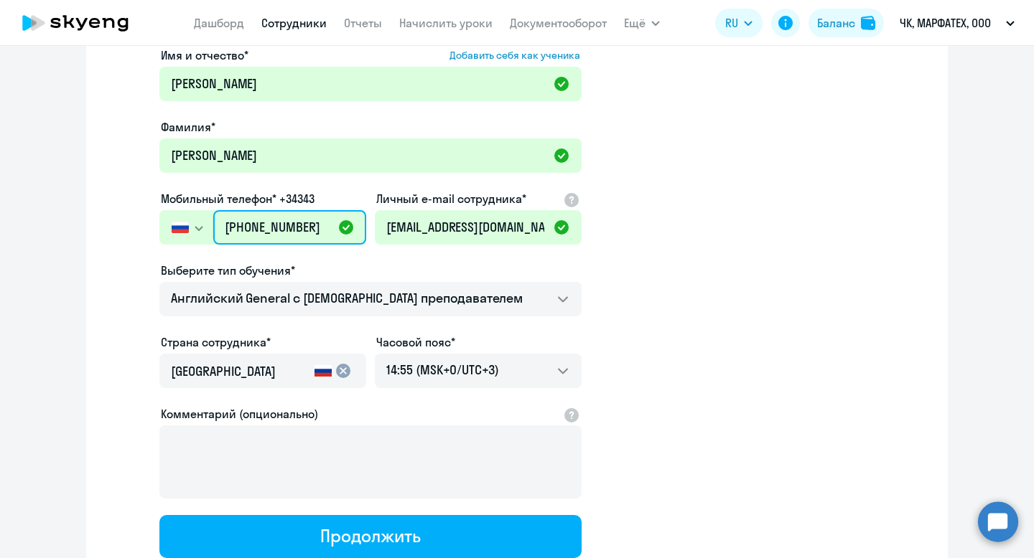
scroll to position [141, 0]
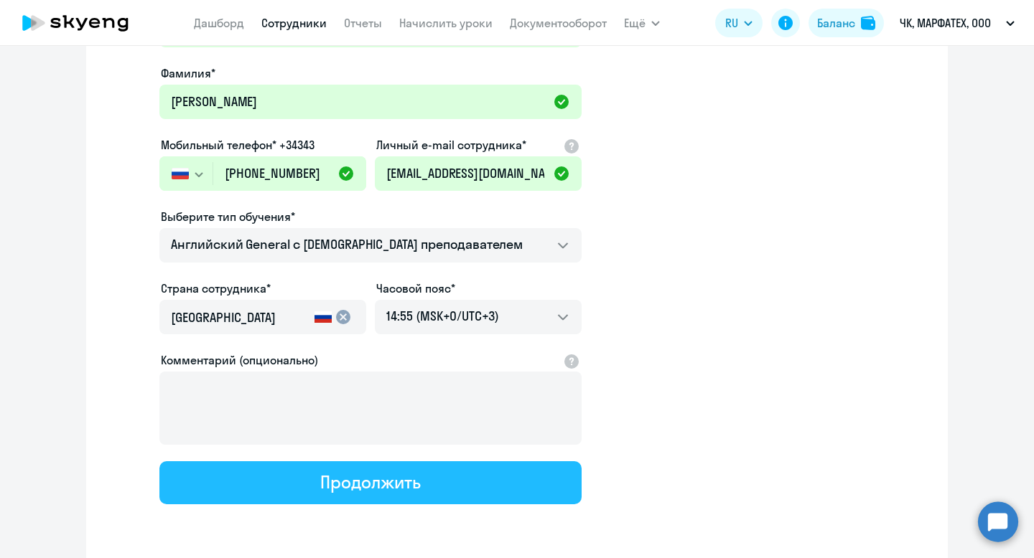
click at [338, 471] on div "Продолжить" at bounding box center [370, 482] width 100 height 23
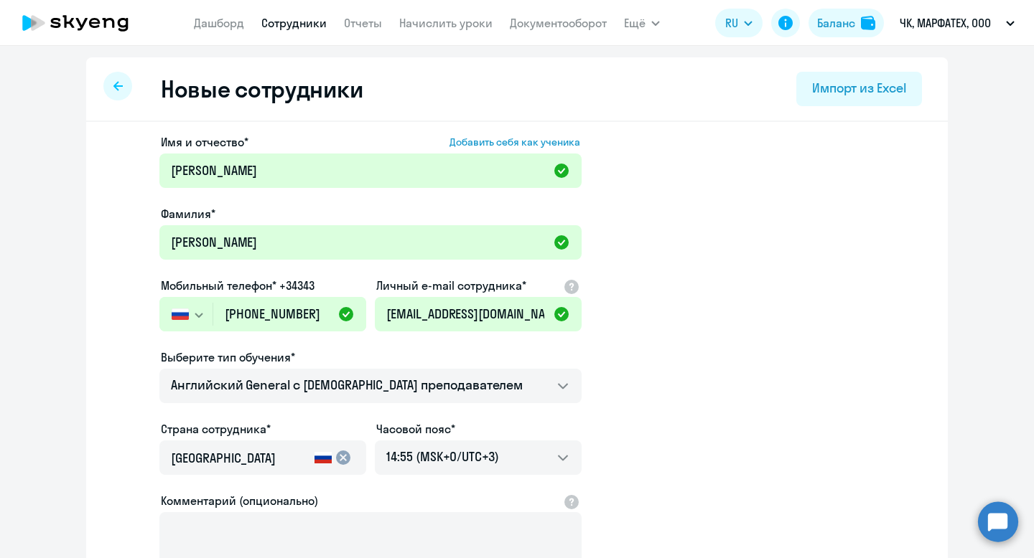
select select "english_adult_not_native_speaker"
select select "3"
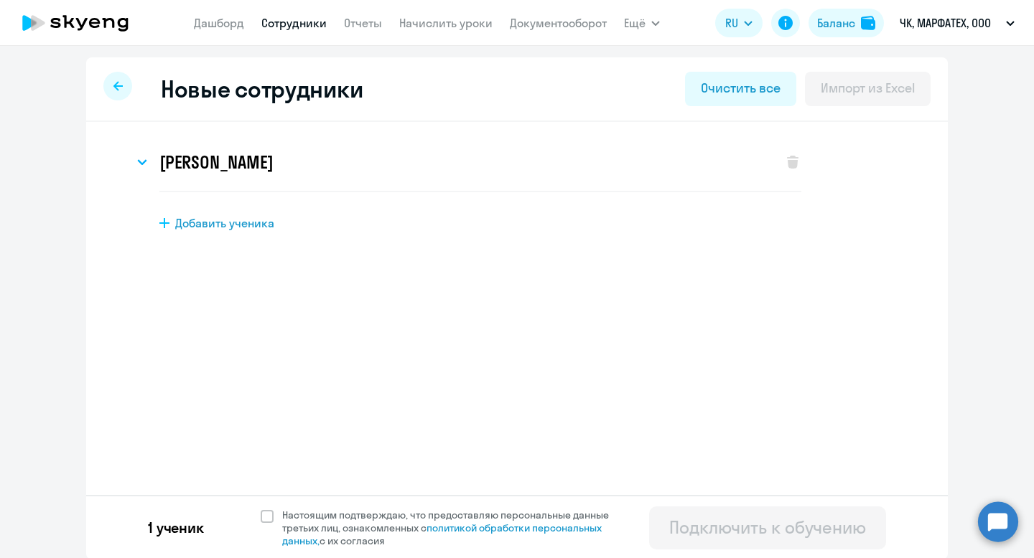
scroll to position [0, 0]
click at [273, 161] on h3 "Дмитрий Александрович Якушев" at bounding box center [215, 162] width 113 height 23
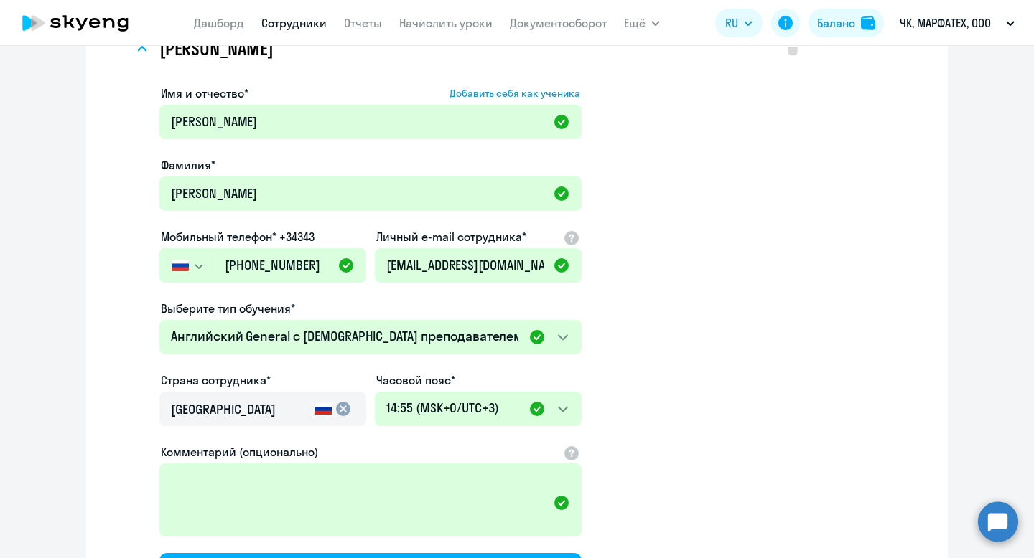
scroll to position [304, 0]
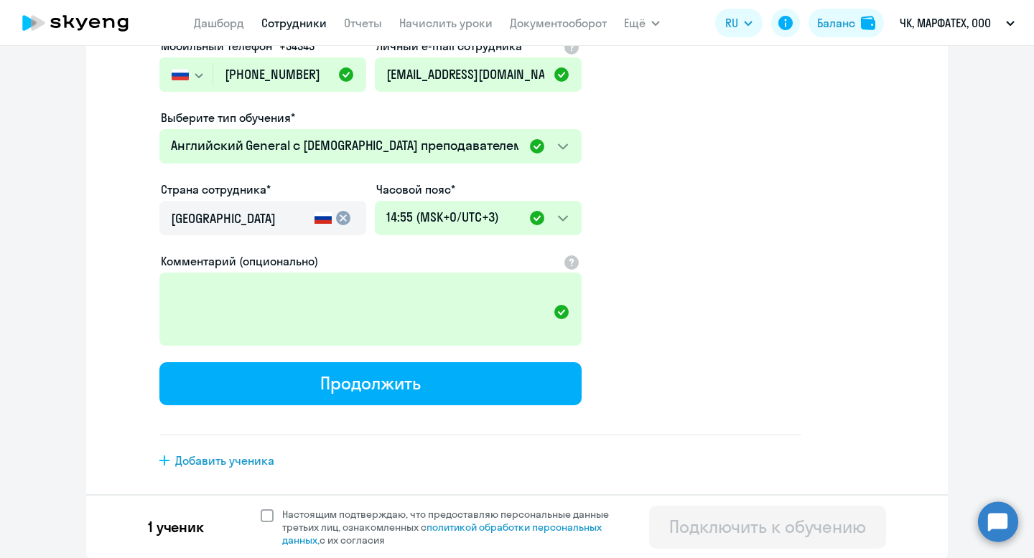
click at [261, 517] on span at bounding box center [267, 516] width 13 height 13
click at [261, 508] on input "Настоящим подтверждаю, что предоставляю персональные данные третьих лиц, ознако…" at bounding box center [260, 507] width 1 height 1
checkbox input "true"
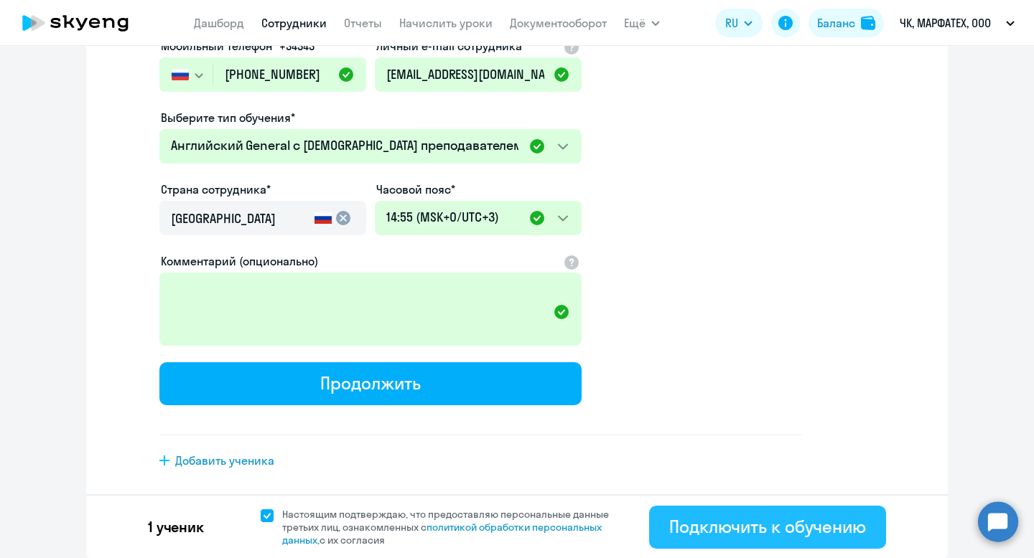
click at [723, 537] on div "Подключить к обучению" at bounding box center [767, 526] width 197 height 23
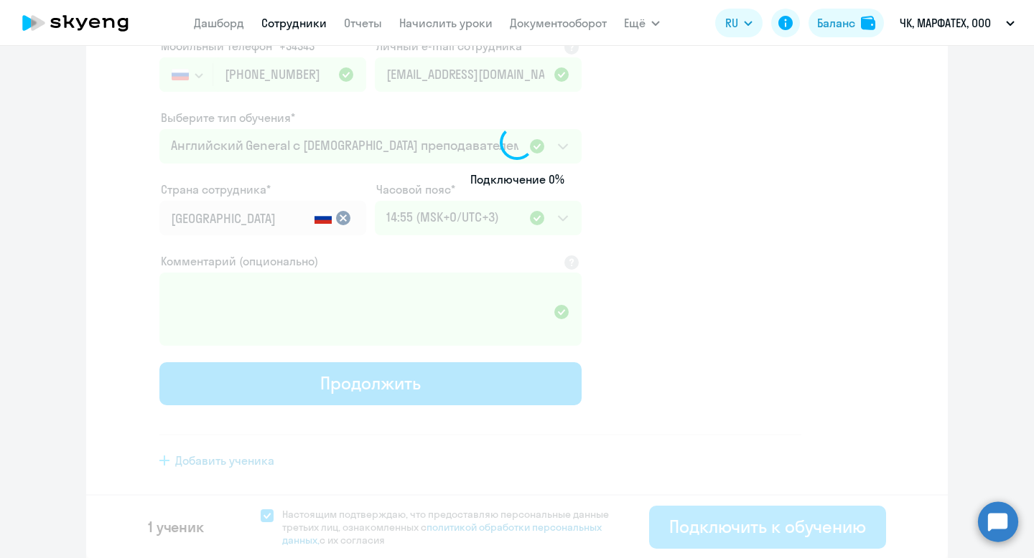
scroll to position [194, 0]
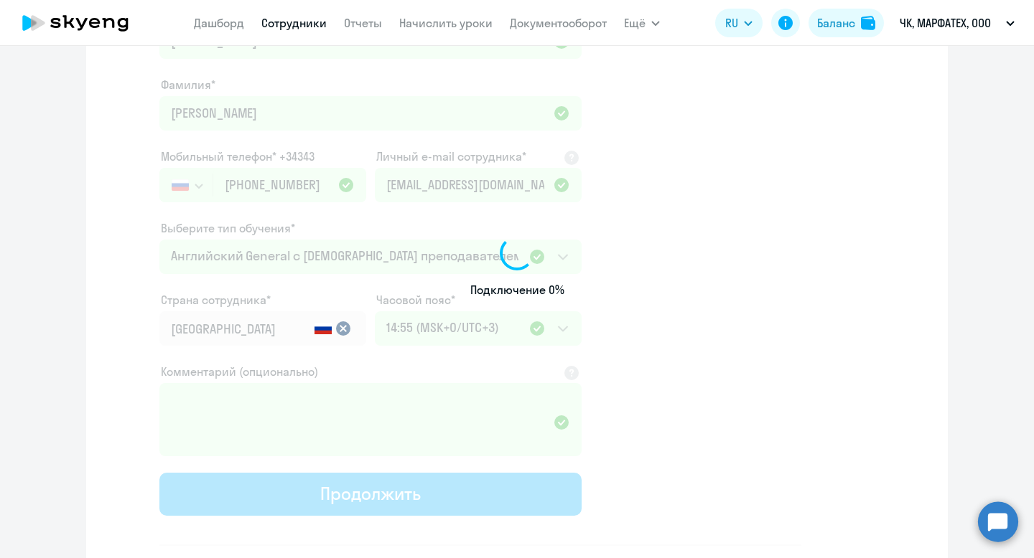
select select "english_adult_not_native_speaker"
select select "3"
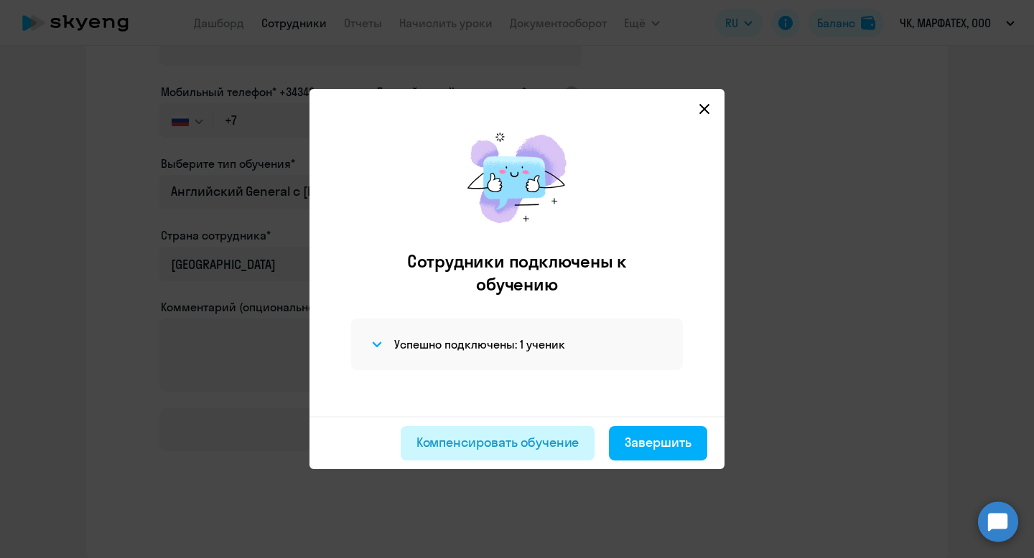
click at [523, 438] on div "Компенсировать обучение" at bounding box center [497, 443] width 163 height 19
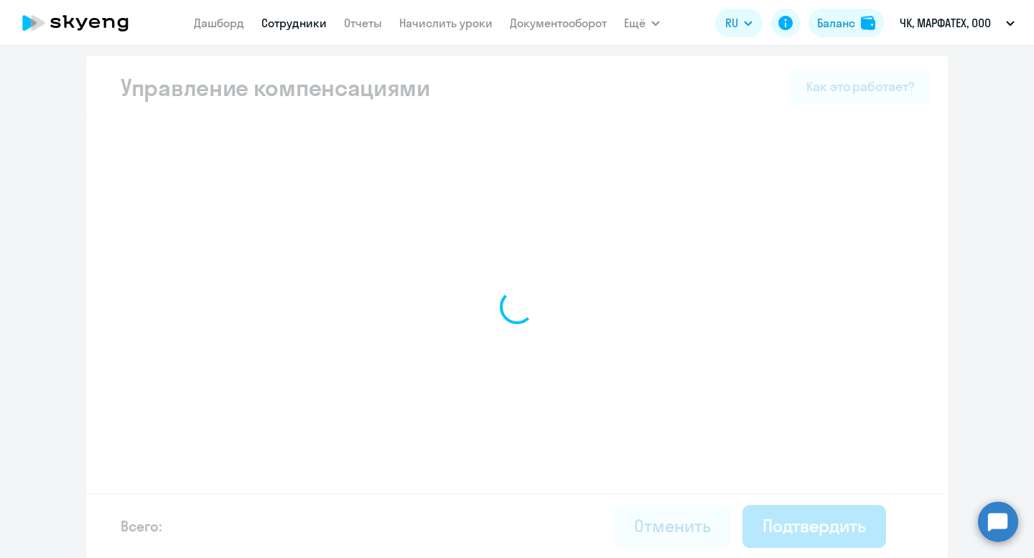
select select "MONTHLY"
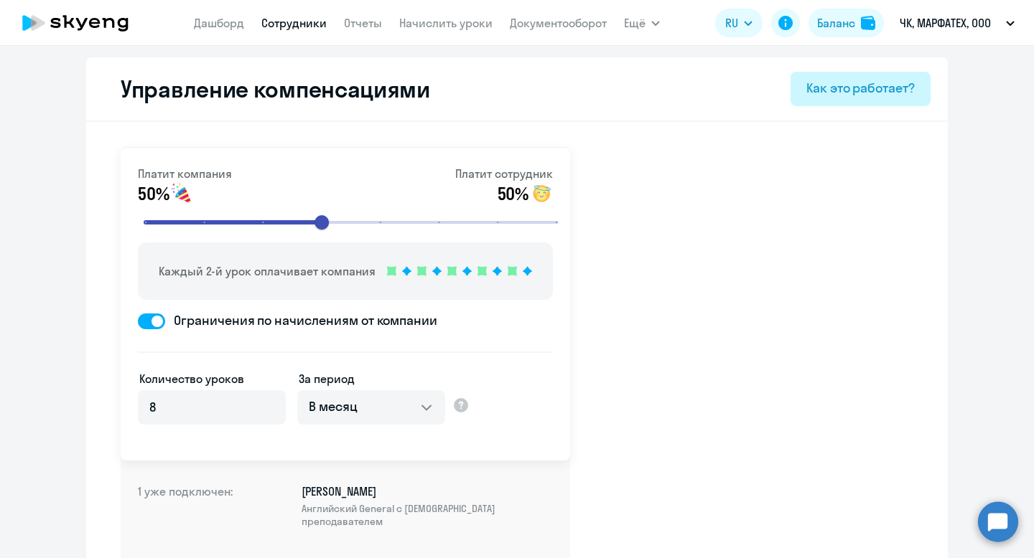
click at [838, 90] on div "Как это работает?" at bounding box center [860, 88] width 108 height 19
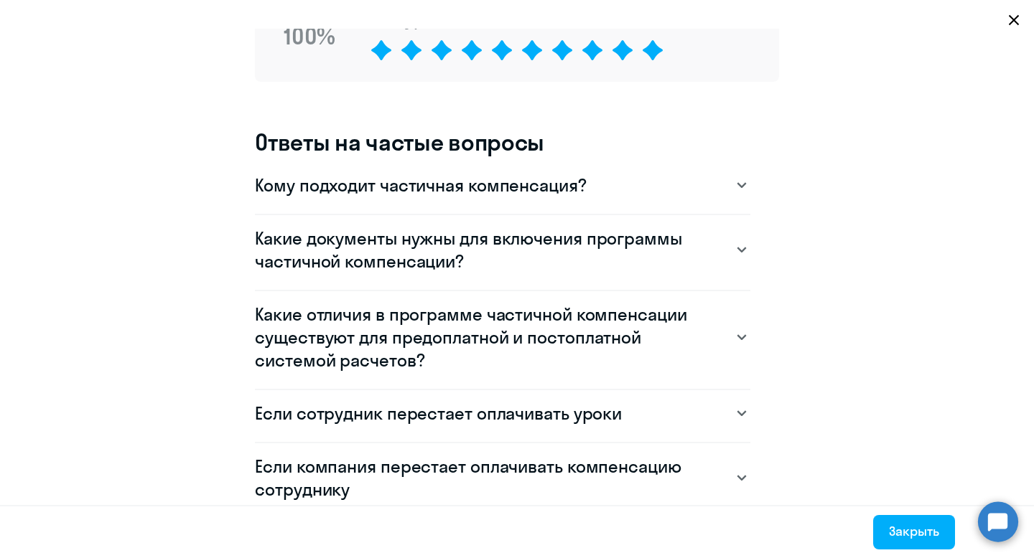
scroll to position [1244, 0]
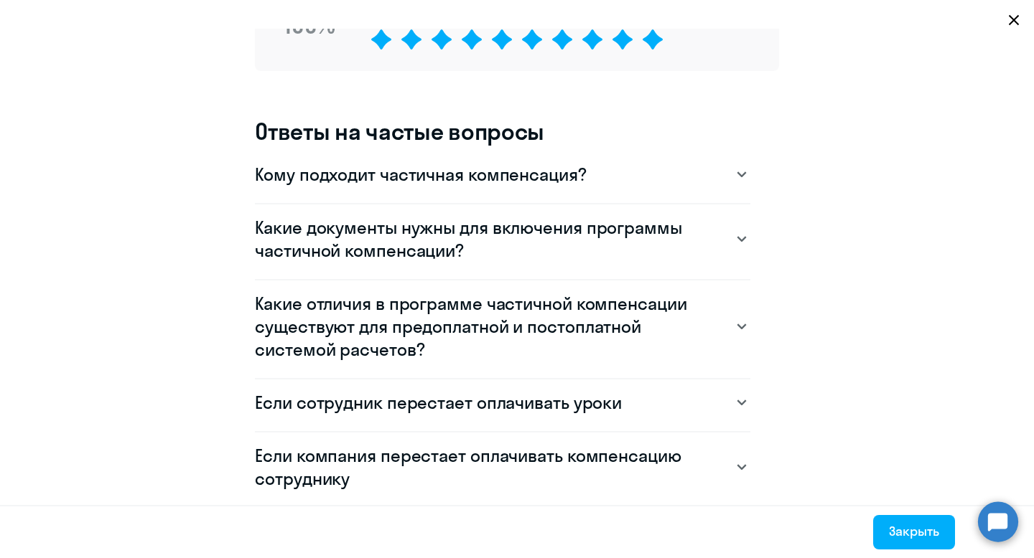
click at [717, 232] on h3 "Какие документы нужны для включения программы частичной компенсации?" at bounding box center [488, 239] width 467 height 46
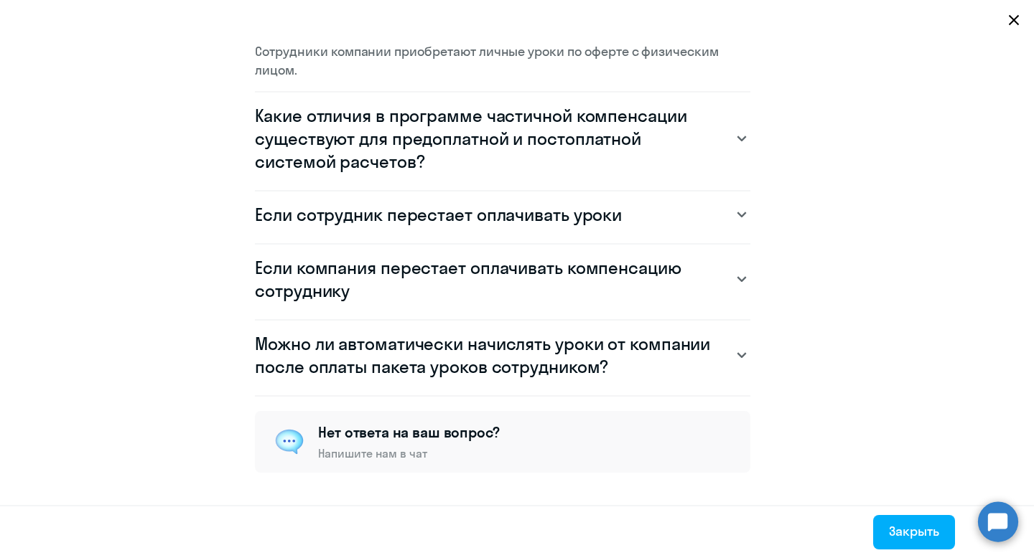
scroll to position [1556, 0]
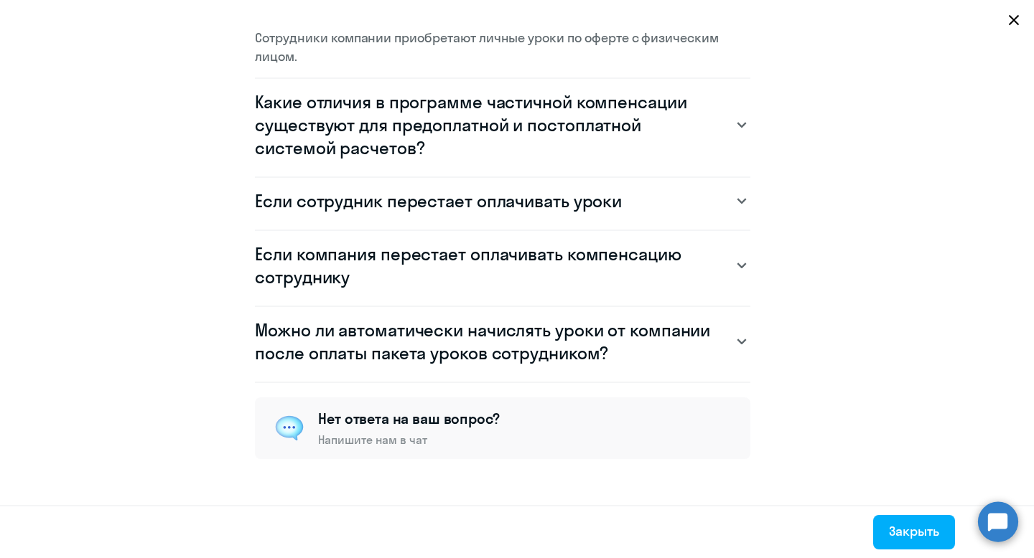
click at [923, 556] on div "Закрыть" at bounding box center [517, 531] width 1034 height 53
click at [921, 530] on div "Закрыть" at bounding box center [914, 532] width 50 height 19
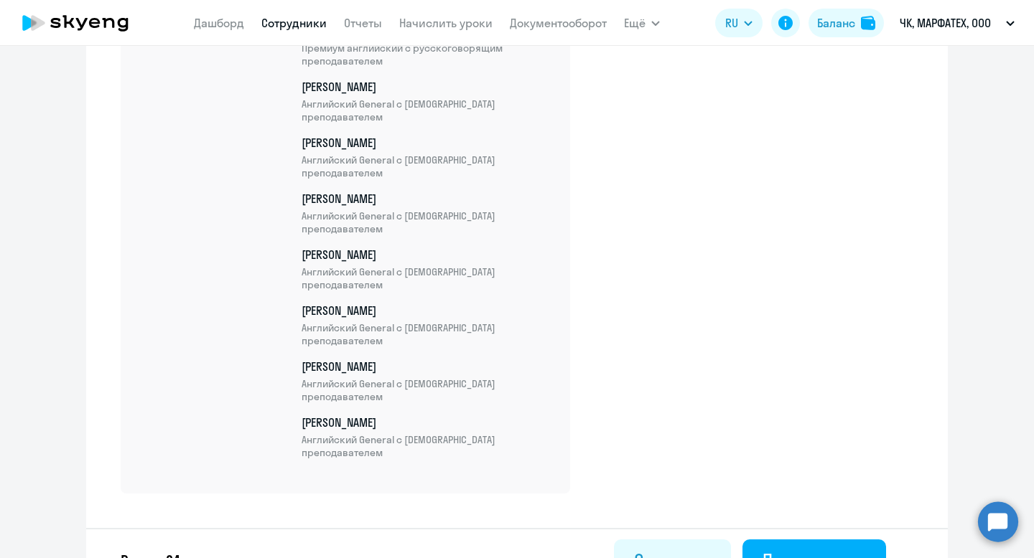
scroll to position [1438, 0]
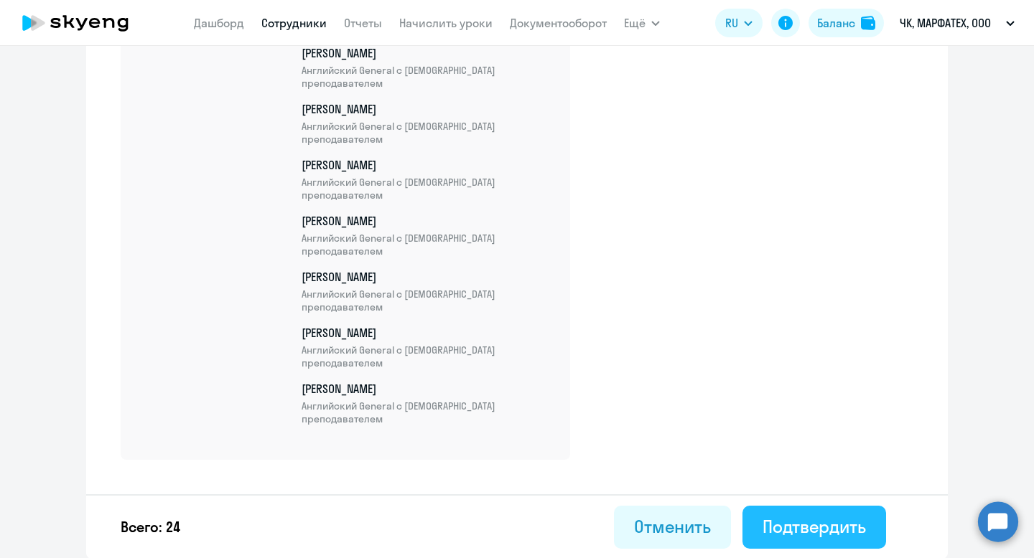
click at [830, 538] on button "Подтвердить" at bounding box center [814, 527] width 144 height 43
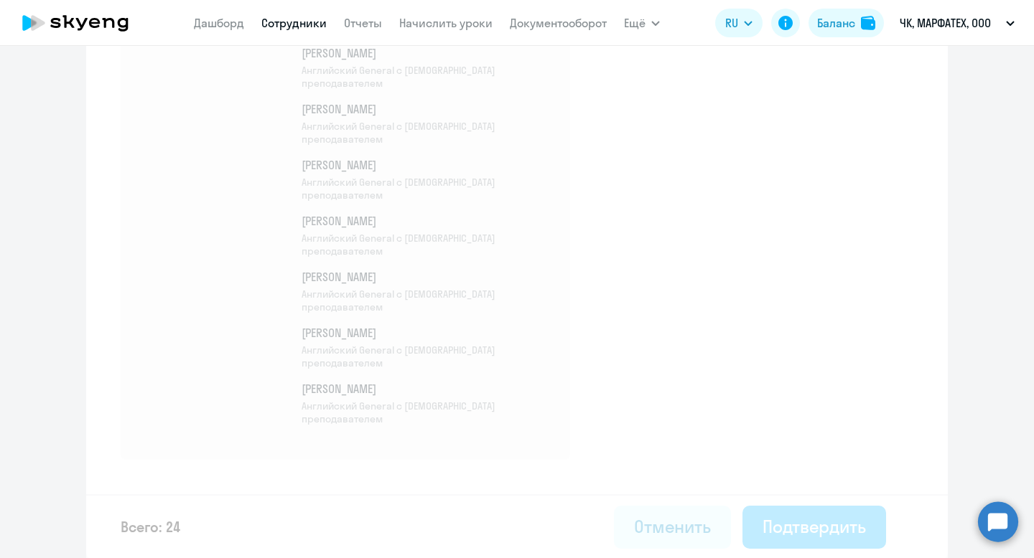
select select "30"
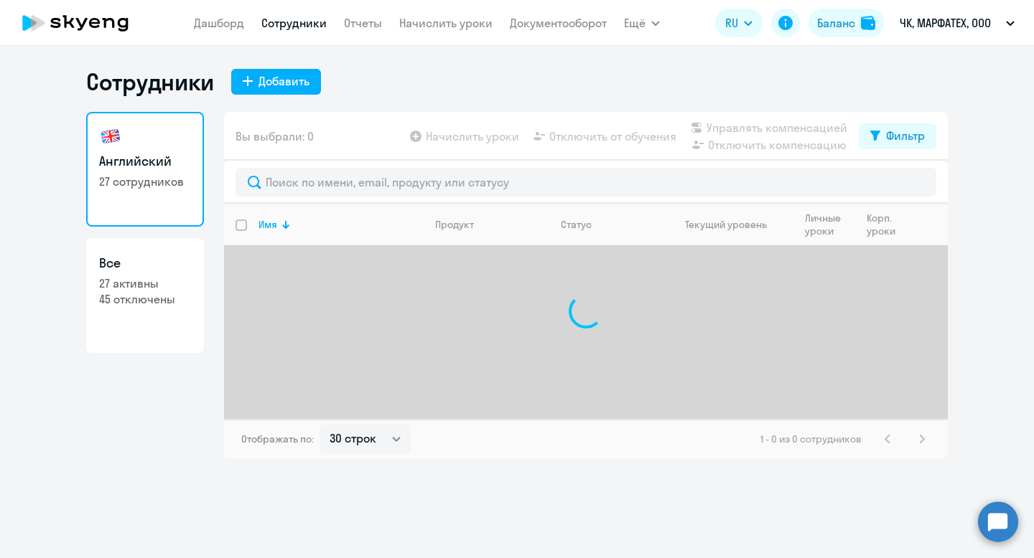
select select "30"
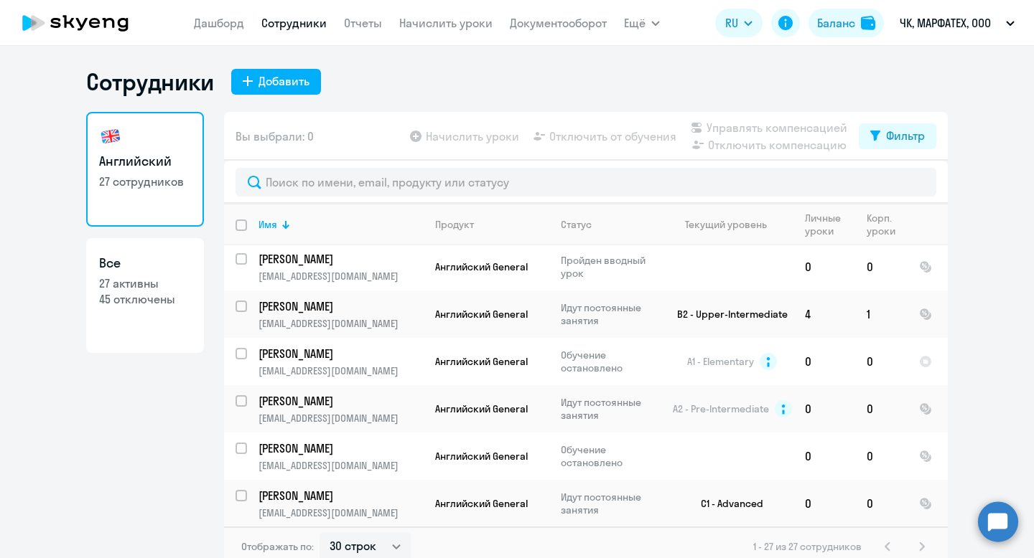
scroll to position [296, 0]
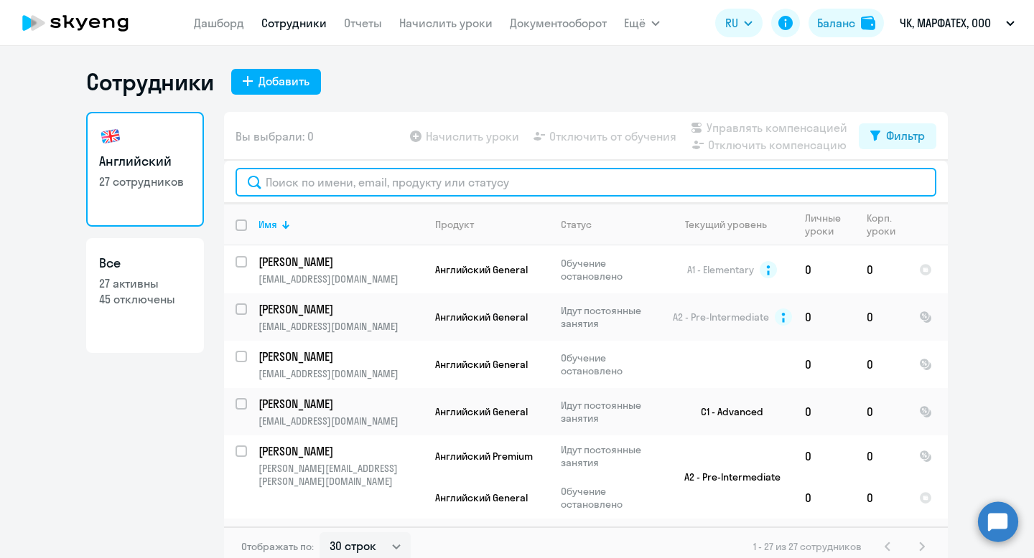
click at [367, 190] on input "text" at bounding box center [585, 182] width 701 height 29
paste input "89505882211"
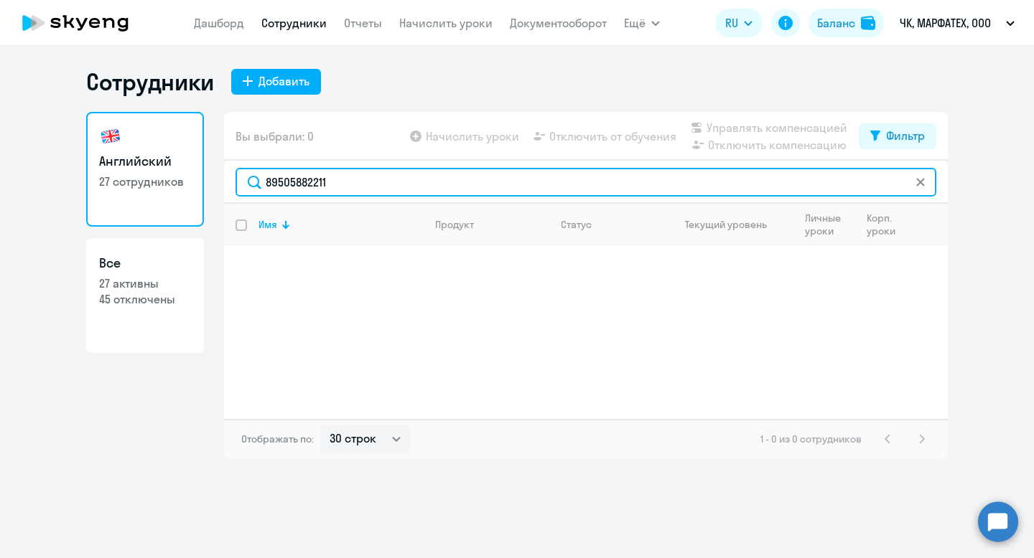
drag, startPoint x: 335, startPoint y: 184, endPoint x: 233, endPoint y: 177, distance: 102.2
click at [233, 177] on div "89505882211" at bounding box center [585, 182] width 723 height 43
paste input "dyakushev@marfa-tech.com"
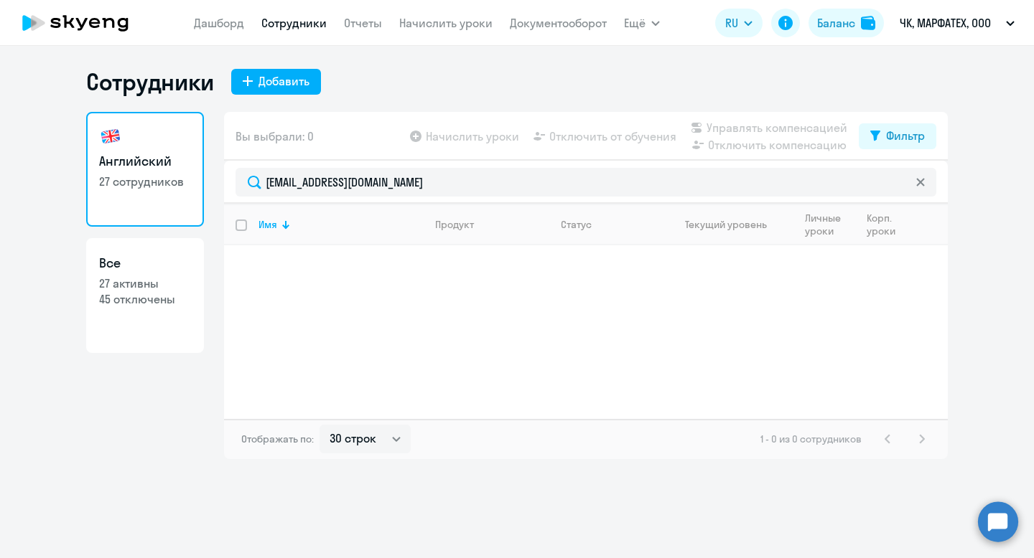
click at [358, 314] on div "Имя Продукт Статус Текущий уровень Личные уроки Корп. уроки" at bounding box center [585, 311] width 723 height 215
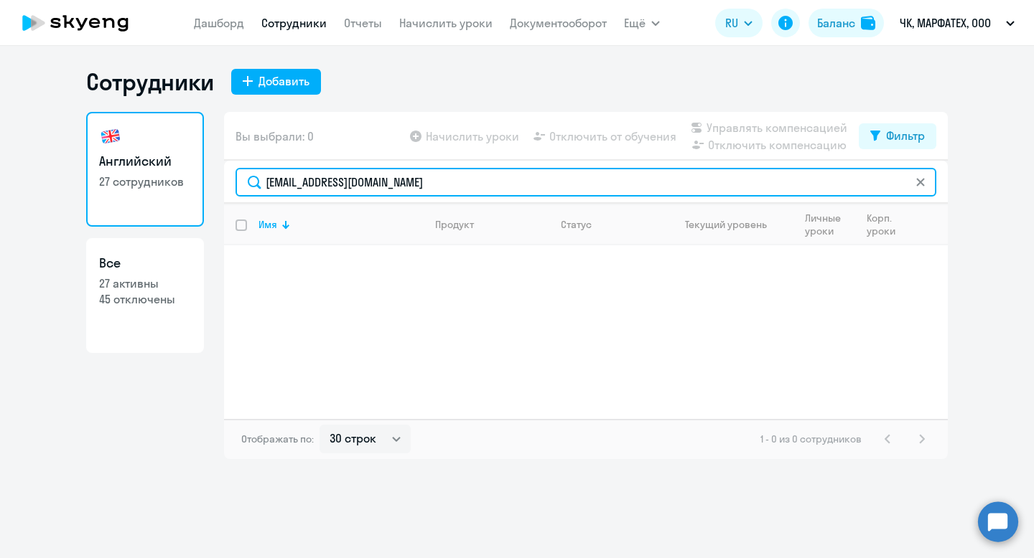
click at [439, 193] on input "dyakushev@marfa-tech.com" at bounding box center [585, 182] width 701 height 29
drag, startPoint x: 437, startPoint y: 187, endPoint x: 209, endPoint y: 164, distance: 229.3
click at [209, 164] on div "Английский 27 сотрудников Все 27 активны 45 отключены Вы выбрали: 0 Начислить у…" at bounding box center [516, 285] width 861 height 347
paste input "snookiputzi@gmail"
type input "snookiputzi@gmail.com"
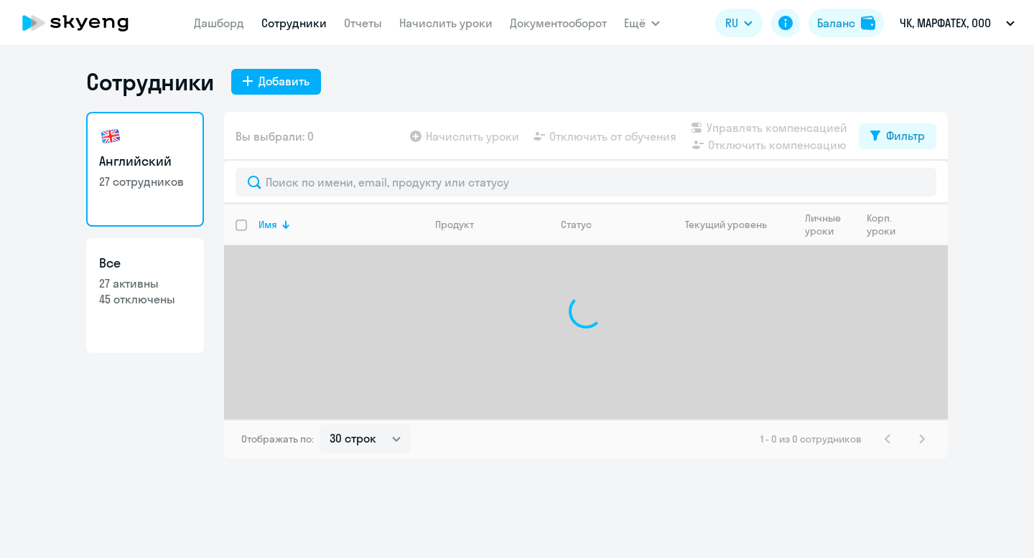
select select "30"
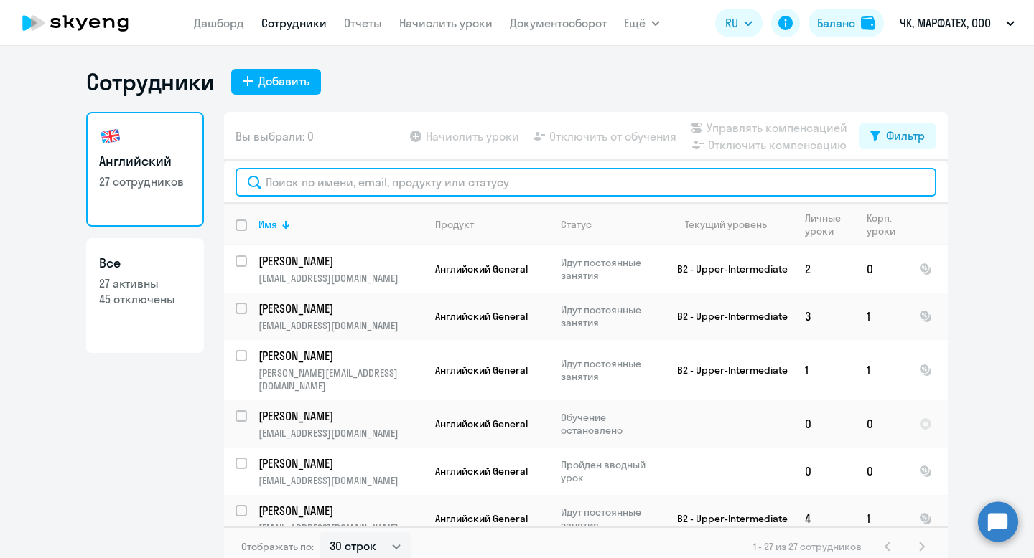
click at [317, 175] on input "text" at bounding box center [585, 182] width 701 height 29
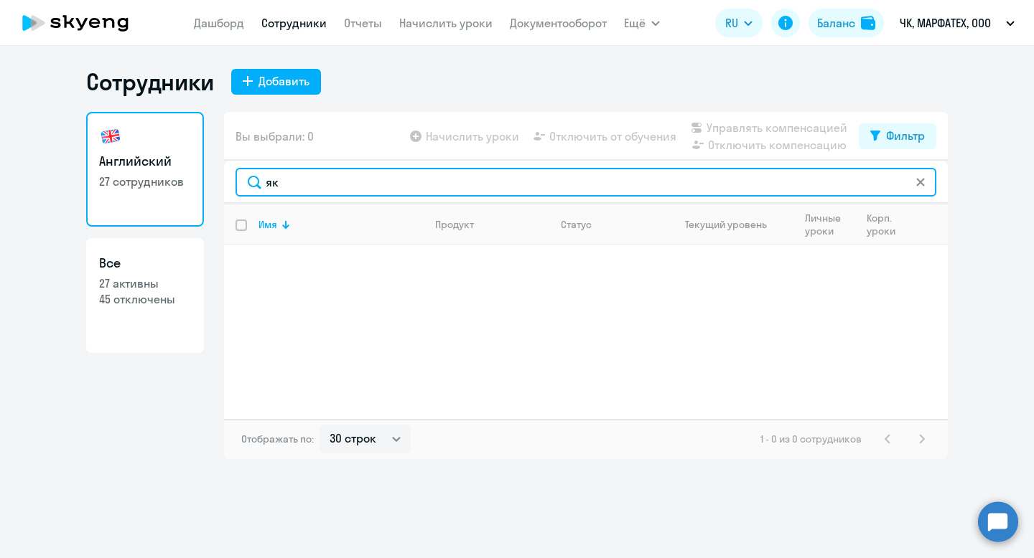
type input "я"
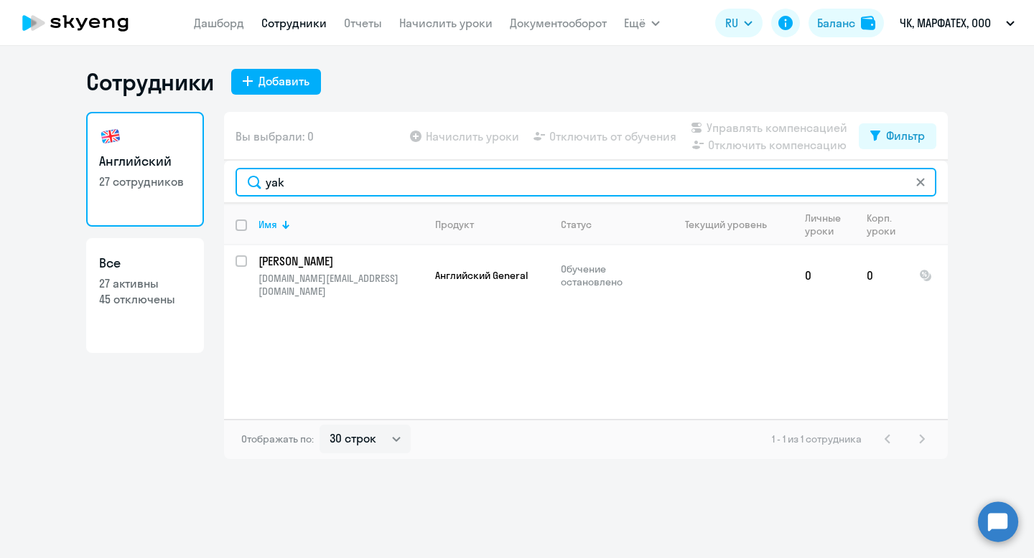
type input "yak"
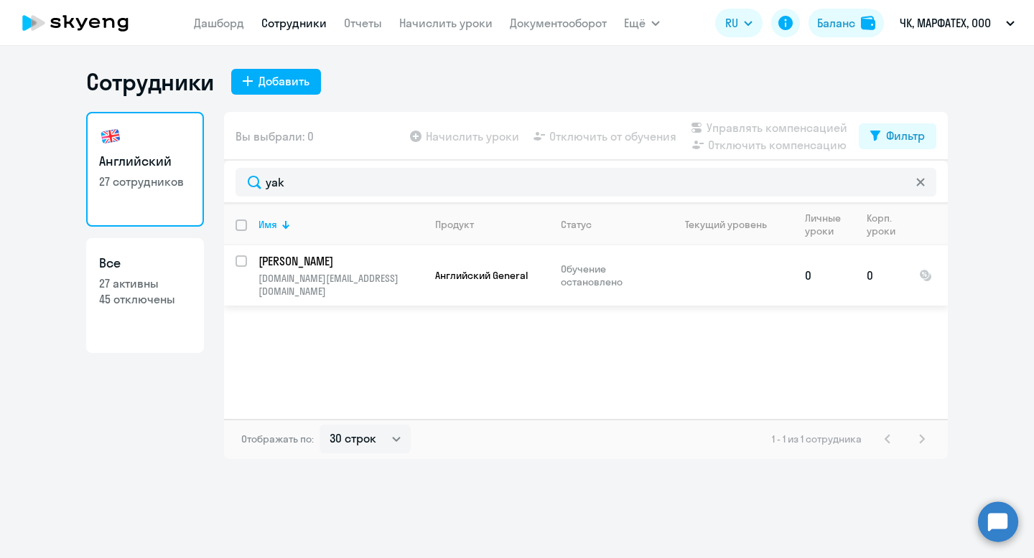
click at [350, 263] on p "[PERSON_NAME]" at bounding box center [339, 261] width 162 height 16
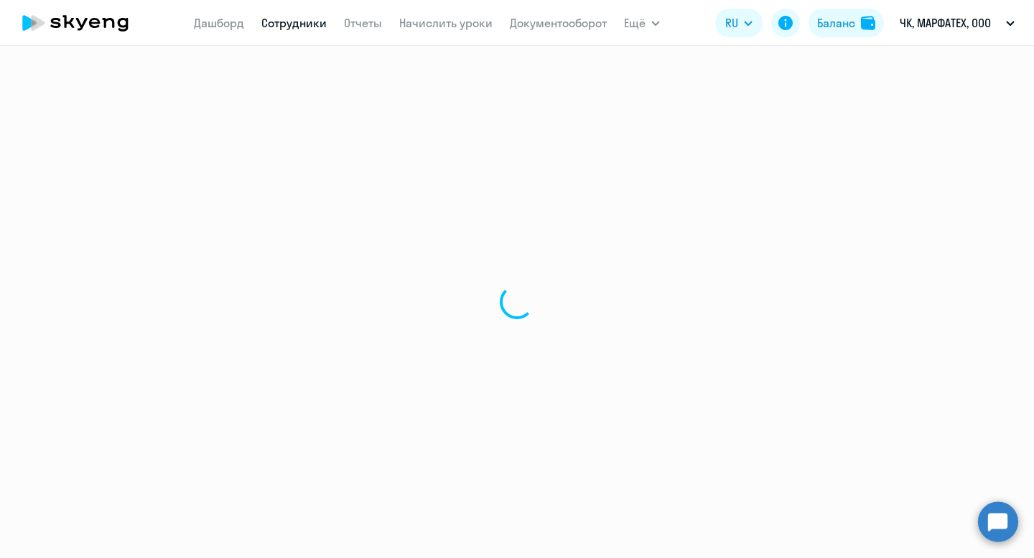
select select "english"
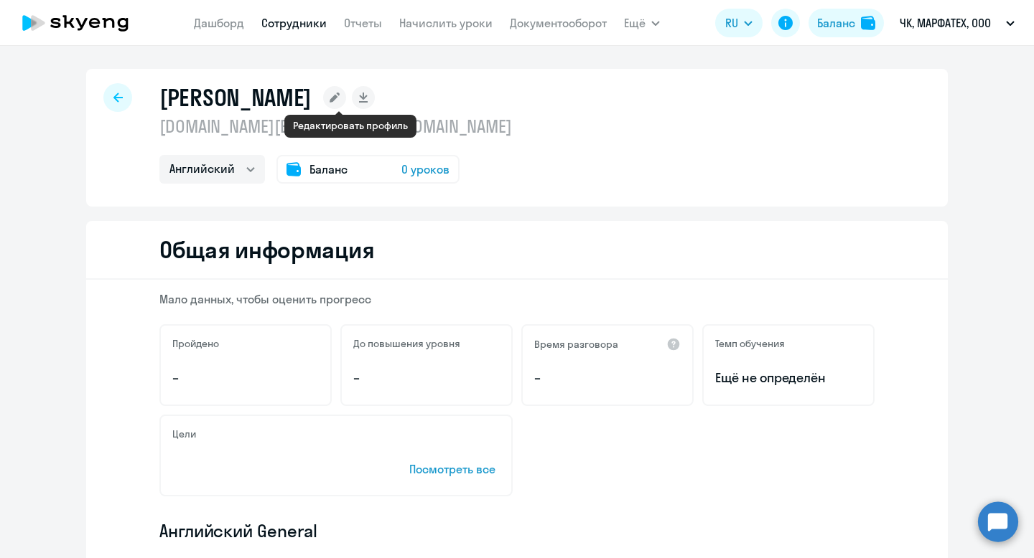
click at [346, 97] on rect at bounding box center [334, 97] width 23 height 23
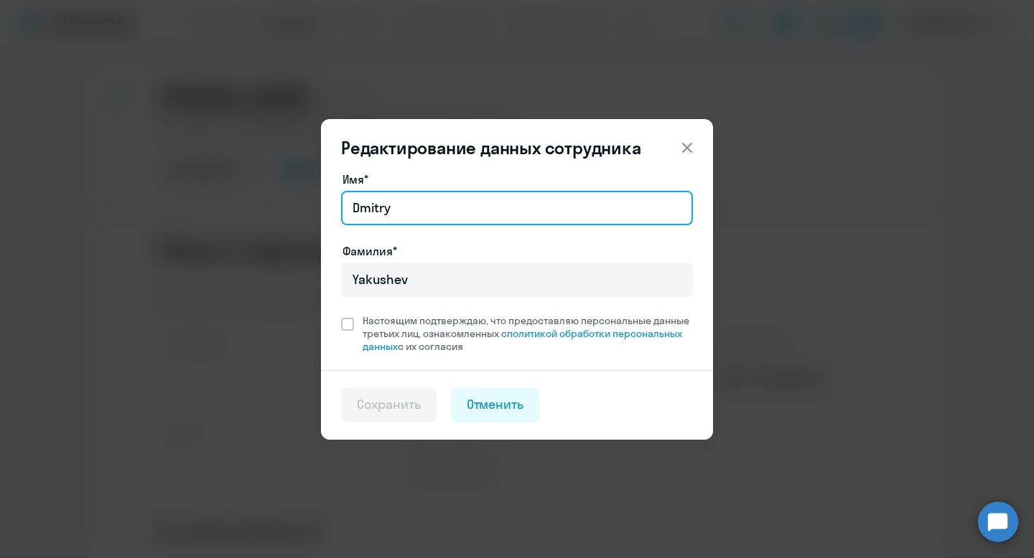
drag, startPoint x: 408, startPoint y: 213, endPoint x: 340, endPoint y: 190, distance: 72.0
click at [340, 190] on div "Имя* [PERSON_NAME]* [PERSON_NAME] подтверждаю, что предоставляю персональные да…" at bounding box center [517, 271] width 392 height 200
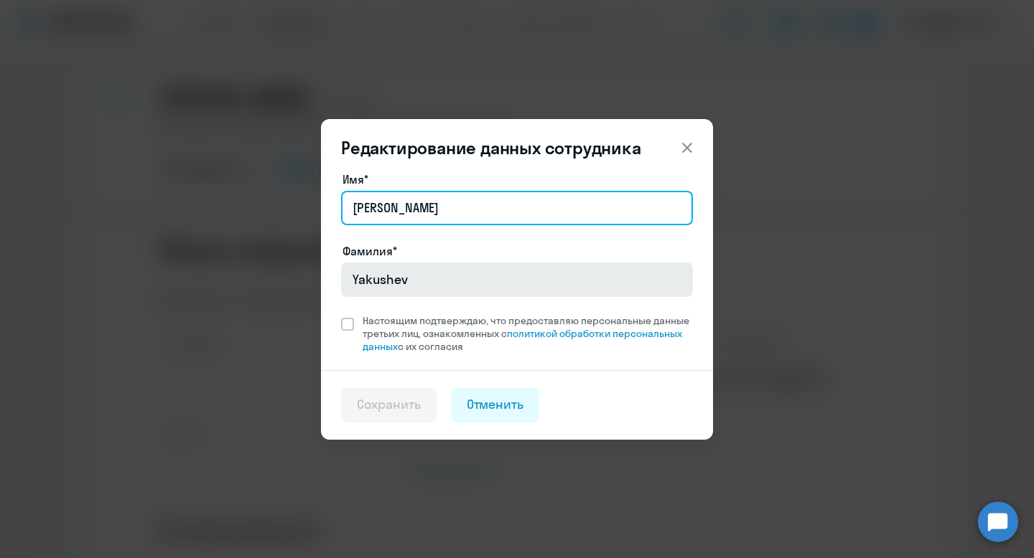
type input "[PERSON_NAME]"
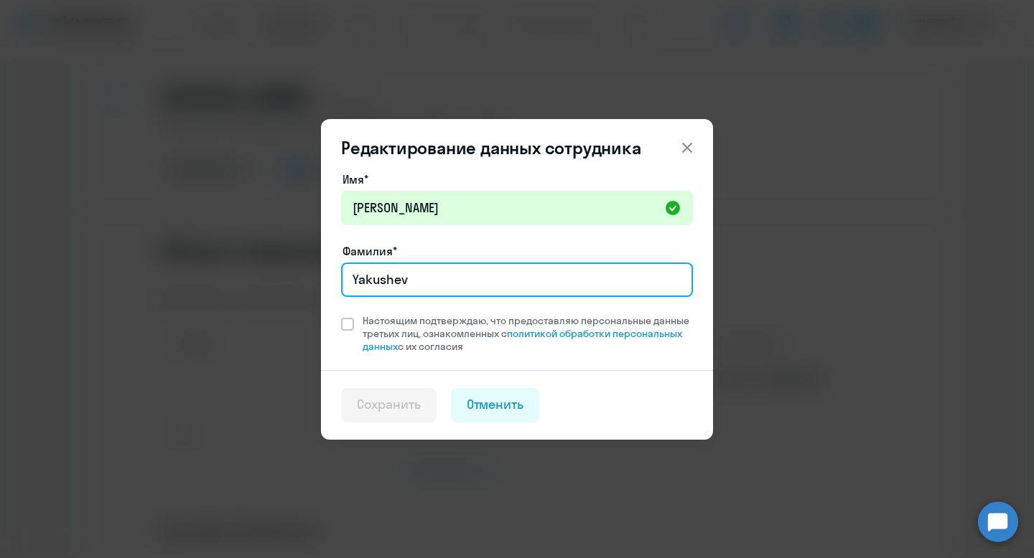
drag, startPoint x: 423, startPoint y: 284, endPoint x: 286, endPoint y: 267, distance: 137.5
click at [286, 267] on div "Редактирование данных сотрудника Имя* [PERSON_NAME]* [PERSON_NAME] подтверждаю,…" at bounding box center [516, 279] width 695 height 402
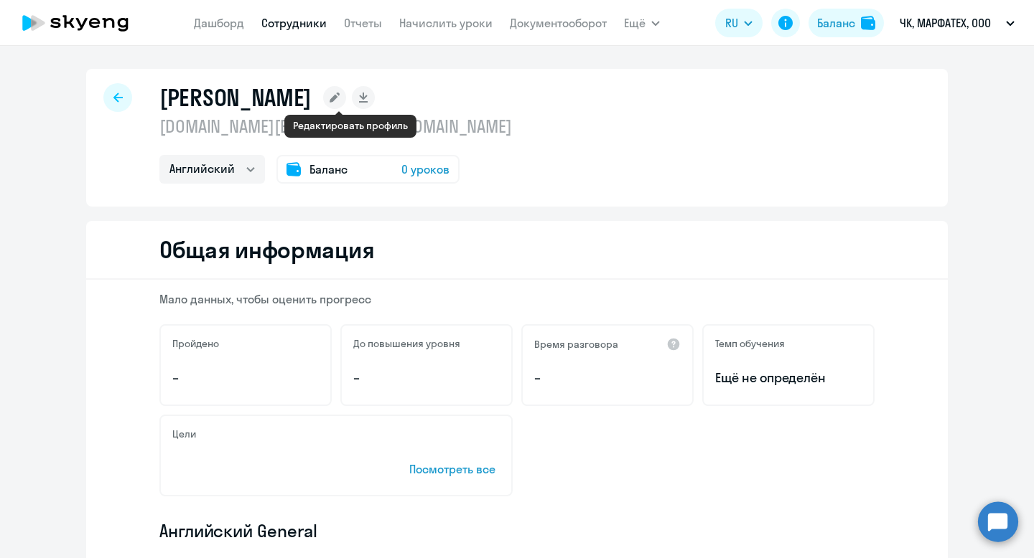
click at [346, 99] on rect at bounding box center [334, 97] width 23 height 23
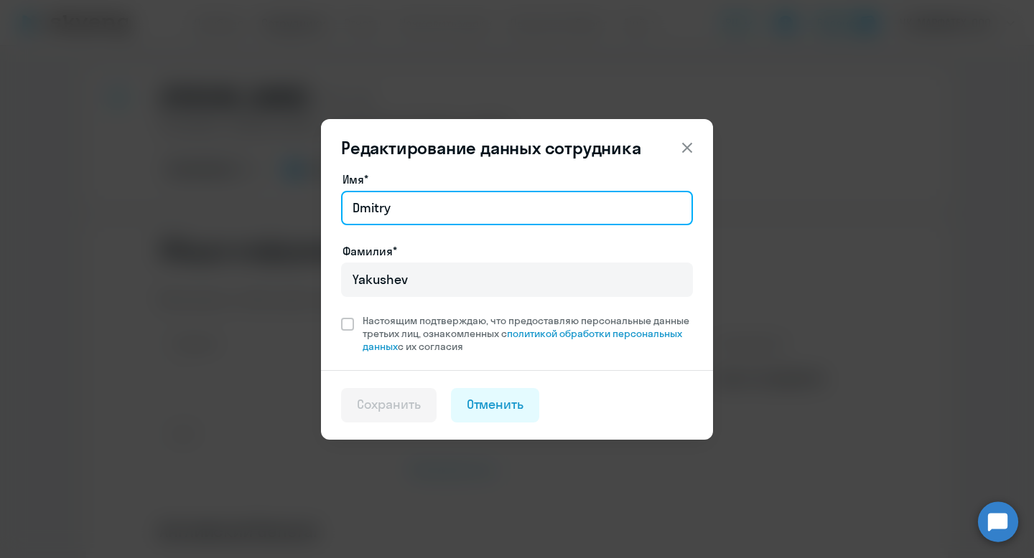
drag, startPoint x: 402, startPoint y: 202, endPoint x: 302, endPoint y: 200, distance: 99.8
click at [302, 200] on div "Редактирование данных сотрудника Имя* [PERSON_NAME]* [PERSON_NAME] подтверждаю,…" at bounding box center [516, 279] width 695 height 402
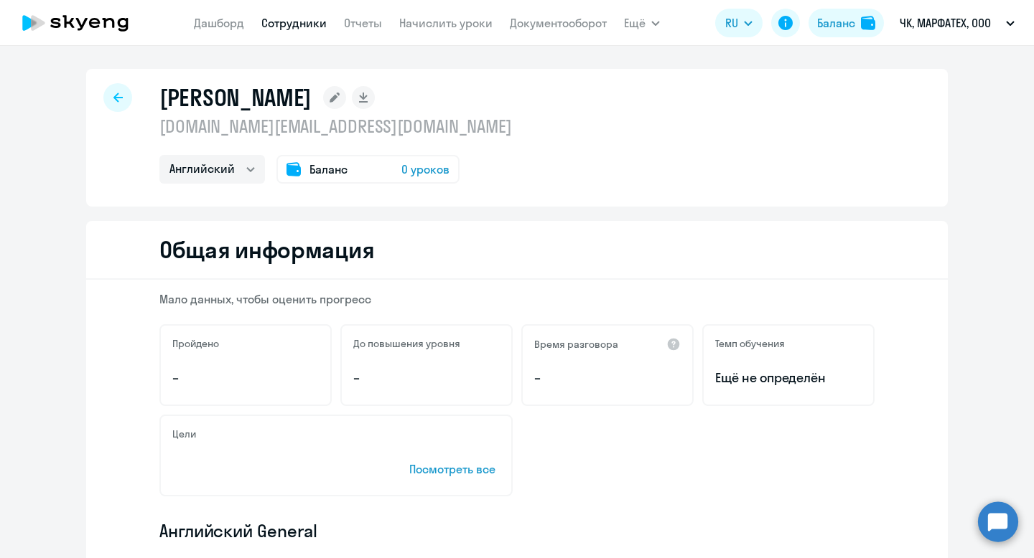
click at [346, 92] on rect at bounding box center [334, 97] width 23 height 23
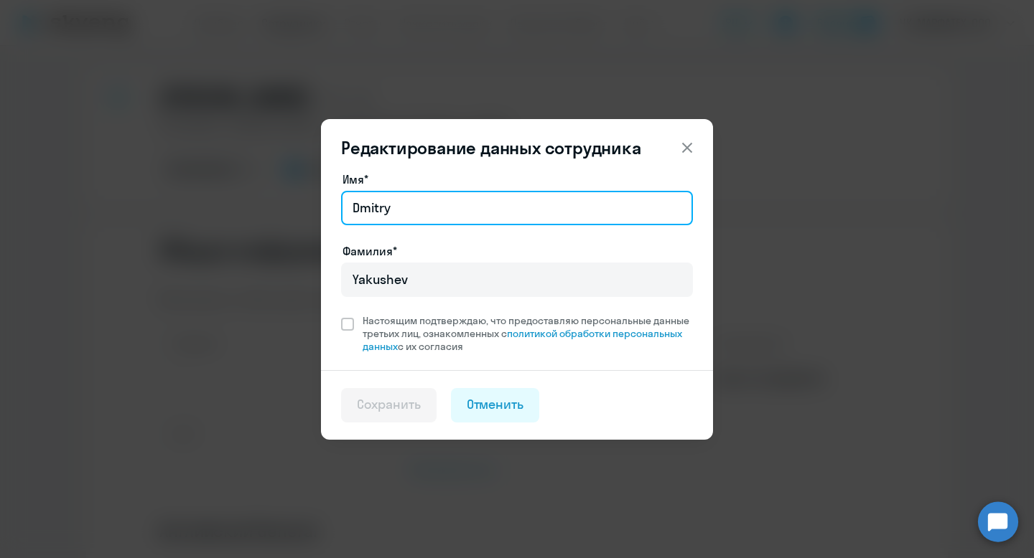
click at [444, 212] on input "Dmitry" at bounding box center [517, 208] width 352 height 34
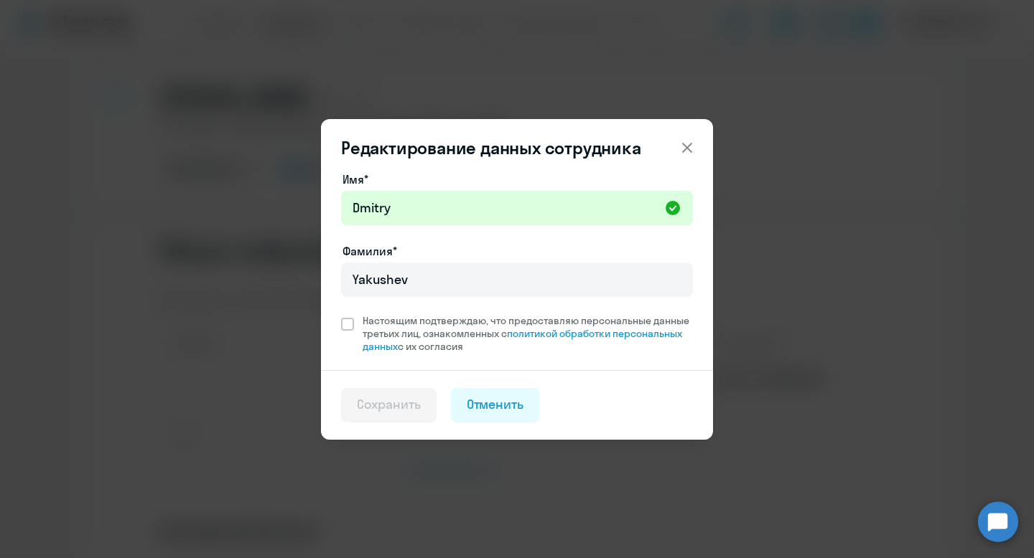
click at [310, 195] on div "Редактирование данных сотрудника Имя* [PERSON_NAME]* [PERSON_NAME] подтверждаю,…" at bounding box center [516, 279] width 695 height 402
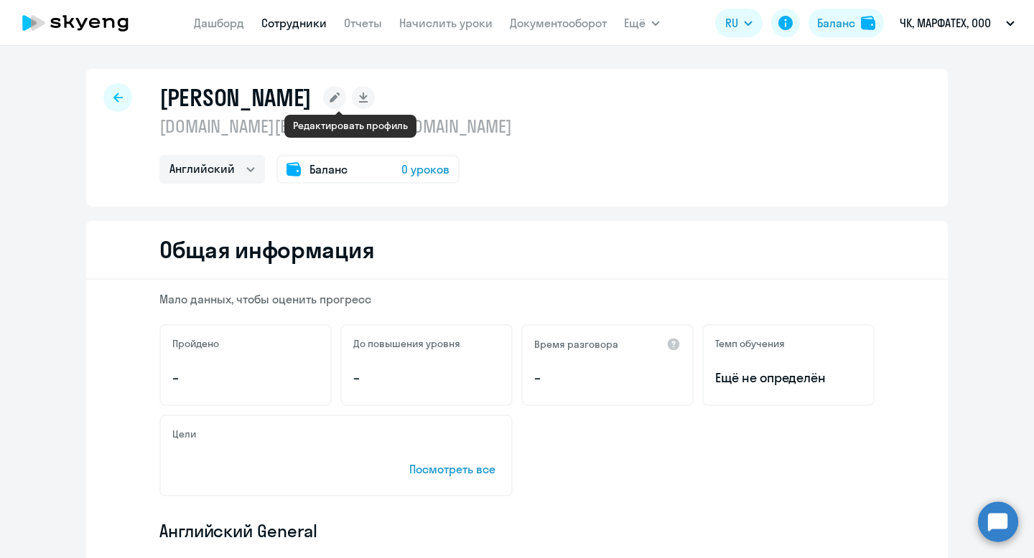
click at [346, 96] on rect at bounding box center [334, 97] width 23 height 23
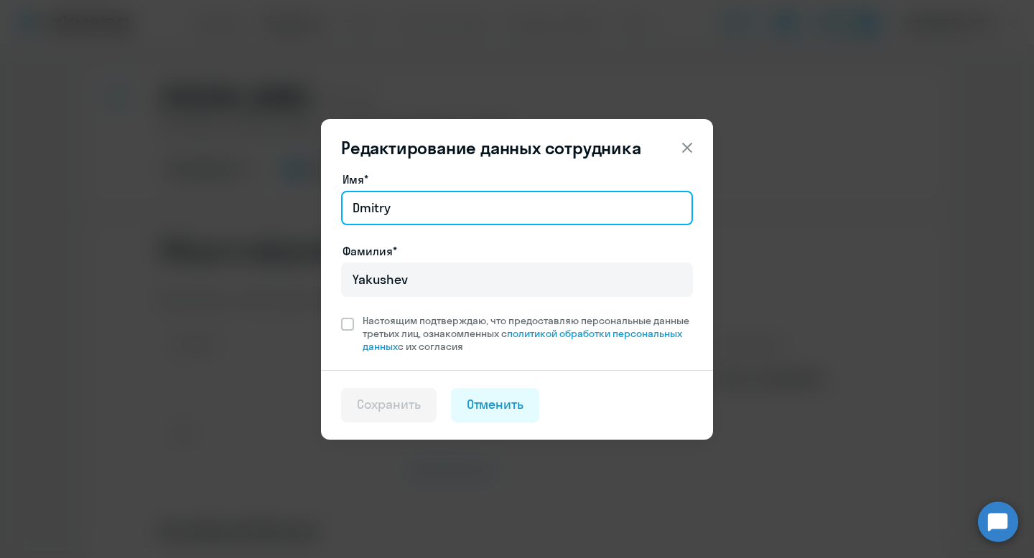
click at [446, 210] on input "Dmitry" at bounding box center [517, 208] width 352 height 34
type input "D"
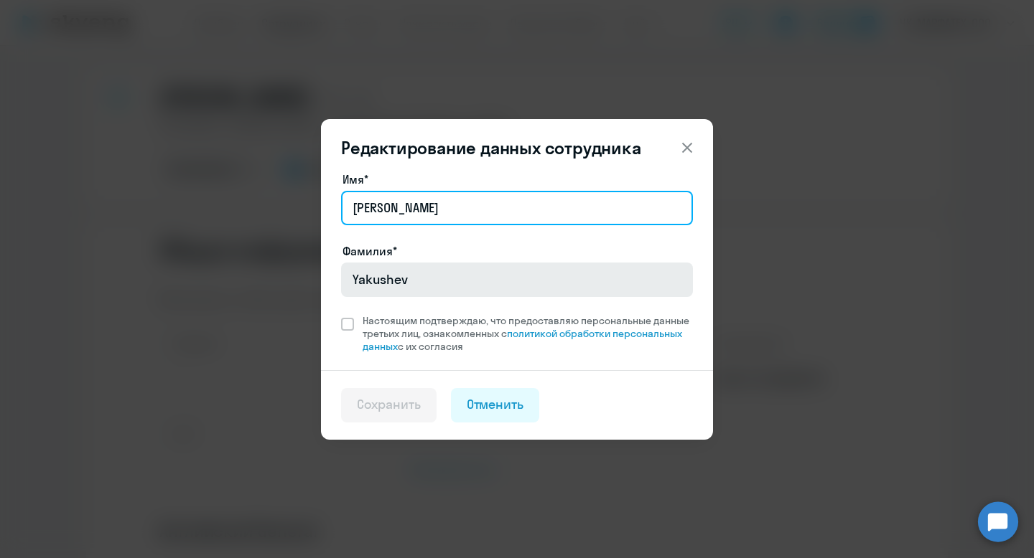
type input "[PERSON_NAME]"
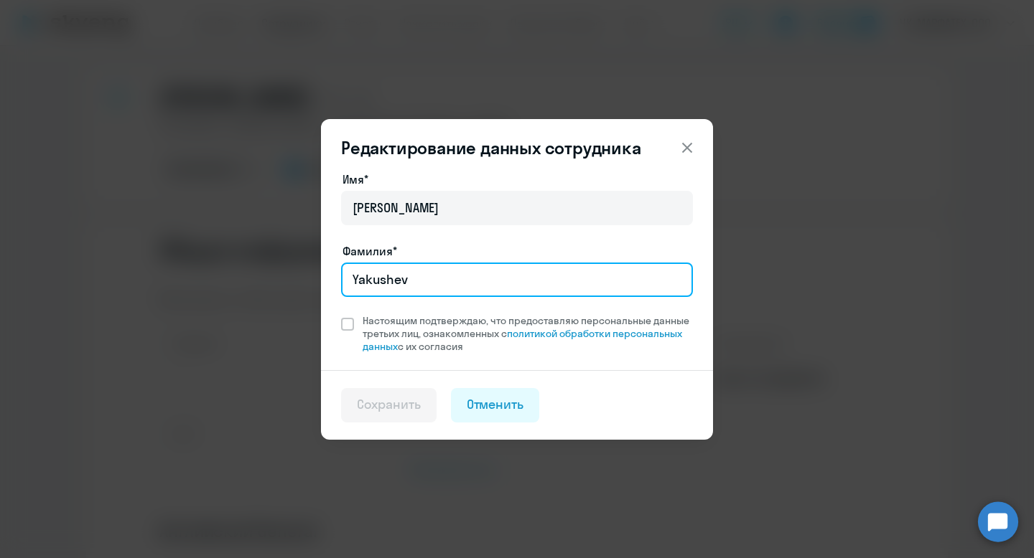
click at [482, 271] on input "Yakushev" at bounding box center [517, 280] width 352 height 34
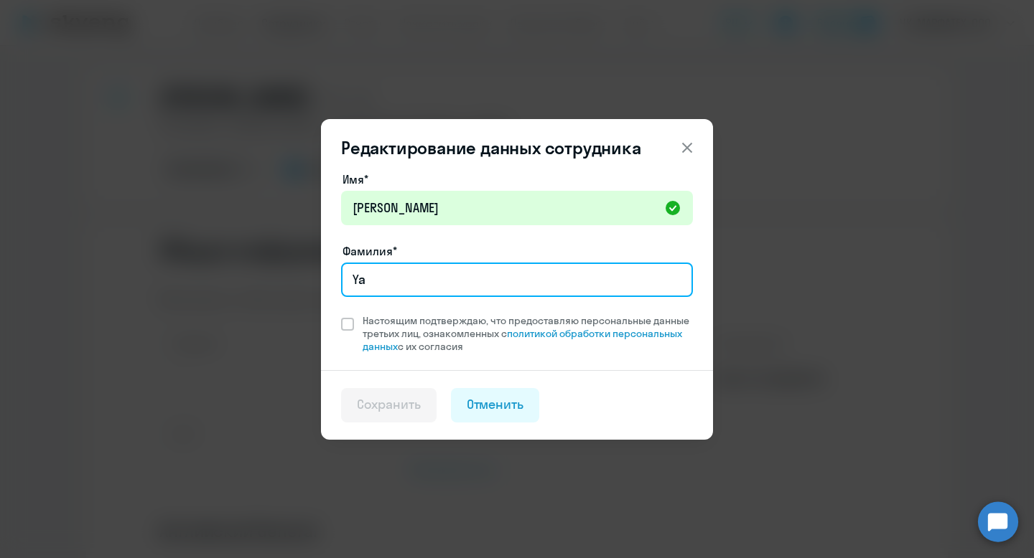
type input "Y"
type input "[PERSON_NAME]"
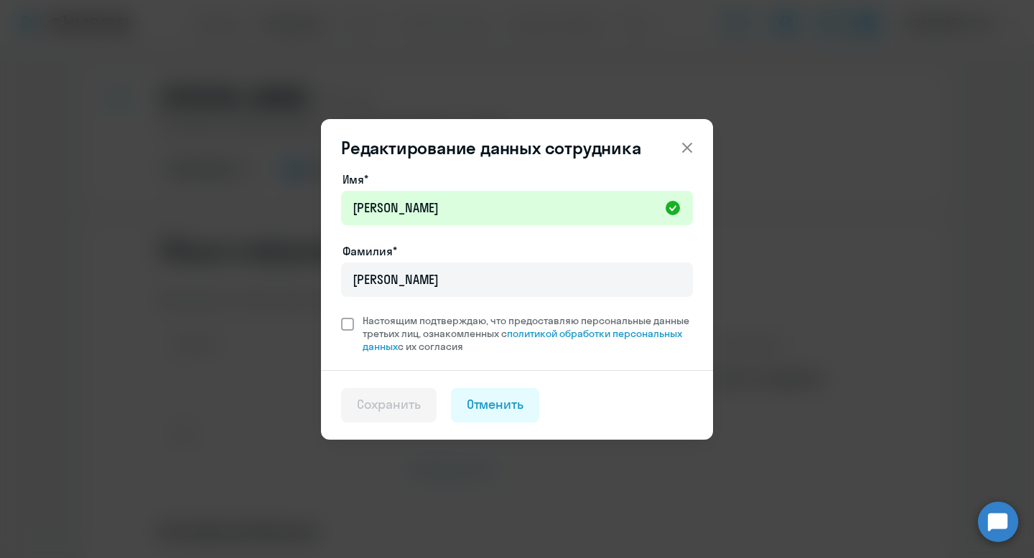
click at [510, 317] on span "Настоящим подтверждаю, что предоставляю персональные данные третьих лиц, ознако…" at bounding box center [527, 333] width 330 height 39
click at [341, 314] on input "Настоящим подтверждаю, что предоставляю персональные данные третьих лиц, ознако…" at bounding box center [340, 314] width 1 height 1
checkbox input "true"
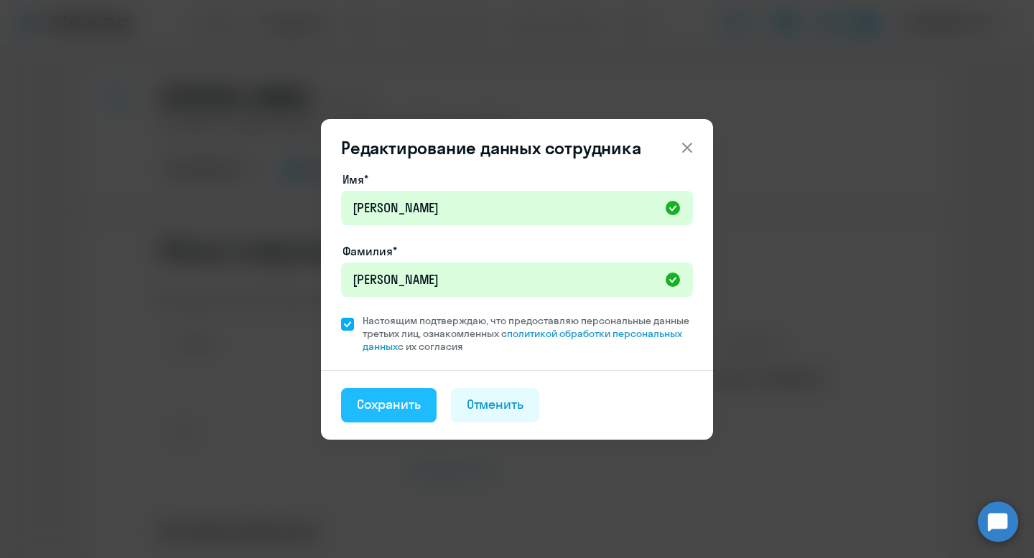
click at [410, 413] on div "Сохранить" at bounding box center [389, 404] width 64 height 19
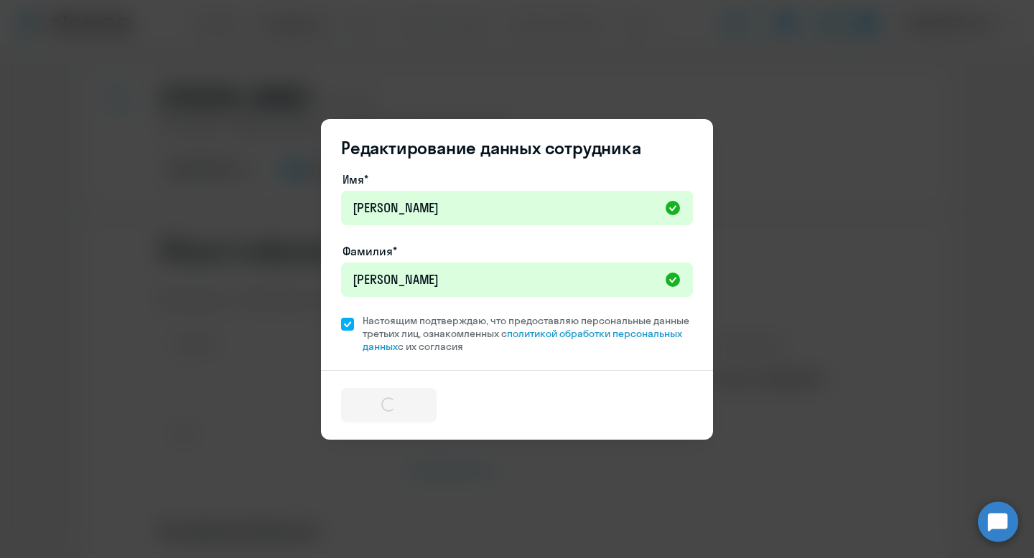
select select "english"
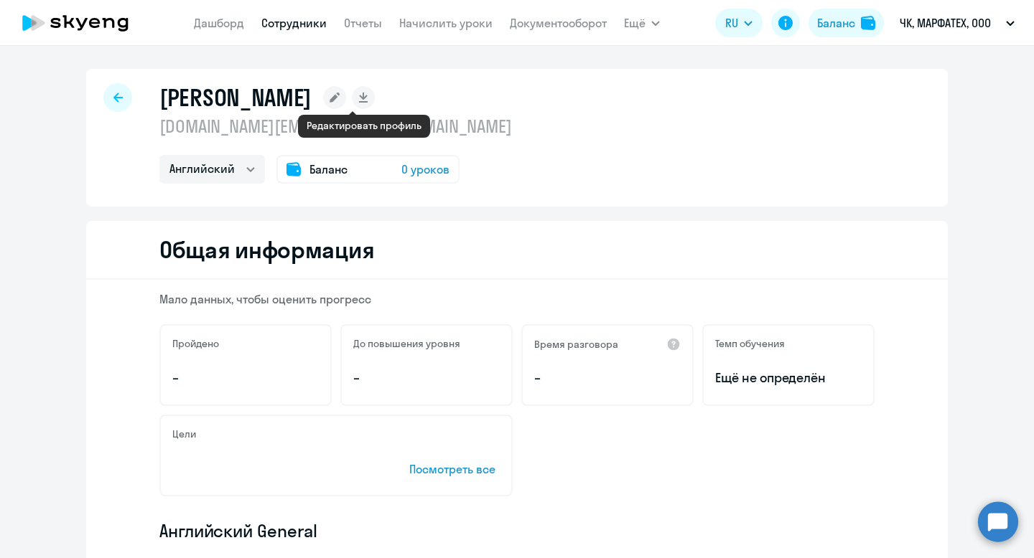
click at [339, 96] on icon at bounding box center [334, 98] width 10 height 10
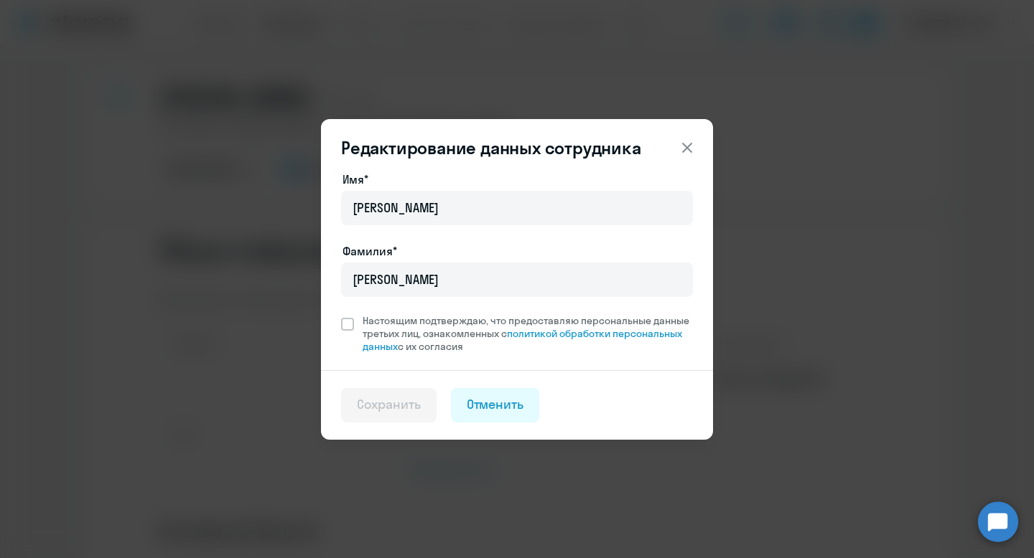
click at [685, 142] on icon at bounding box center [686, 147] width 17 height 17
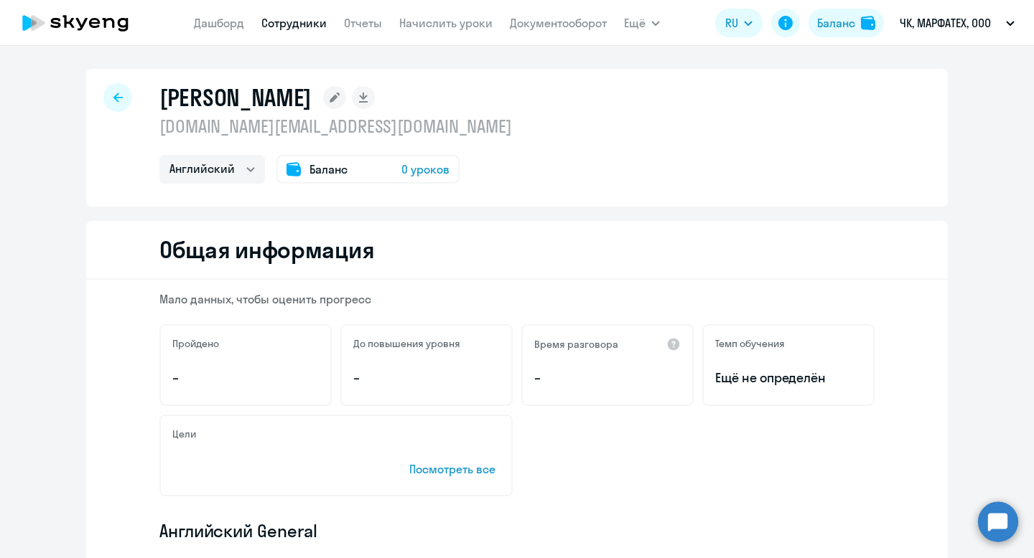
click at [209, 125] on p "[DOMAIN_NAME][EMAIL_ADDRESS][DOMAIN_NAME]" at bounding box center [335, 126] width 352 height 23
click at [209, 124] on p "[DOMAIN_NAME][EMAIL_ADDRESS][DOMAIN_NAME]" at bounding box center [335, 126] width 352 height 23
click at [214, 125] on p "[DOMAIN_NAME][EMAIL_ADDRESS][DOMAIN_NAME]" at bounding box center [335, 126] width 352 height 23
